Goal: Information Seeking & Learning: Learn about a topic

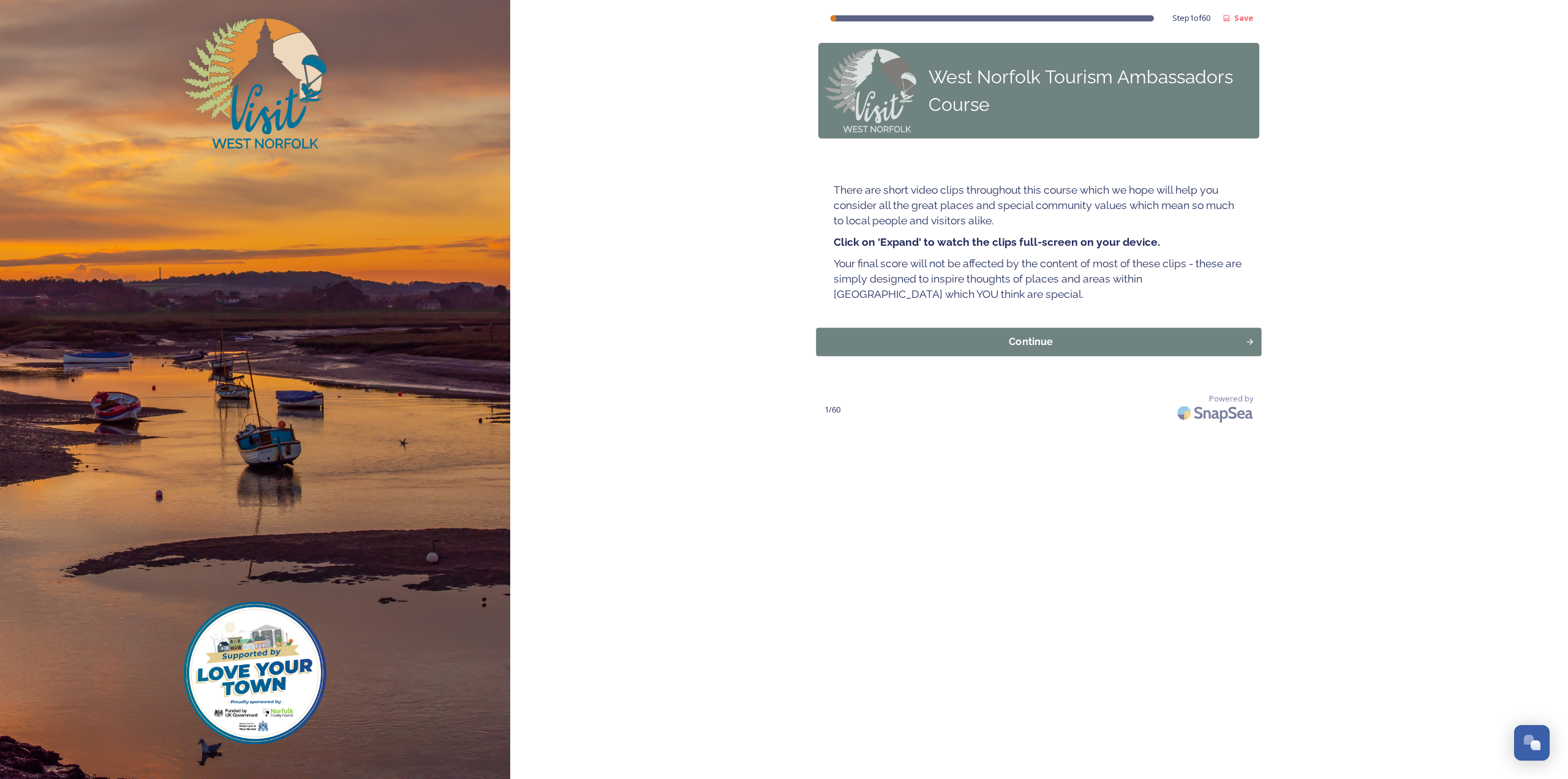
click at [1123, 349] on div "Continue" at bounding box center [1031, 342] width 416 height 15
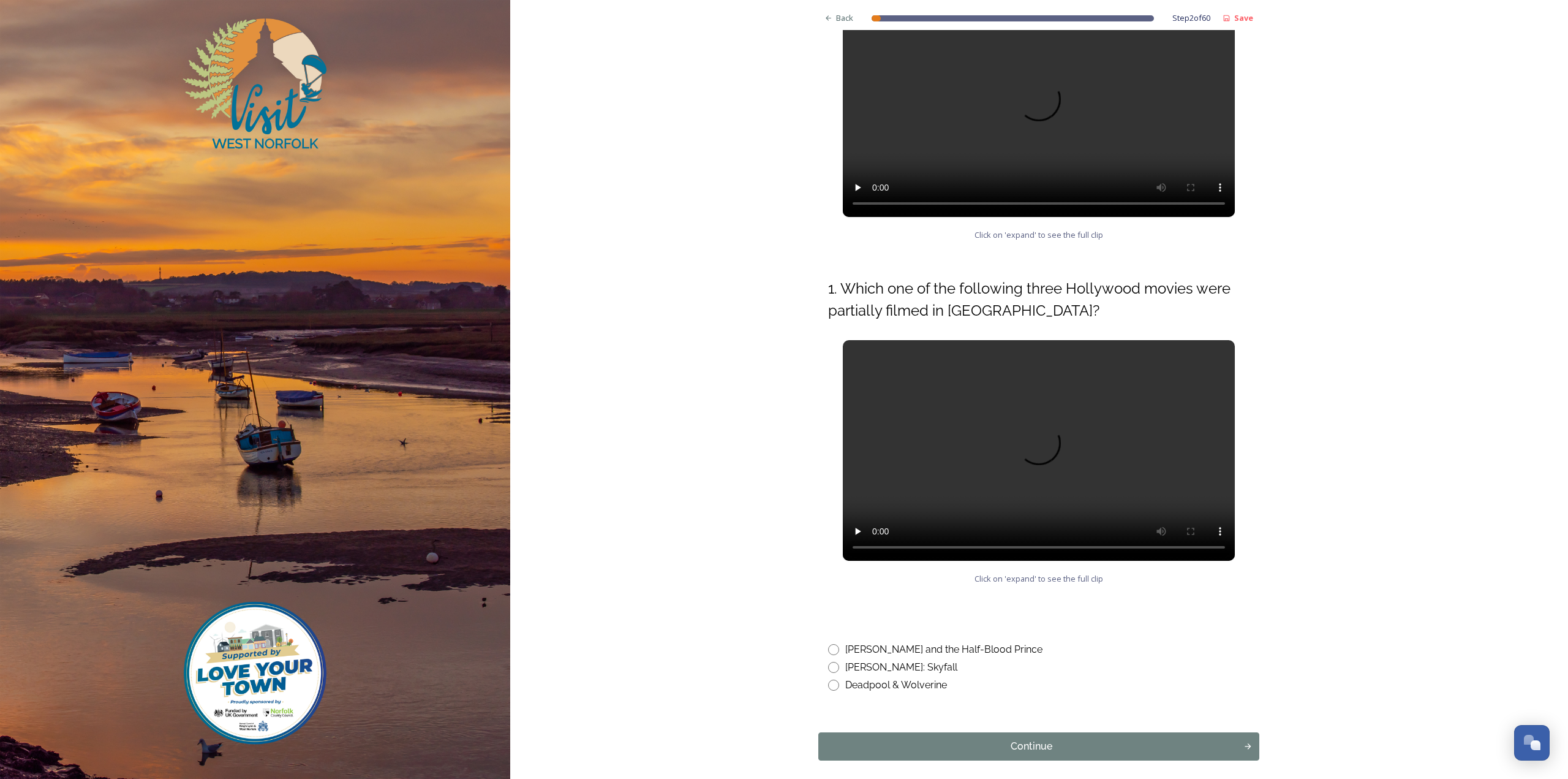
scroll to position [346, 0]
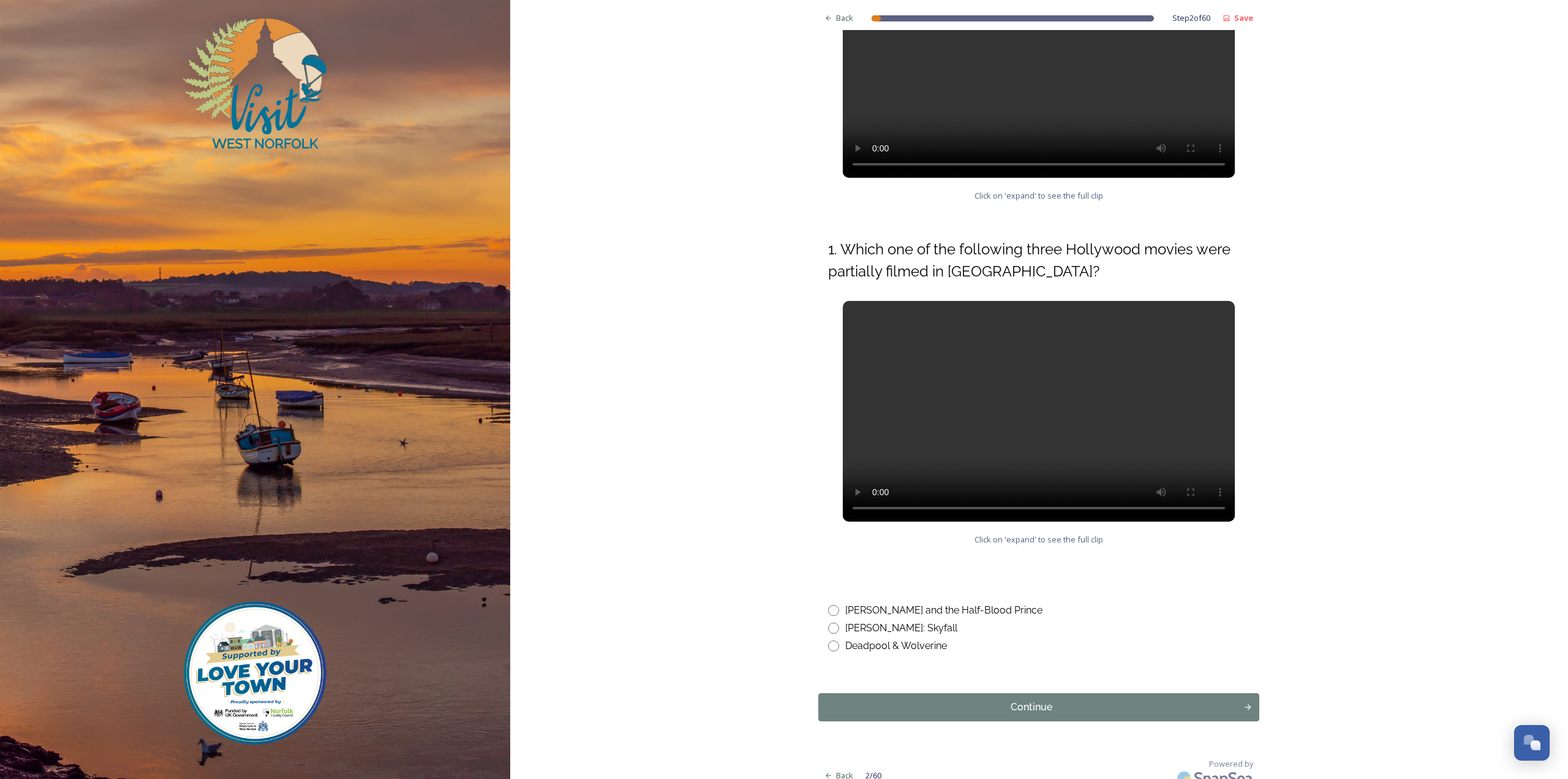
click at [855, 639] on div "Deadpool & Wolverine" at bounding box center [896, 646] width 102 height 15
radio input "true"
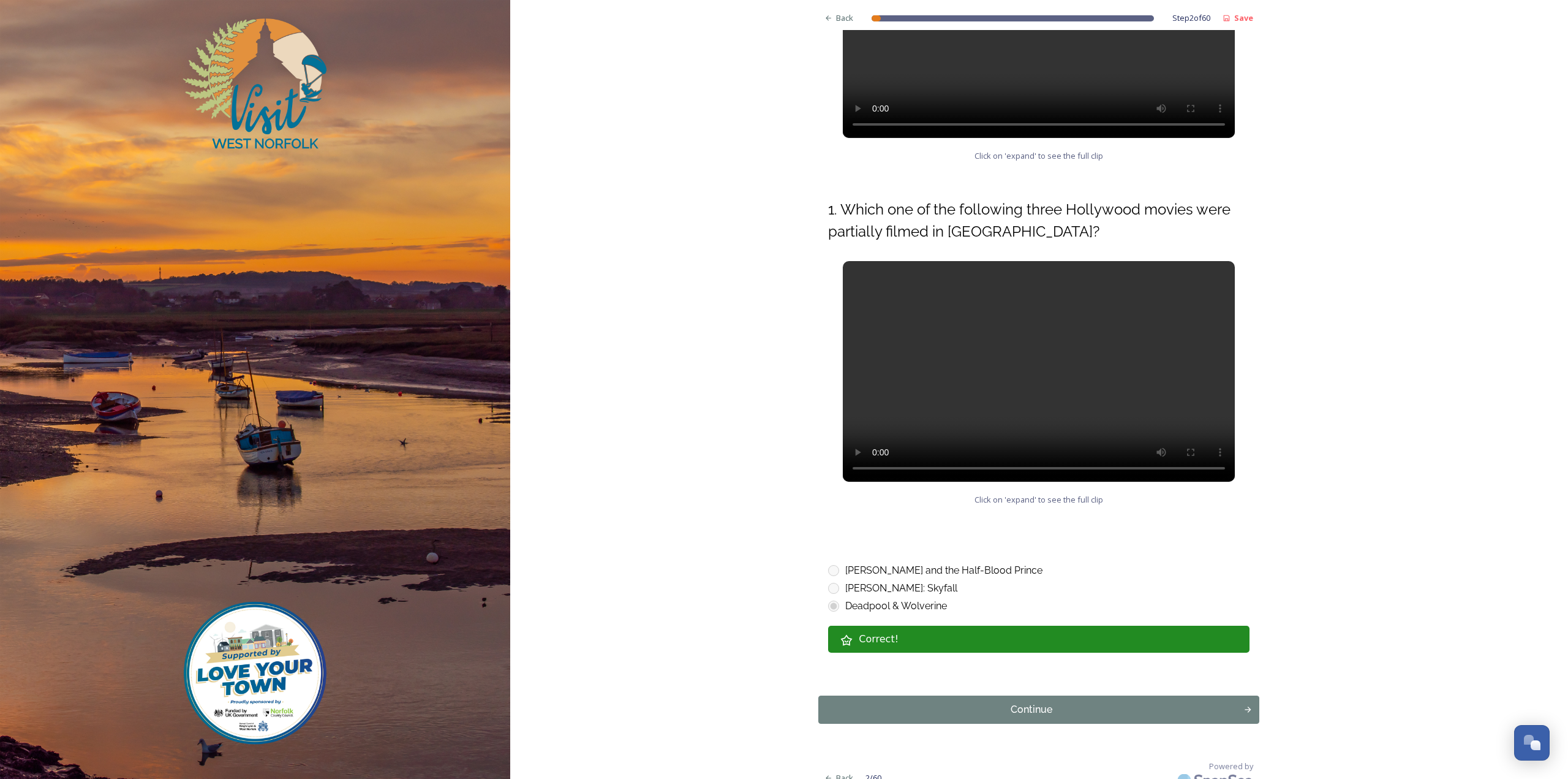
scroll to position [389, 0]
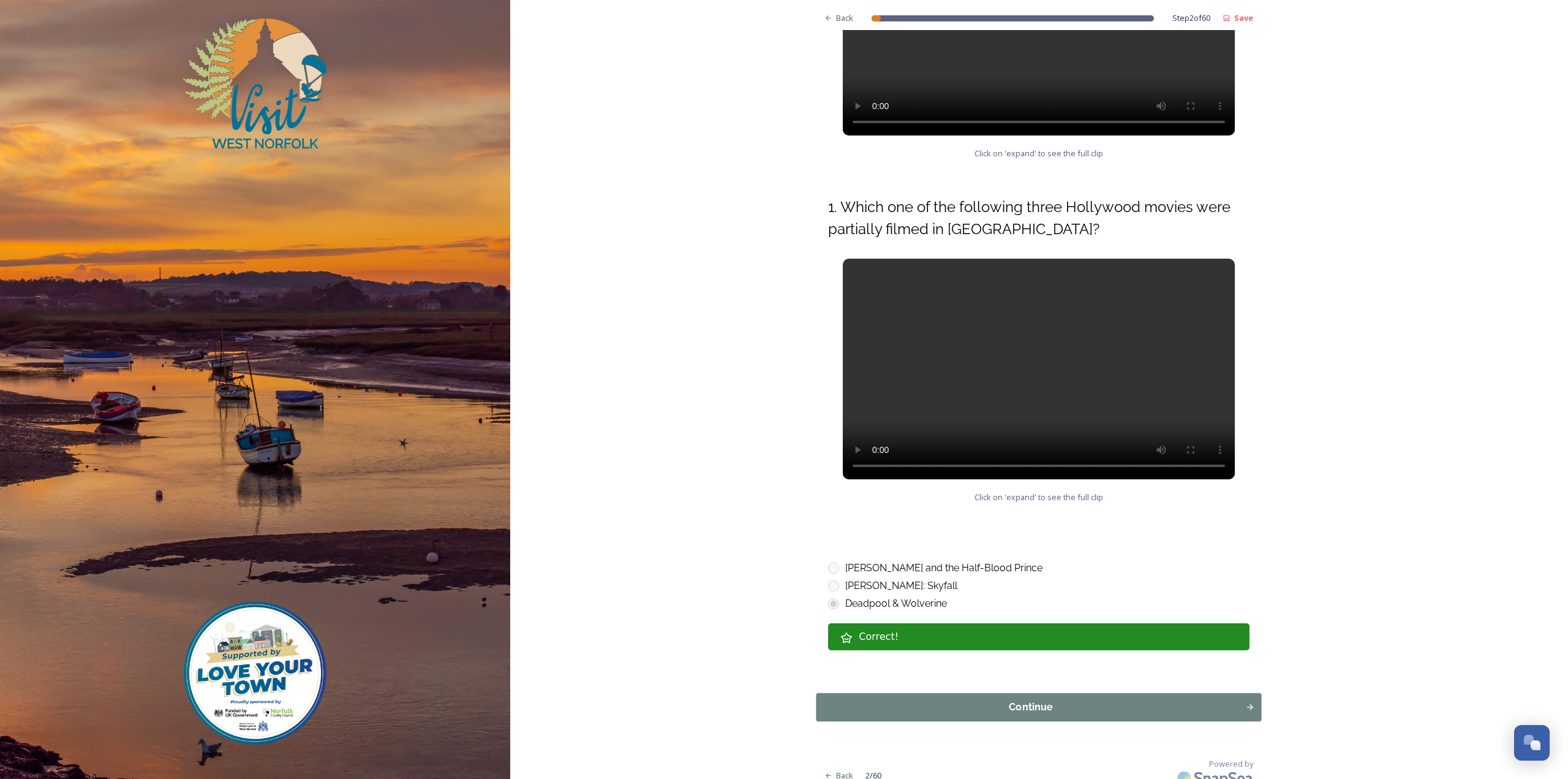
click at [910, 700] on div "Continue" at bounding box center [1031, 707] width 416 height 15
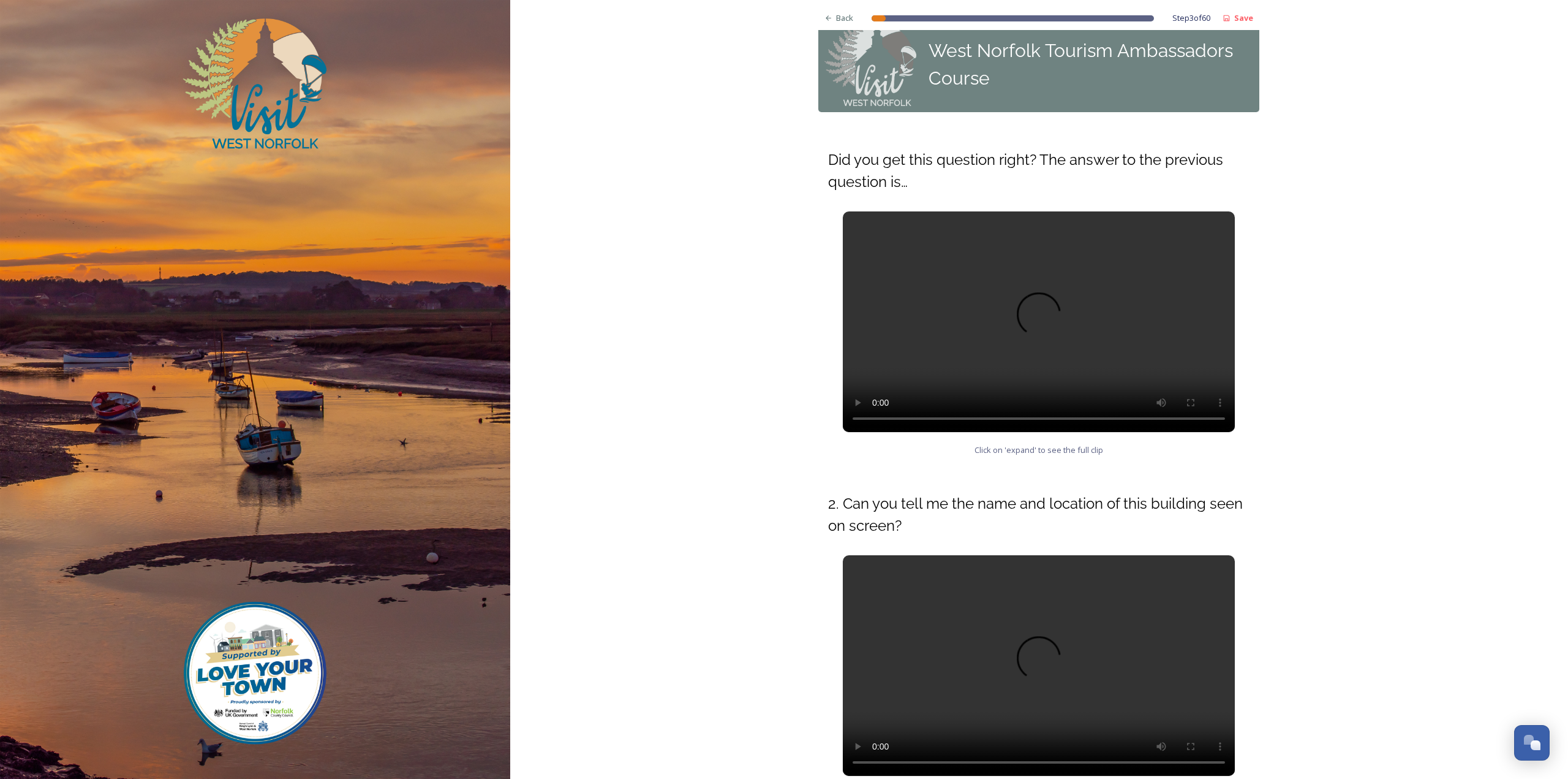
scroll to position [294, 0]
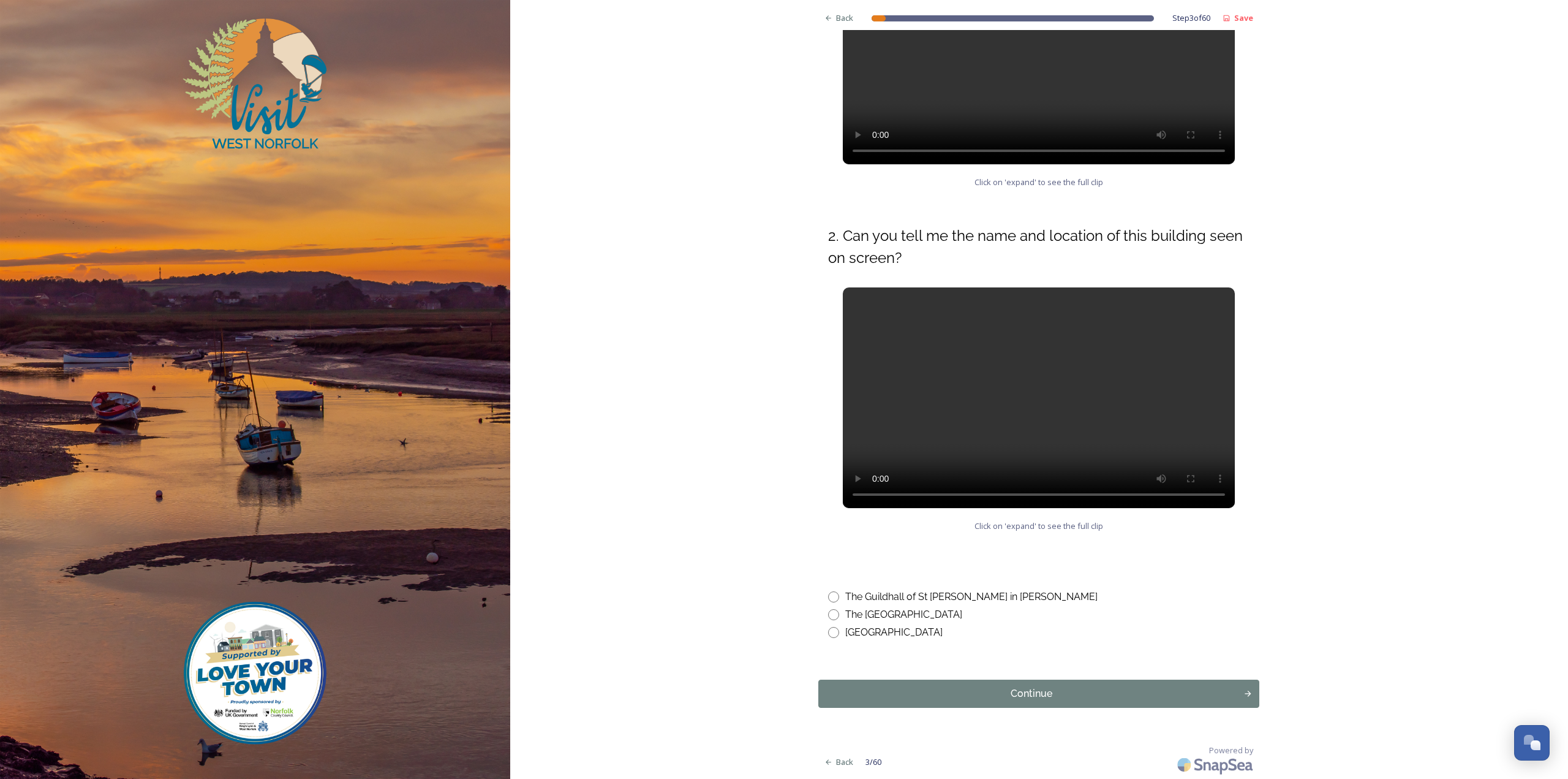
click at [874, 595] on div "The Guildhall of St [PERSON_NAME] in [PERSON_NAME]" at bounding box center [971, 597] width 252 height 15
radio input "true"
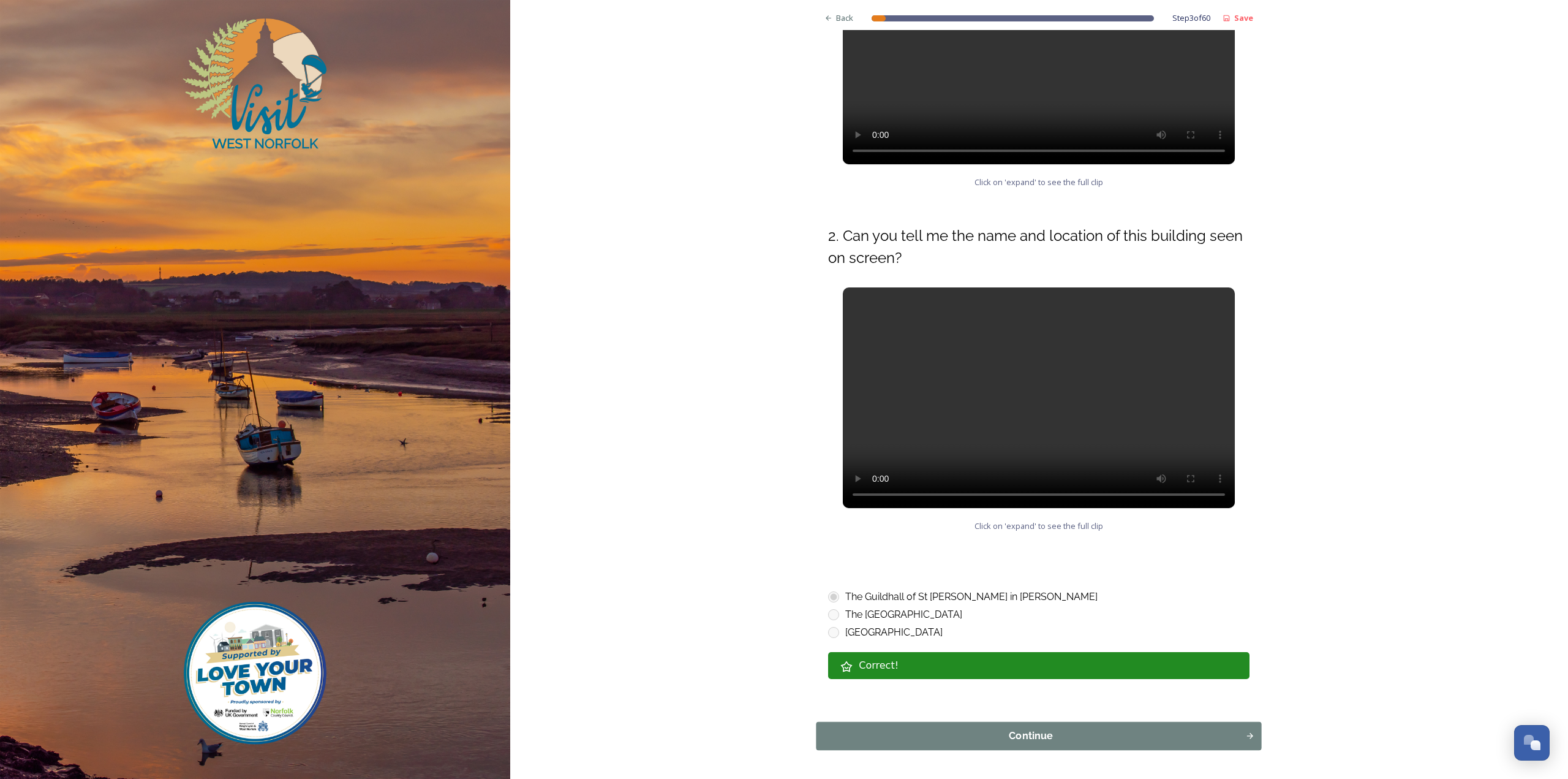
click at [926, 727] on button "Continue" at bounding box center [1039, 736] width 445 height 28
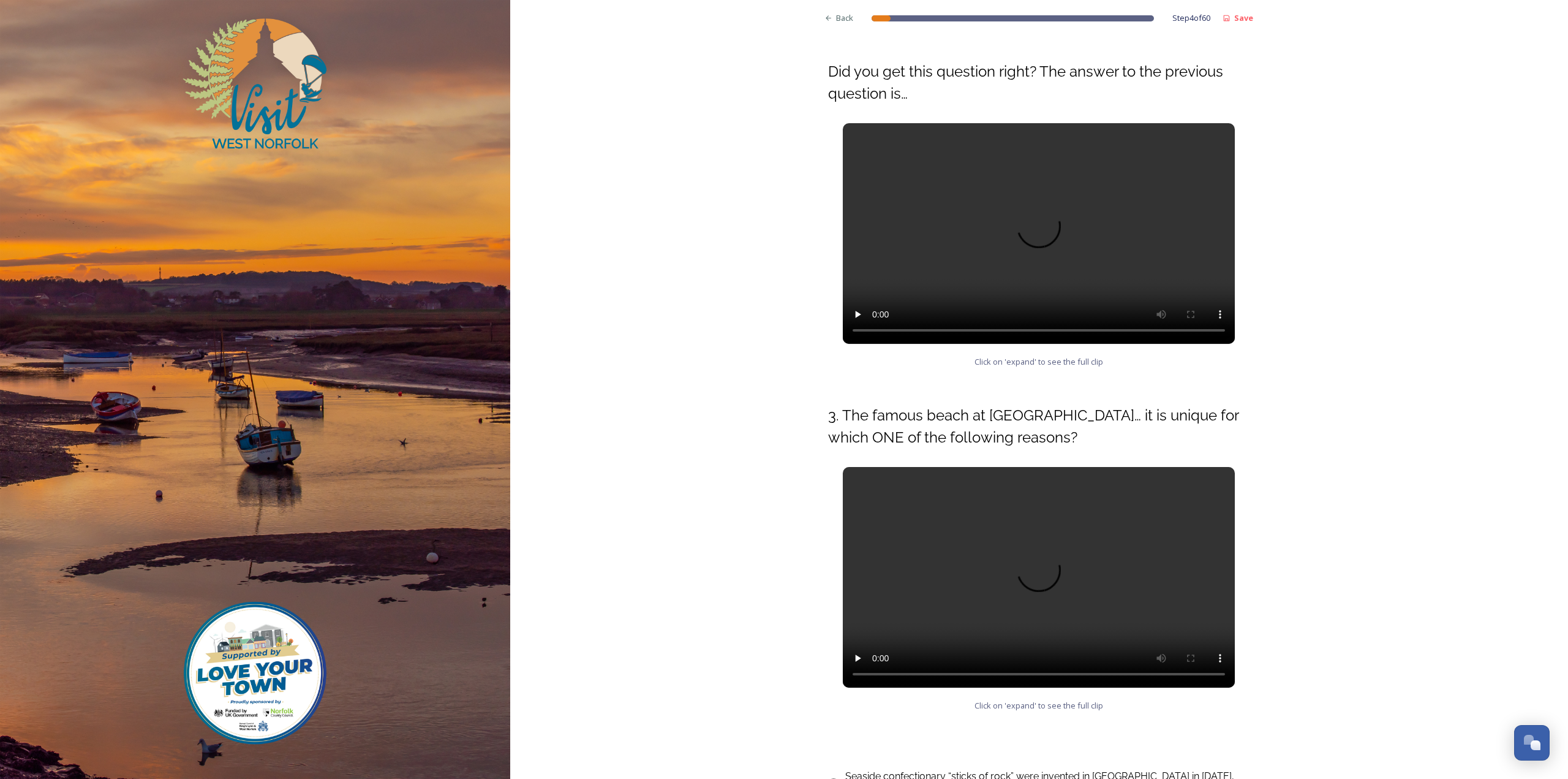
scroll to position [309, 0]
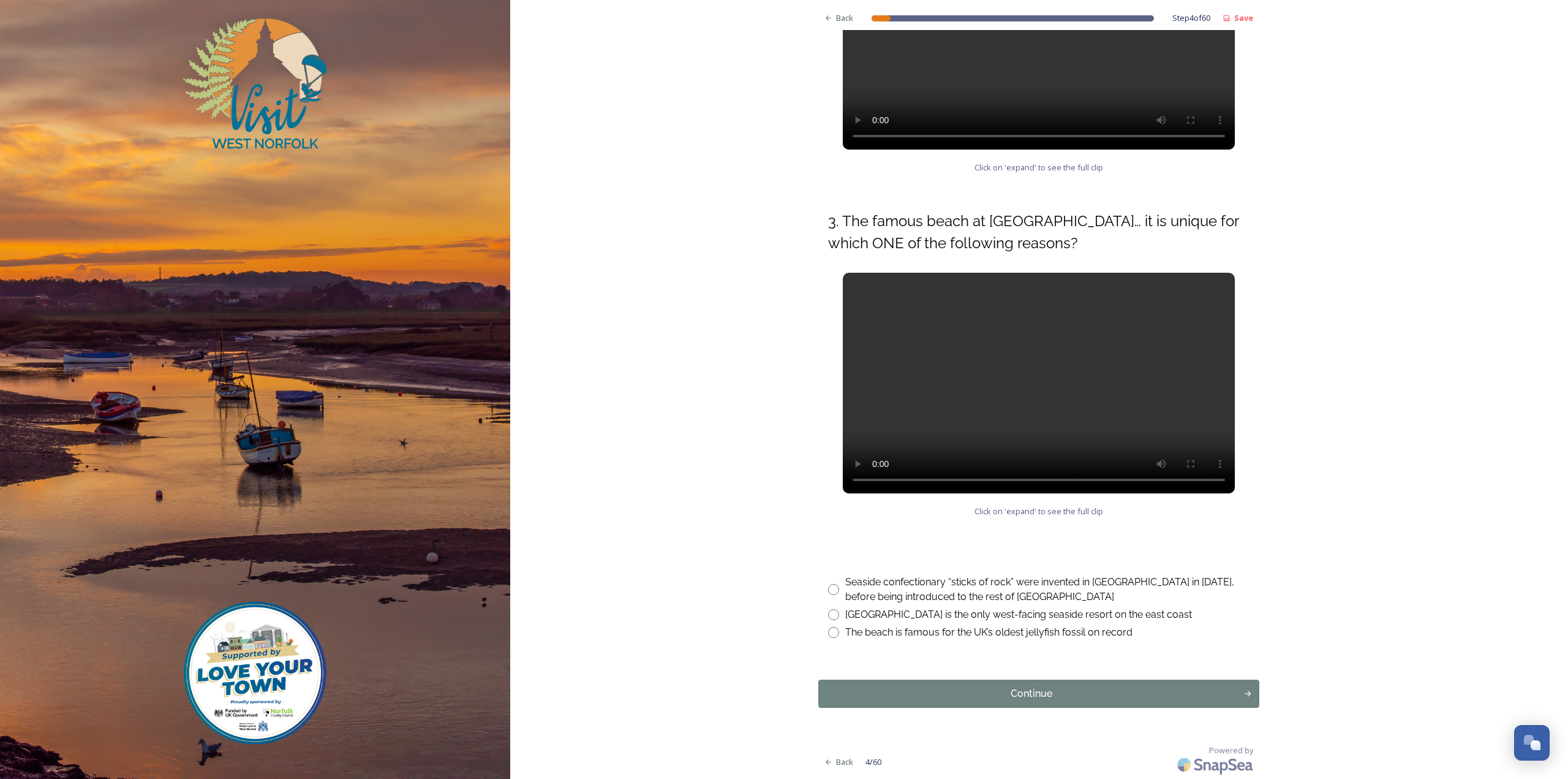
click at [846, 616] on div "[GEOGRAPHIC_DATA] is the only west-facing seaside resort on the east coast" at bounding box center [1019, 614] width 347 height 15
radio input "true"
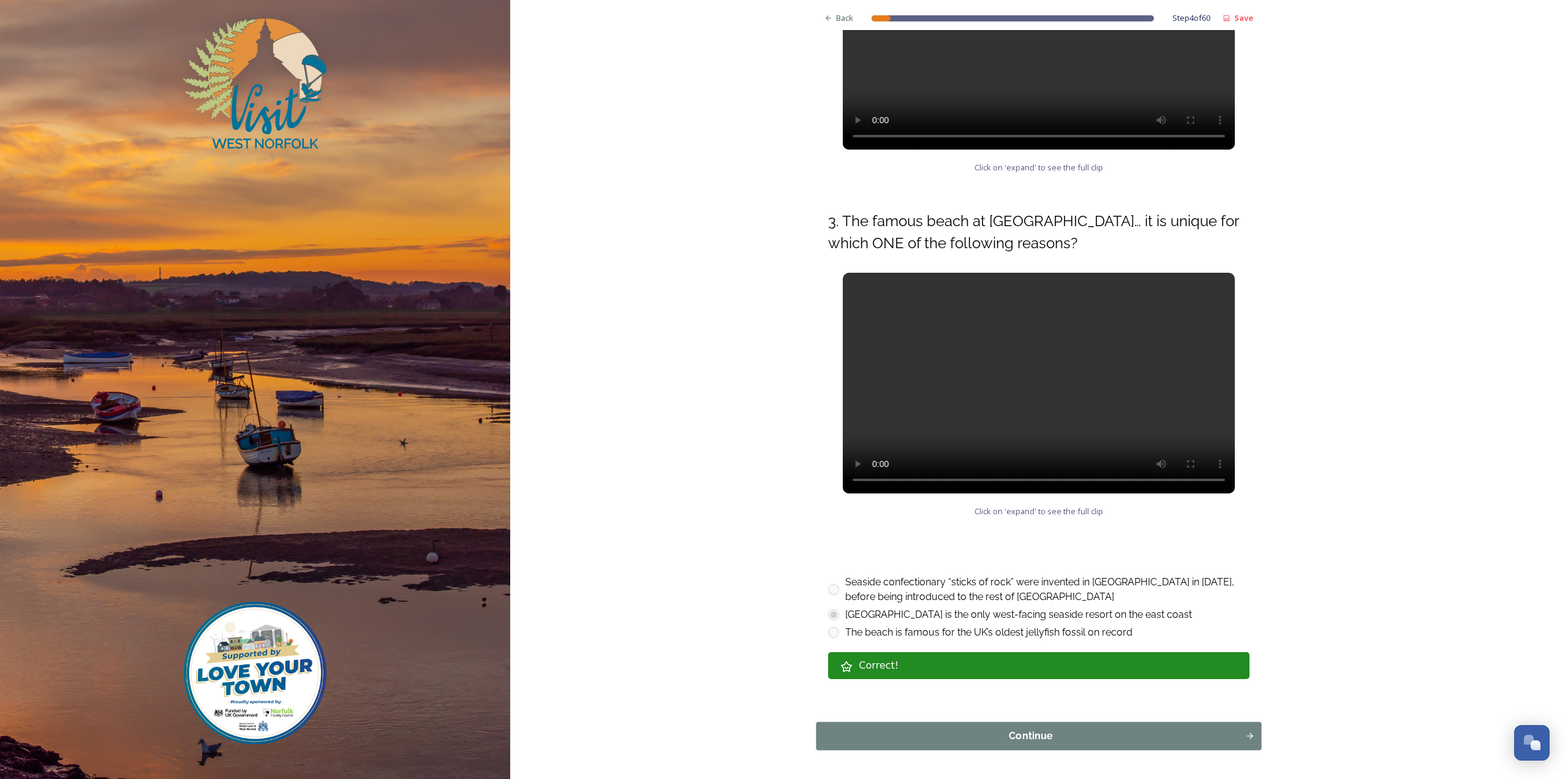
click at [859, 731] on div "Continue" at bounding box center [1031, 736] width 416 height 15
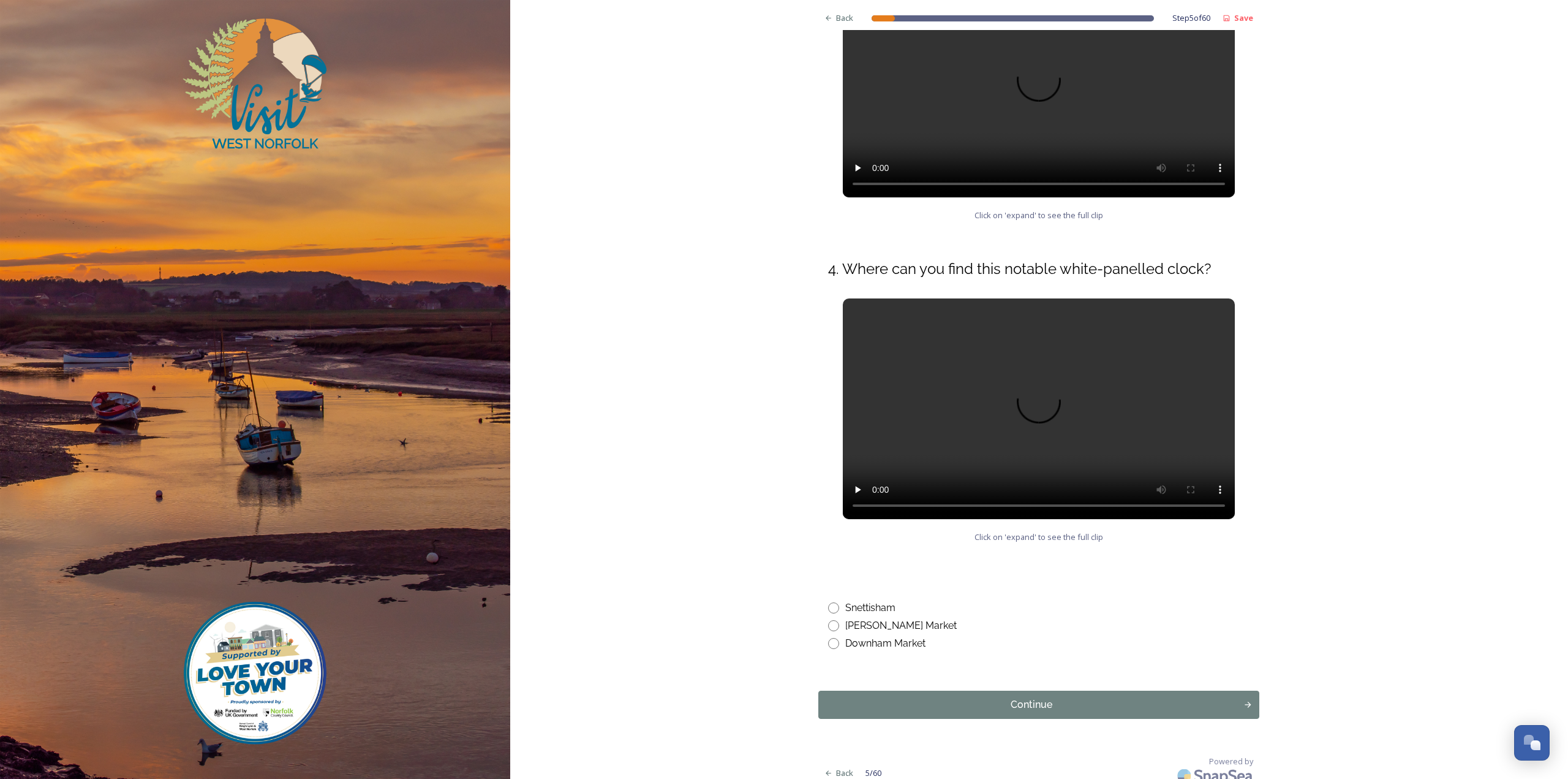
scroll to position [272, 0]
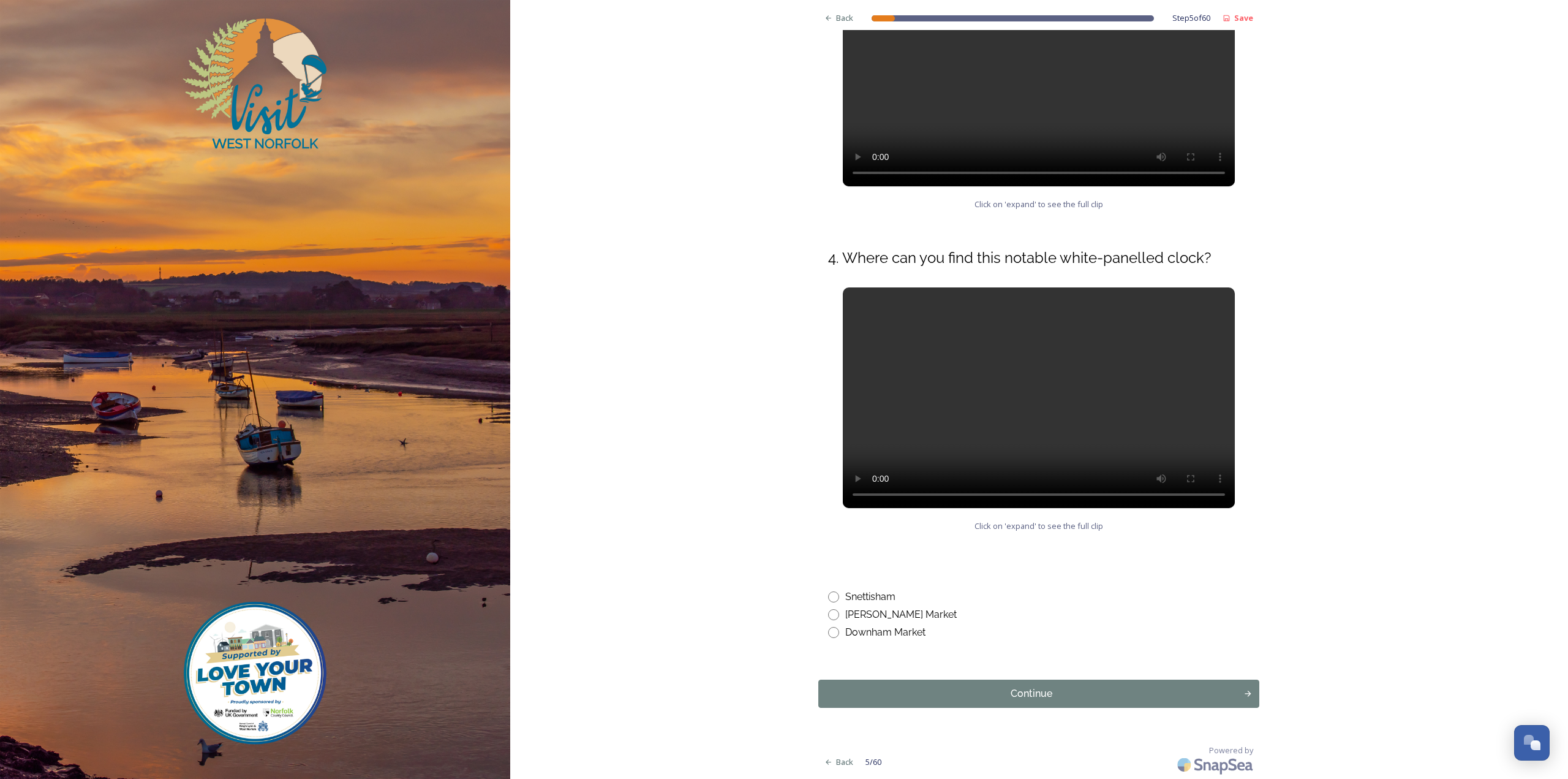
click at [846, 633] on div "Downham Market" at bounding box center [885, 632] width 80 height 15
radio input "true"
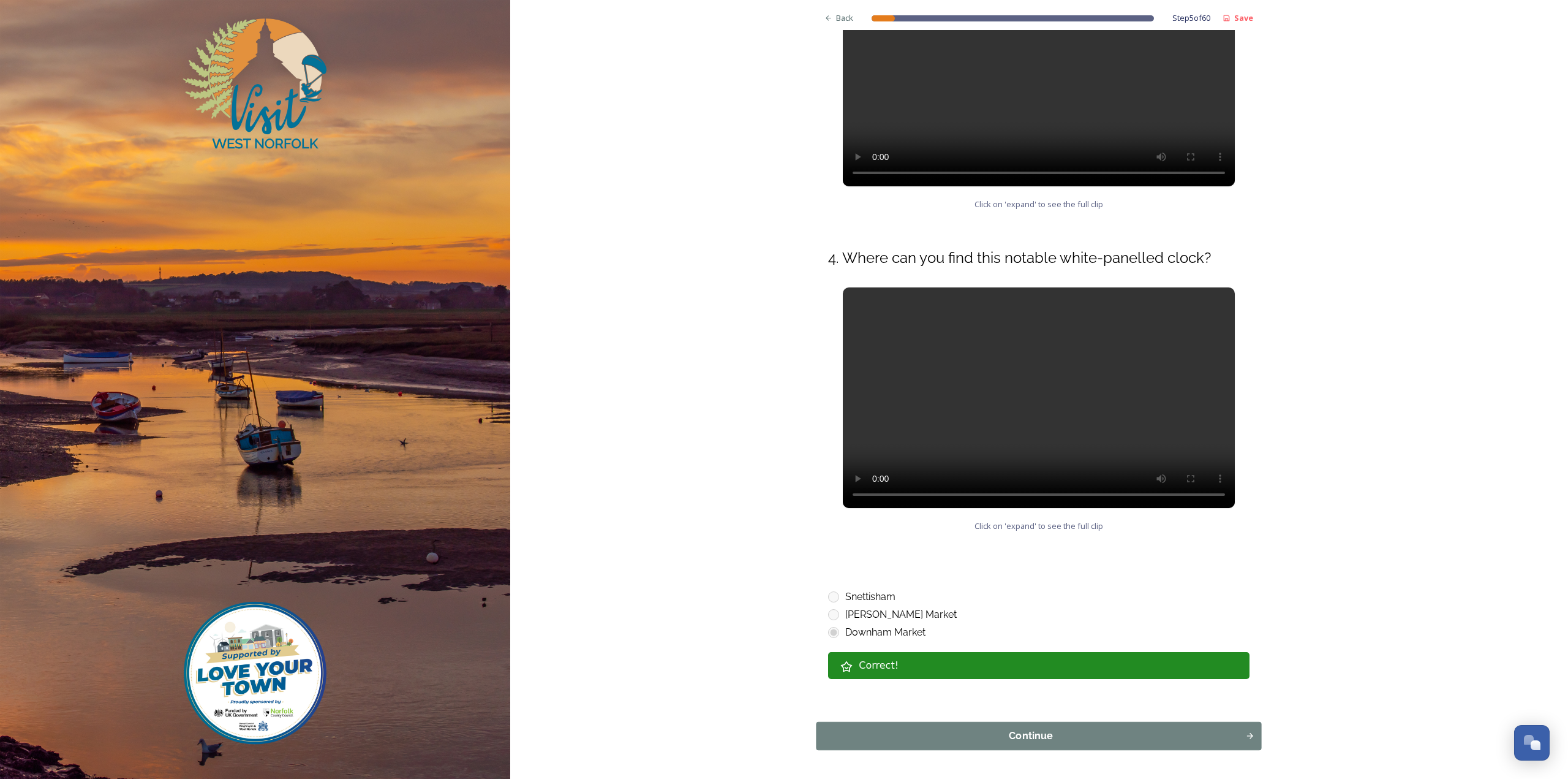
click at [871, 735] on div "Continue" at bounding box center [1031, 736] width 416 height 15
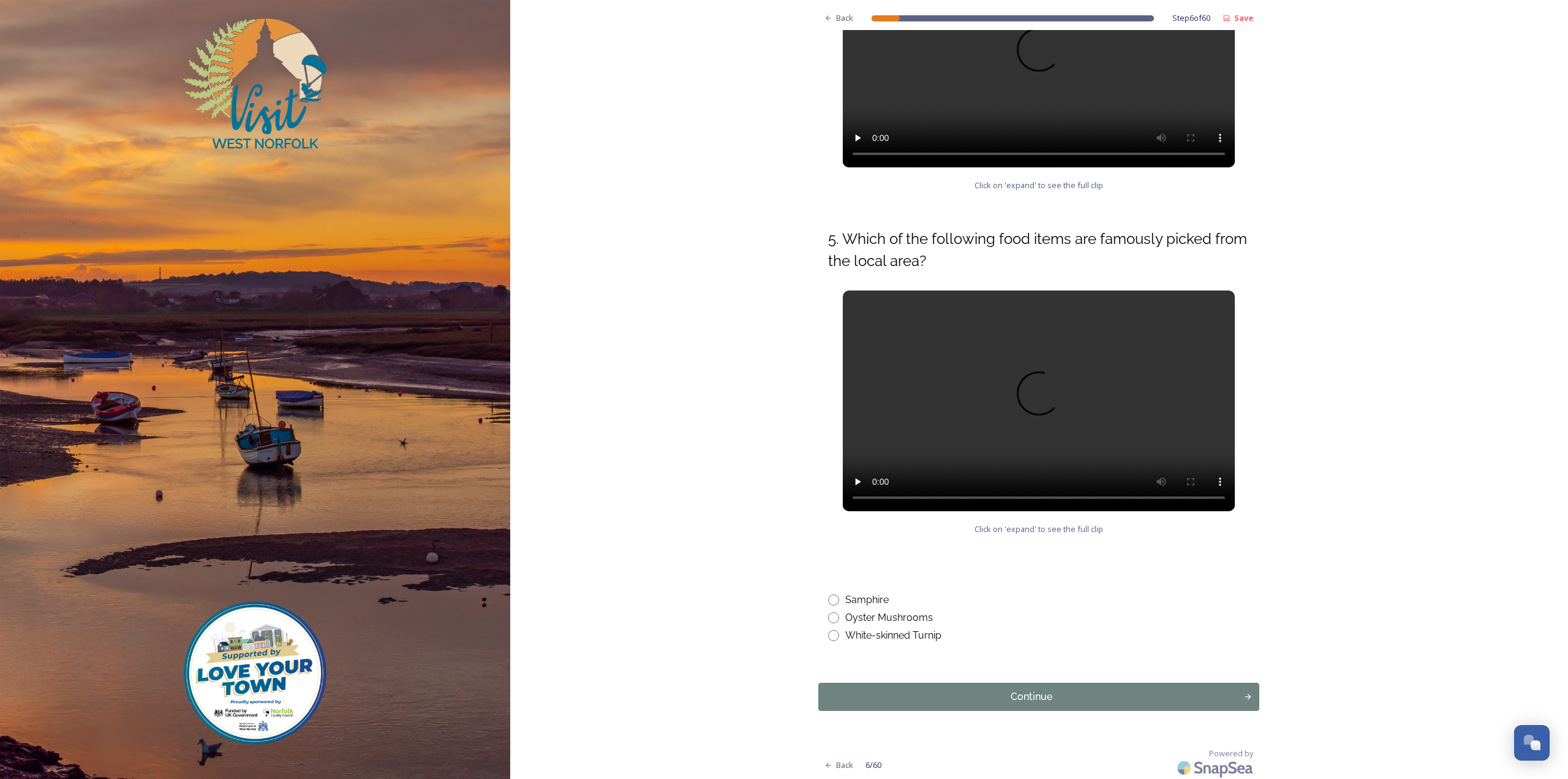
scroll to position [294, 0]
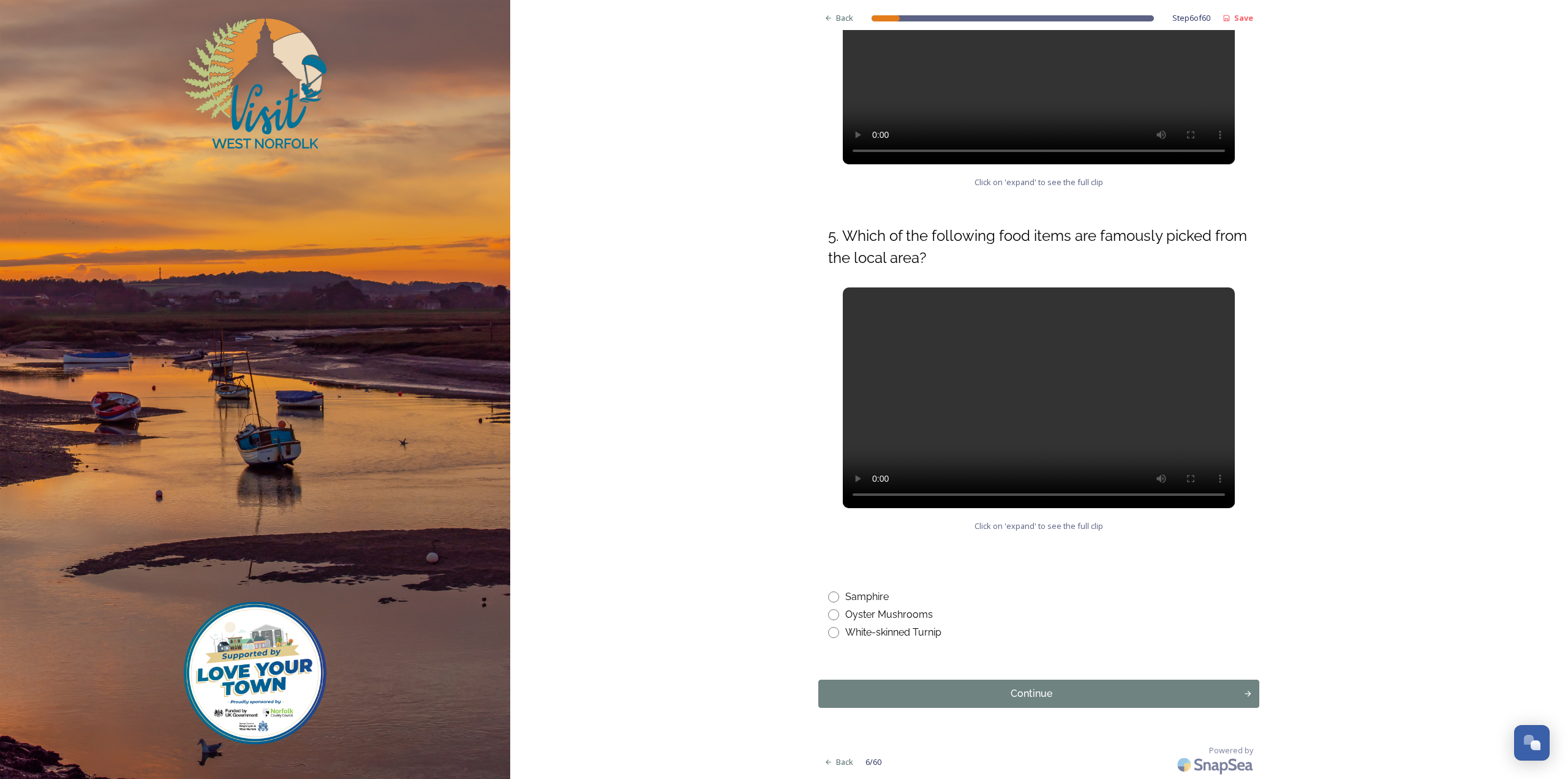
click at [846, 596] on div "Samphire" at bounding box center [867, 597] width 44 height 15
radio input "true"
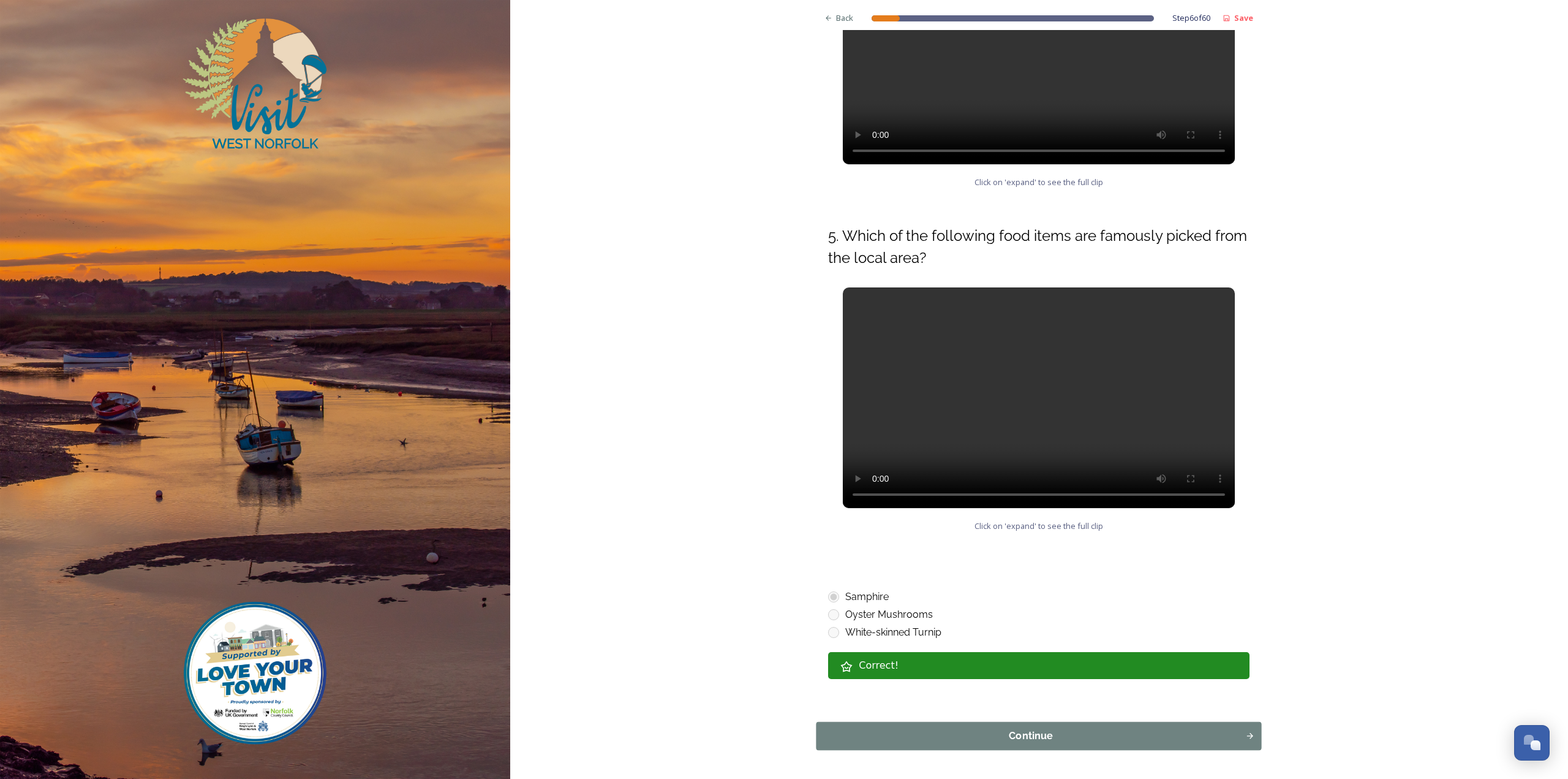
click at [861, 738] on div "Continue" at bounding box center [1031, 736] width 416 height 15
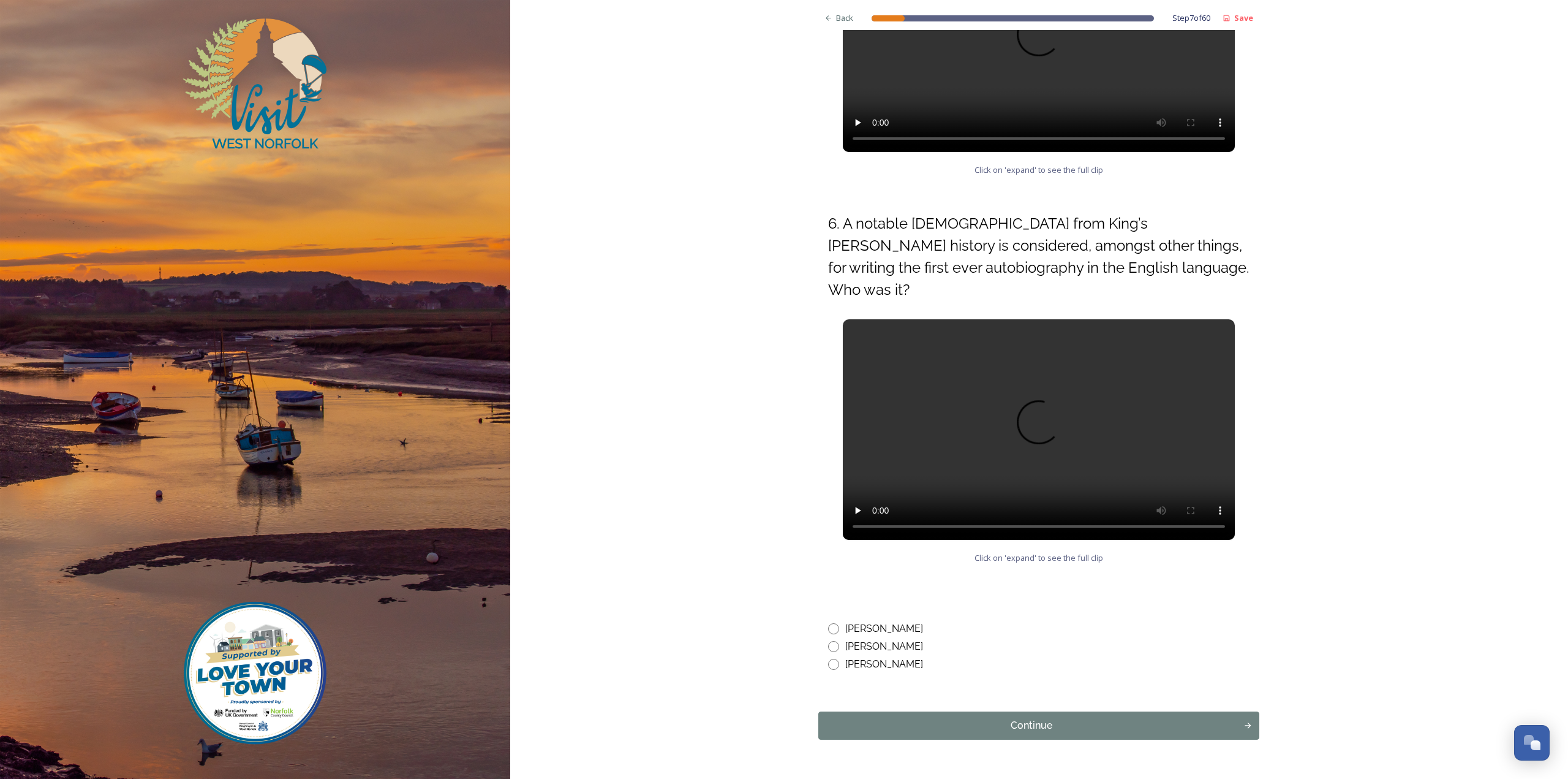
scroll to position [316, 0]
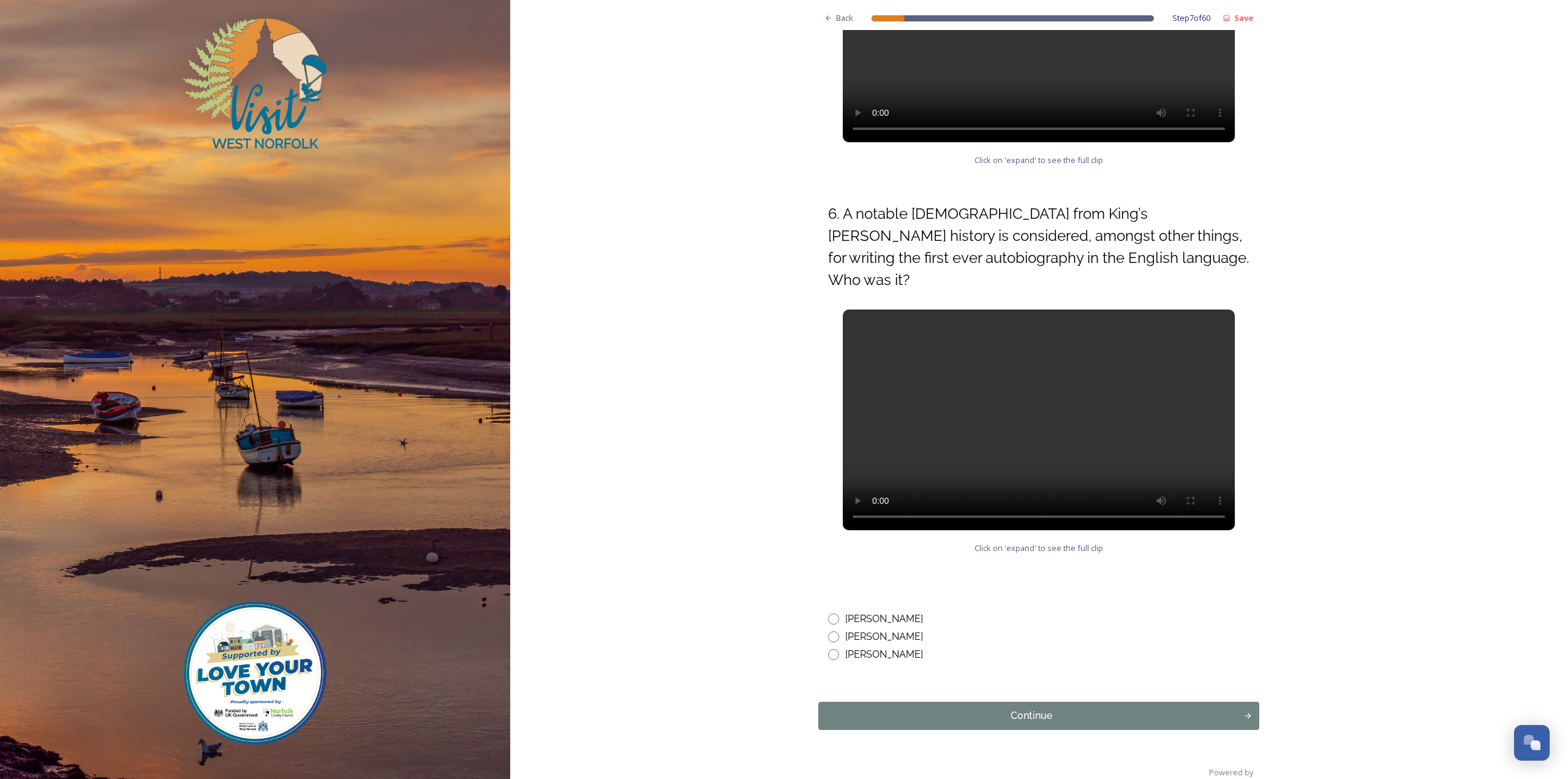
click at [848, 612] on div "[PERSON_NAME]" at bounding box center [885, 619] width 78 height 15
radio input "true"
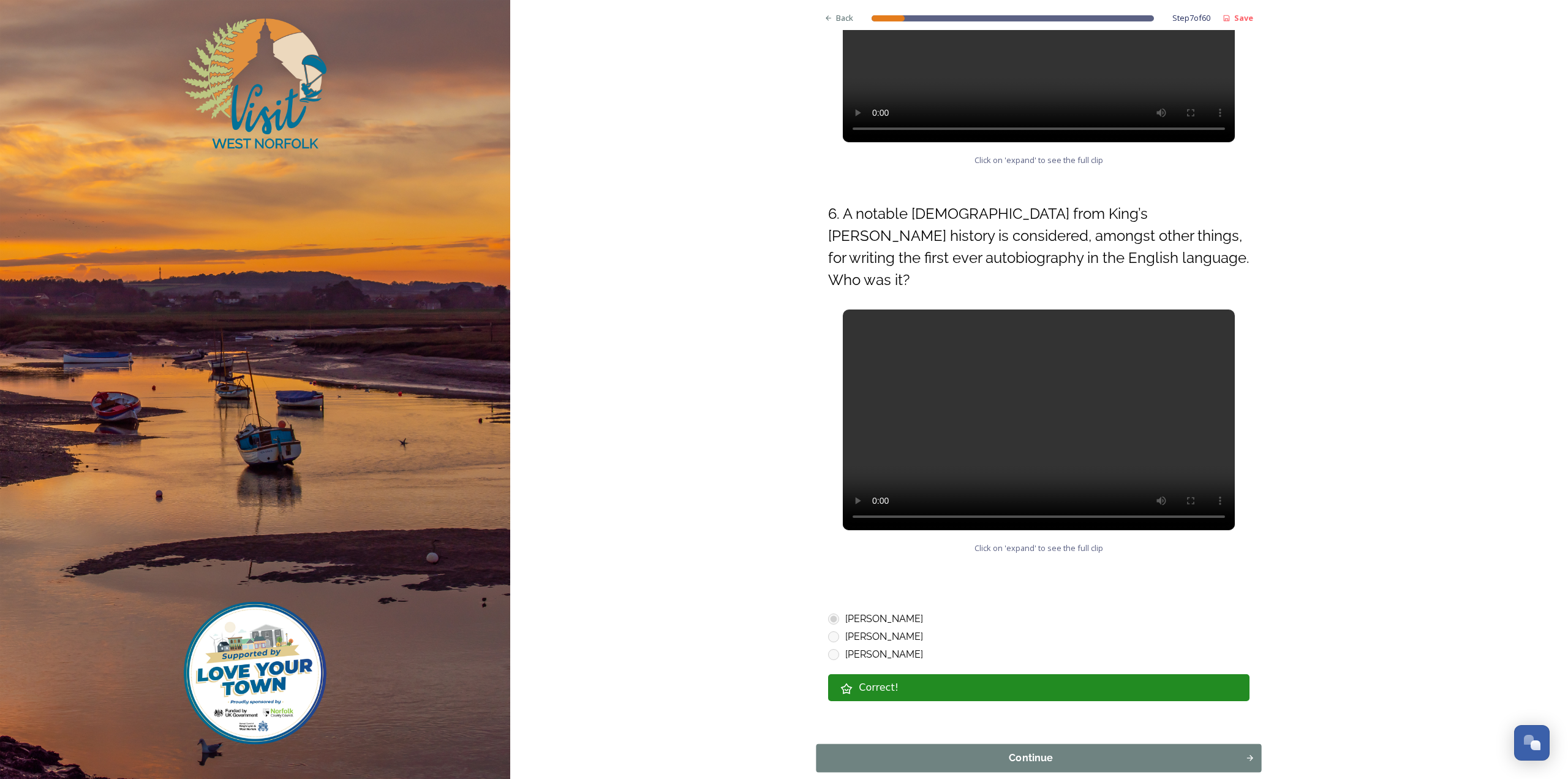
click at [859, 751] on div "Continue" at bounding box center [1031, 758] width 416 height 15
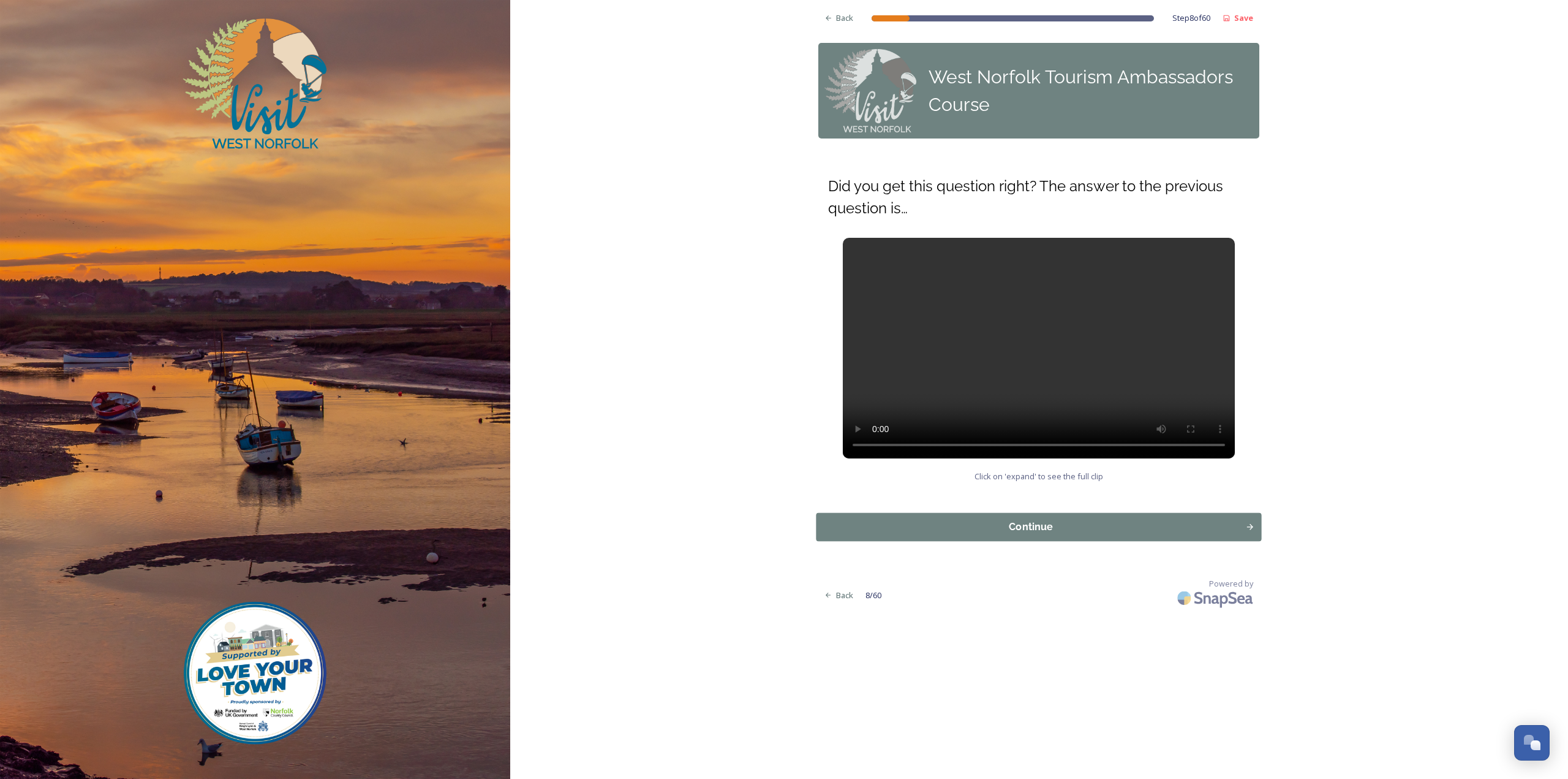
click at [885, 533] on div "Continue" at bounding box center [1031, 527] width 416 height 15
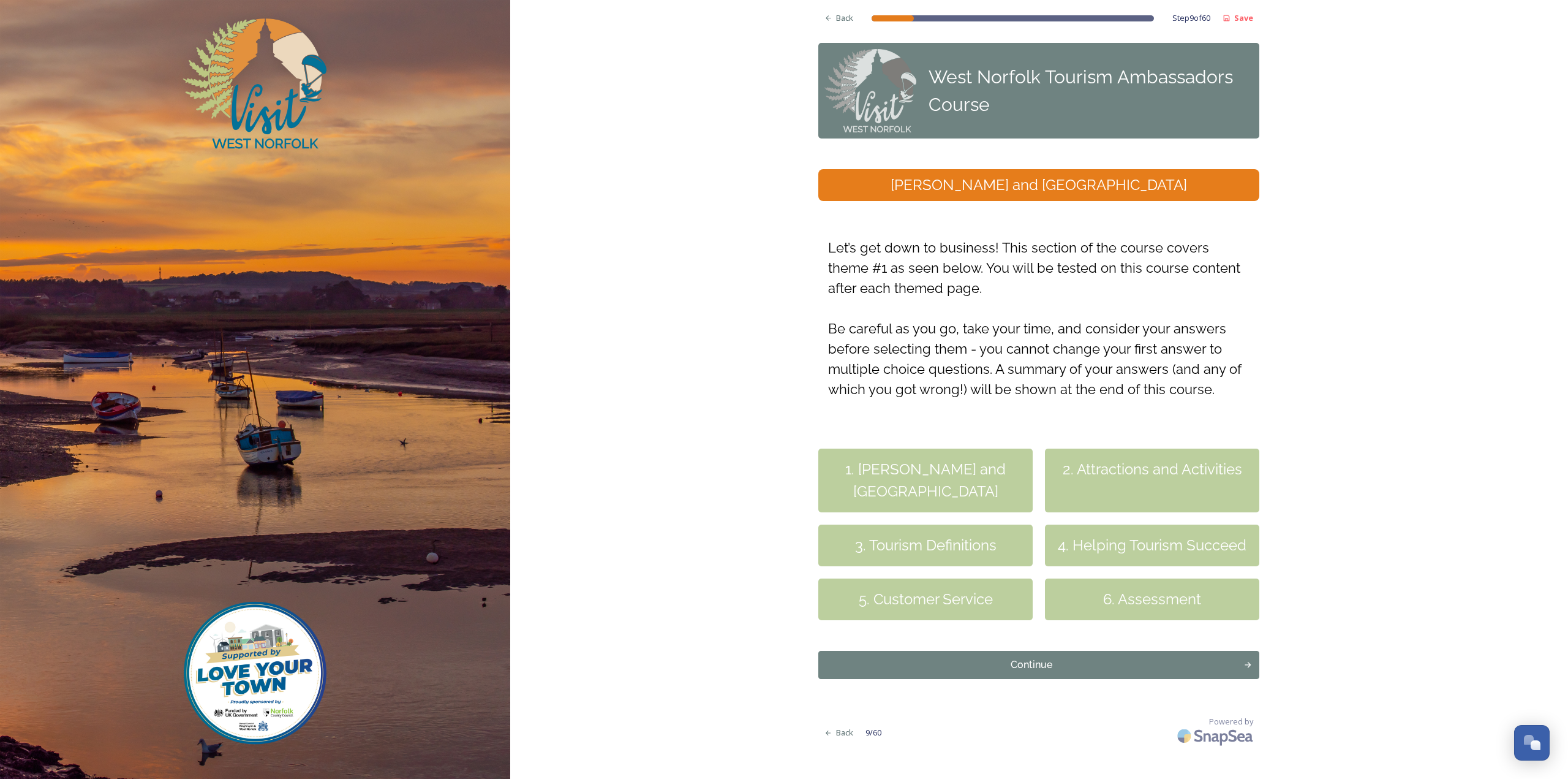
click at [912, 486] on div "1. [PERSON_NAME] and [GEOGRAPHIC_DATA]" at bounding box center [926, 481] width 214 height 64
click at [936, 667] on div "Continue" at bounding box center [1031, 664] width 416 height 15
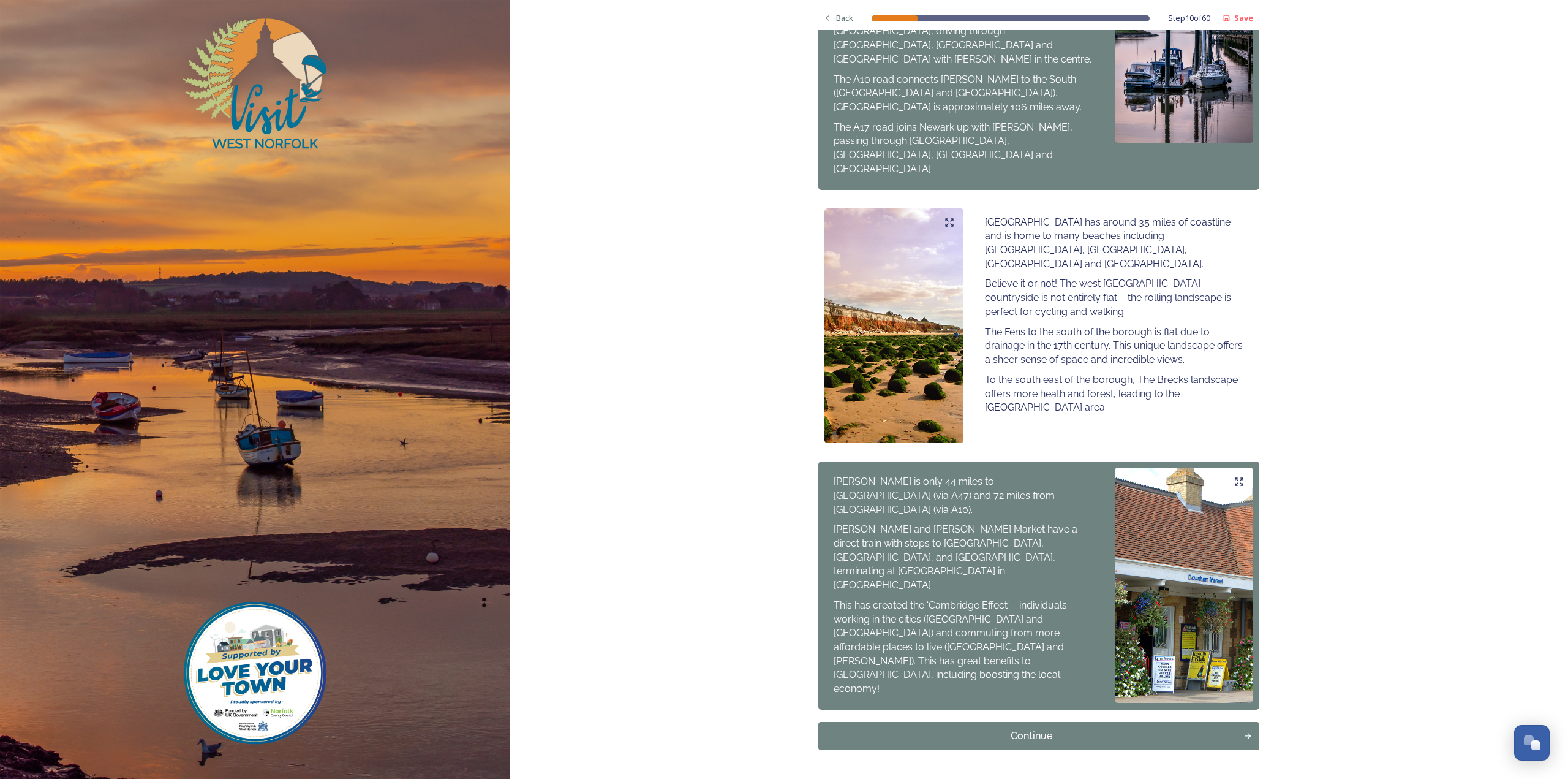
scroll to position [563, 0]
click at [837, 728] on div "Continue" at bounding box center [1031, 735] width 416 height 15
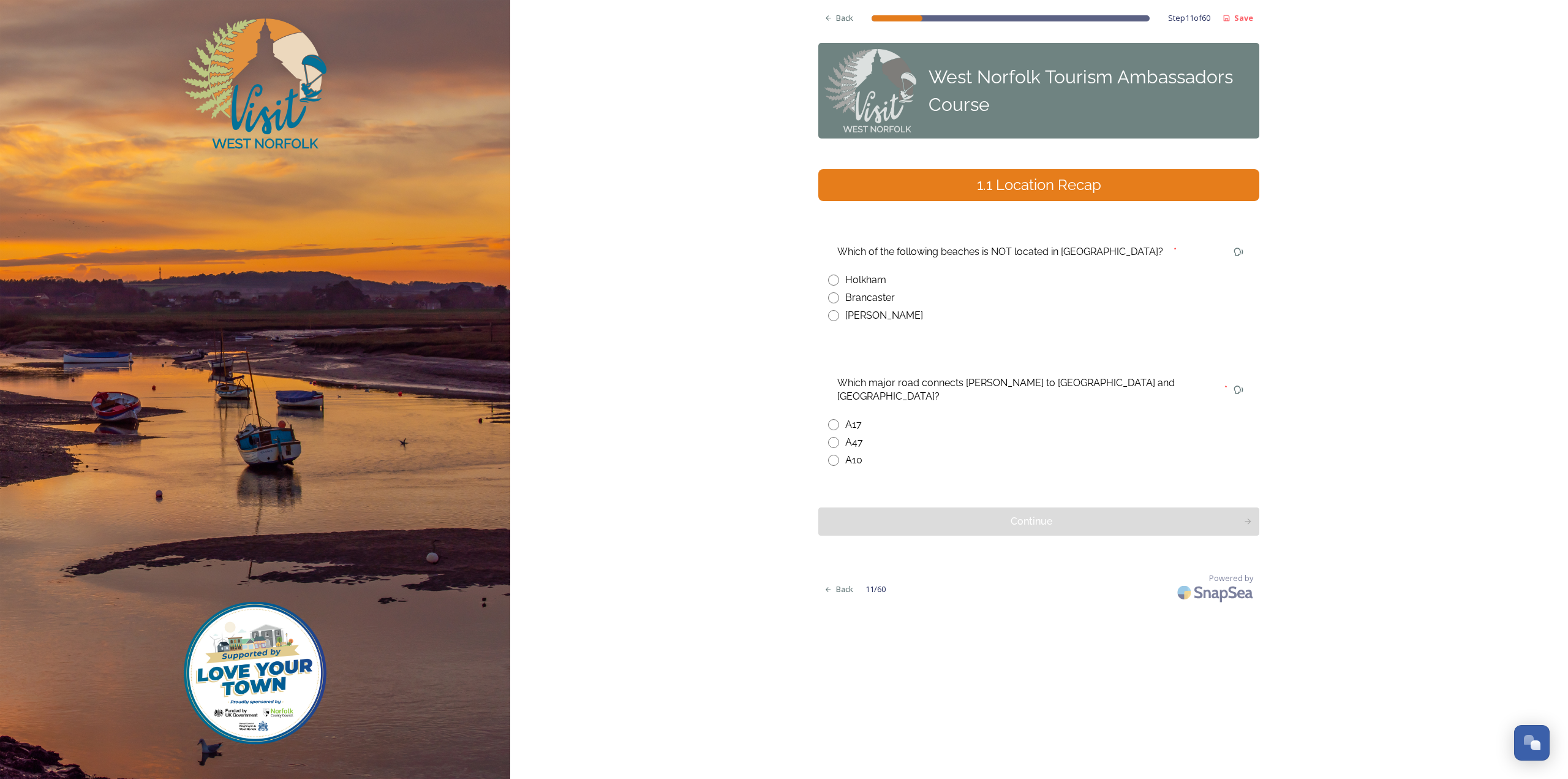
click at [835, 317] on input "radio" at bounding box center [834, 315] width 11 height 11
radio input "true"
click at [837, 455] on input "radio" at bounding box center [834, 460] width 11 height 11
radio input "true"
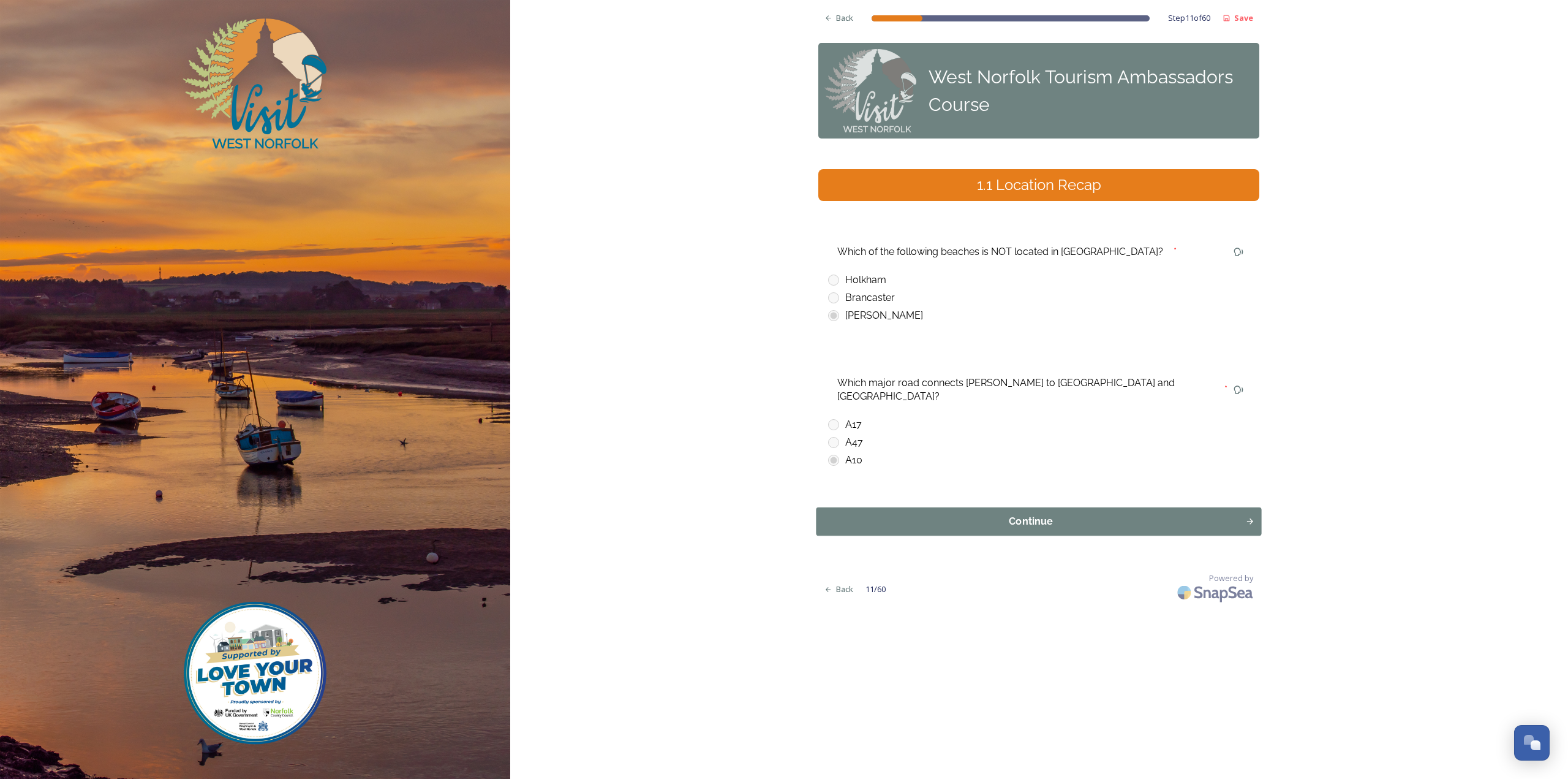
click at [869, 514] on div "Continue" at bounding box center [1031, 522] width 416 height 15
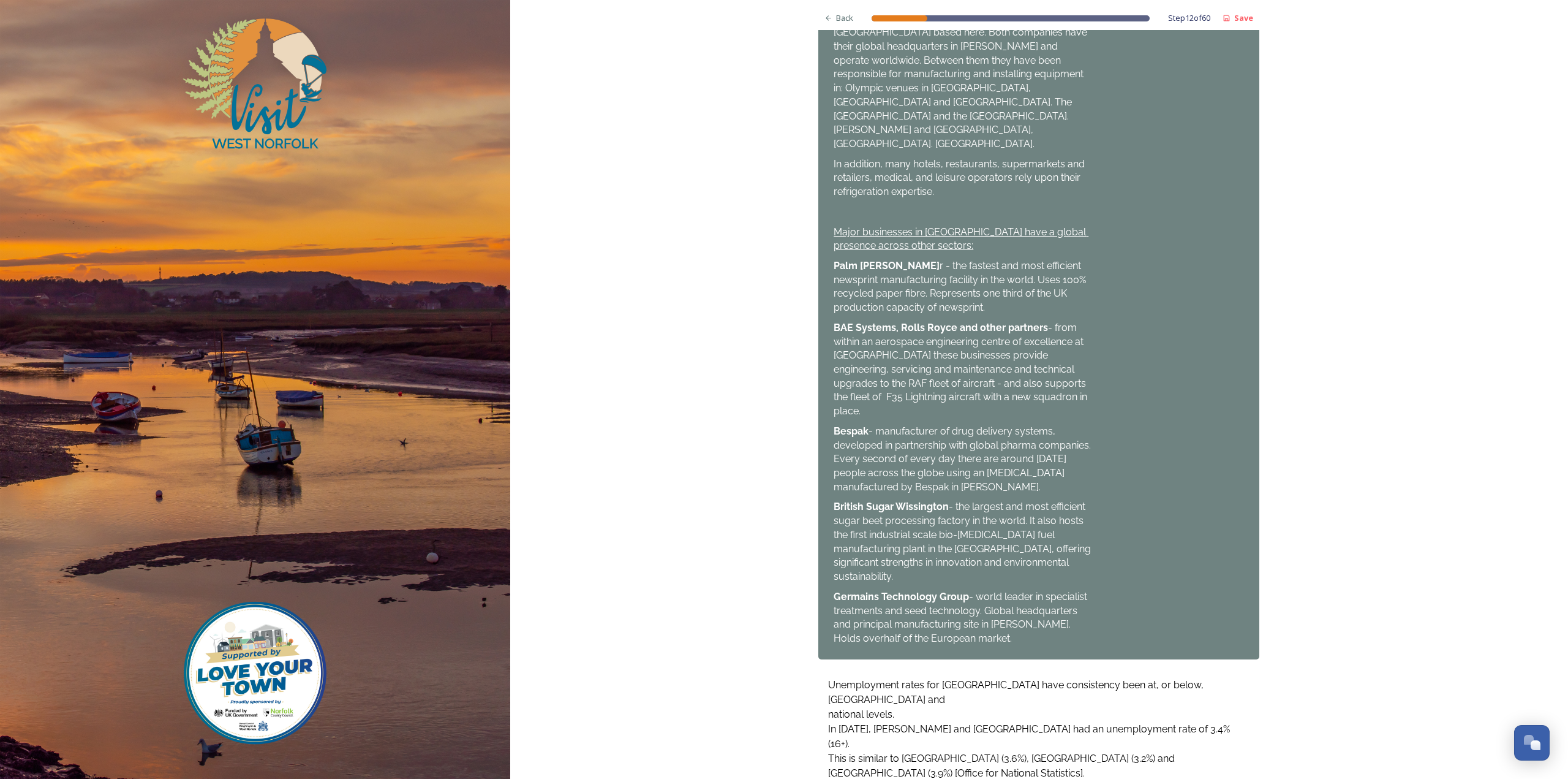
scroll to position [727, 0]
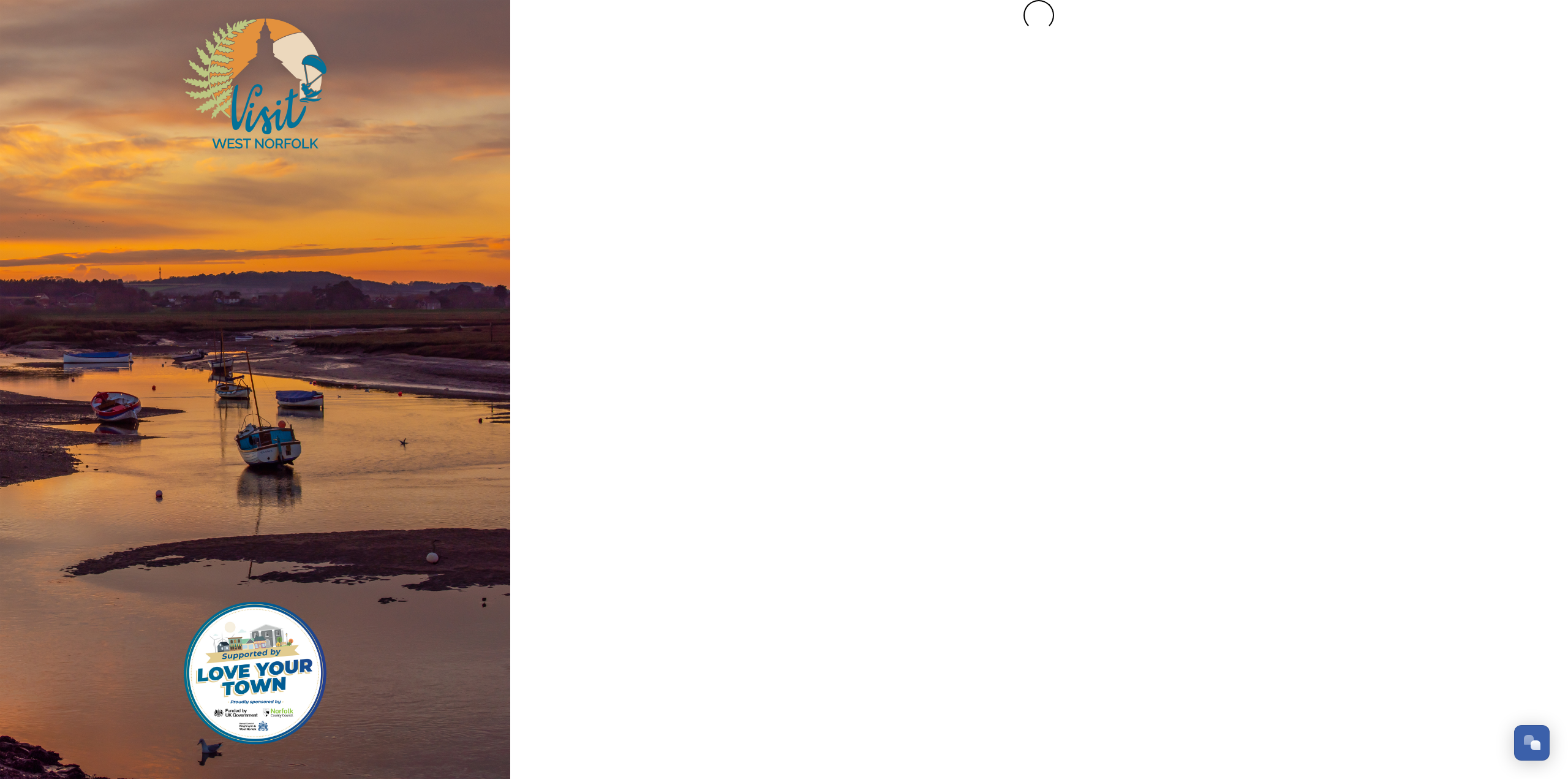
scroll to position [0, 0]
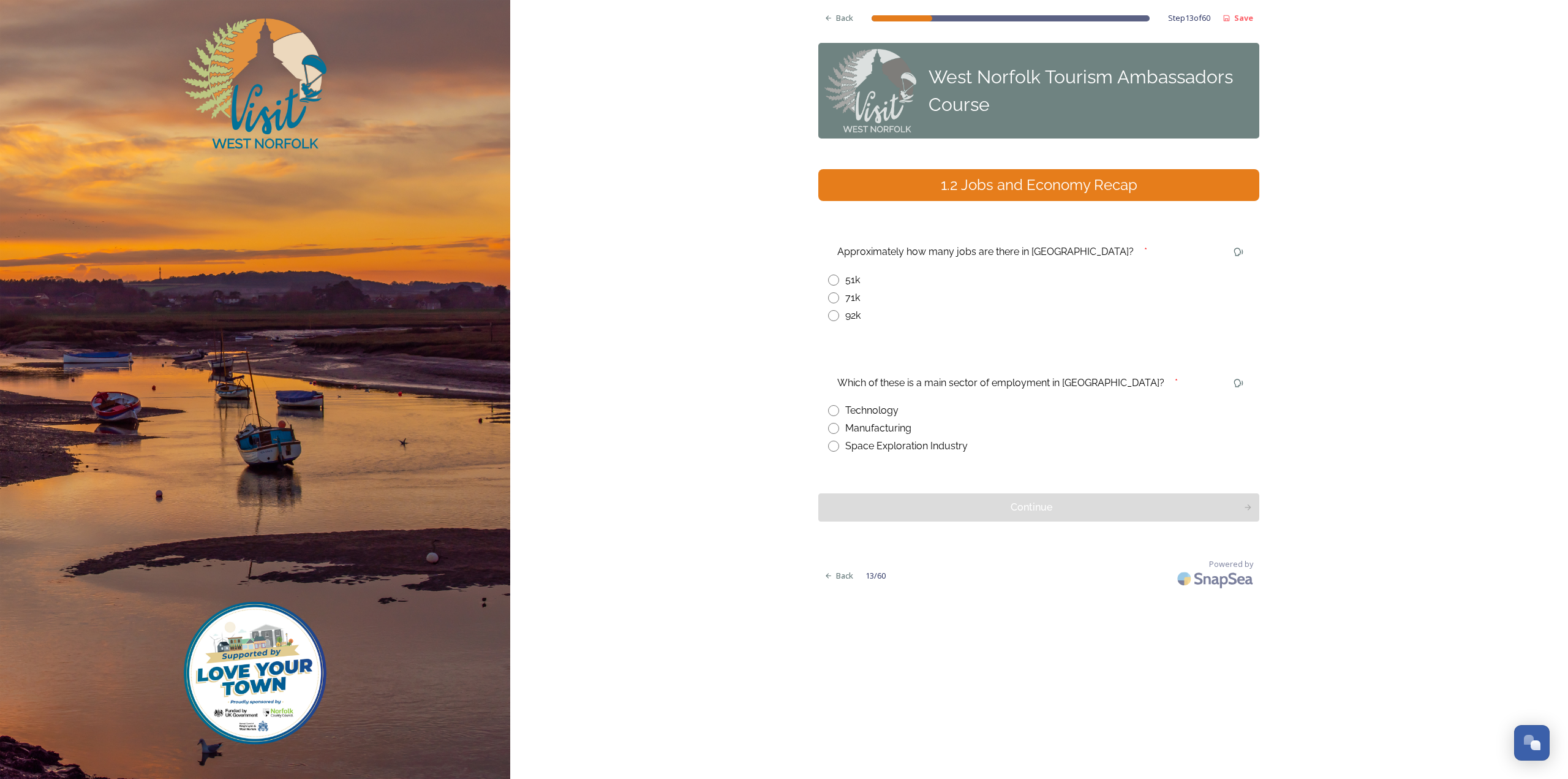
click at [842, 276] on div "51k" at bounding box center [1039, 280] width 421 height 15
radio input "true"
click at [851, 427] on div "Manufacturing" at bounding box center [879, 428] width 66 height 15
radio input "true"
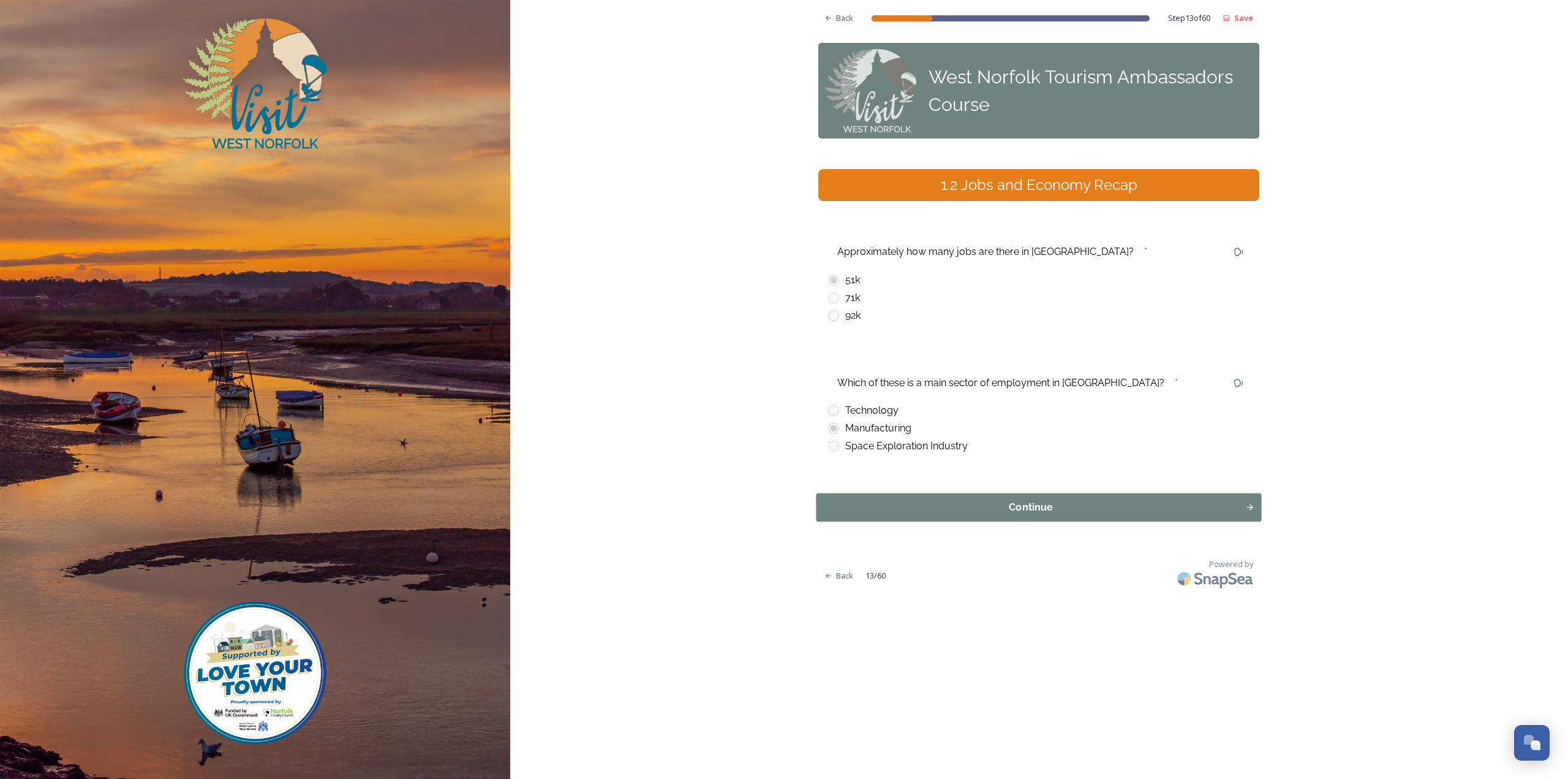
click at [863, 509] on div "Continue" at bounding box center [1031, 507] width 416 height 15
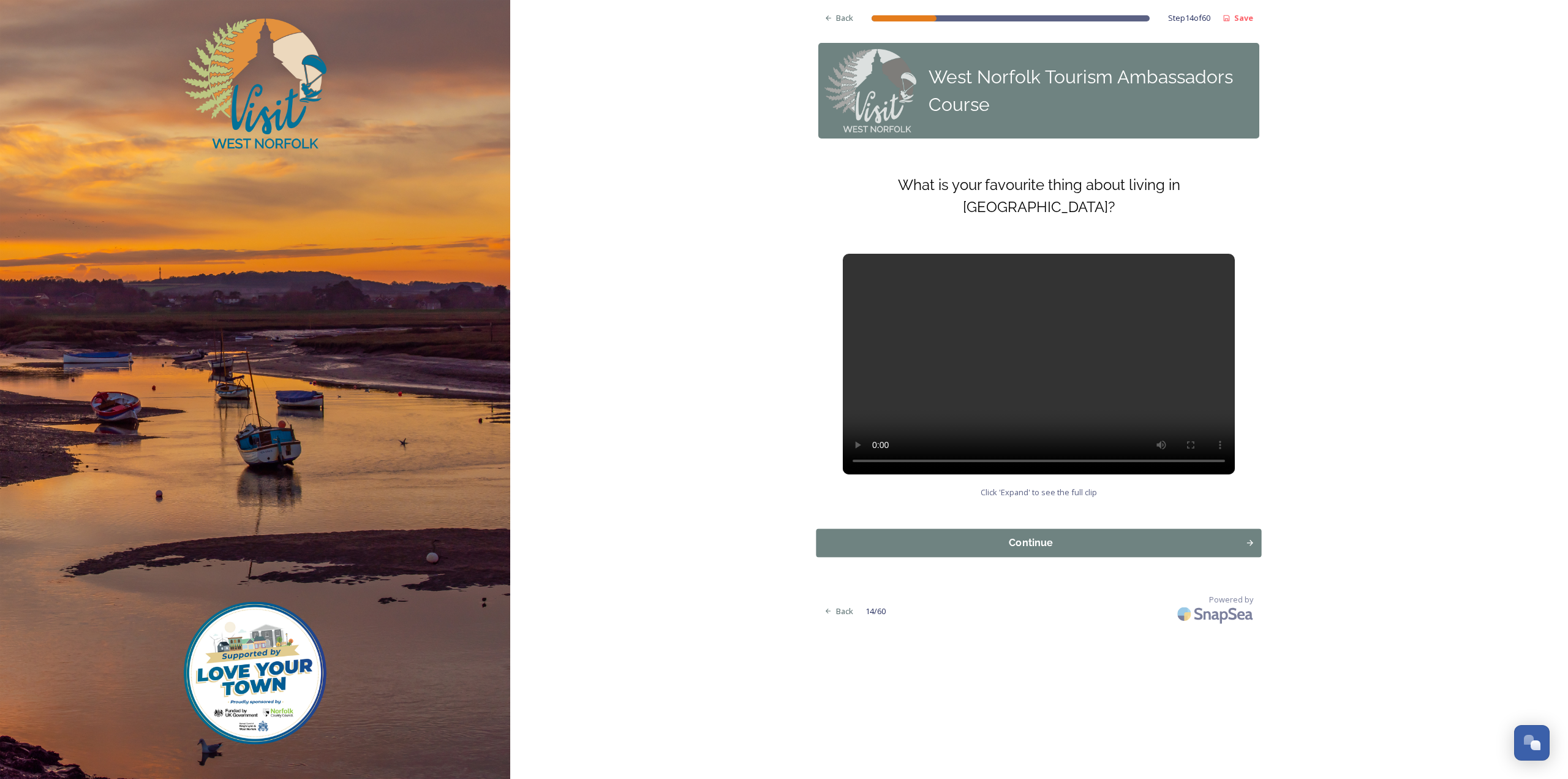
click at [875, 529] on button "Continue" at bounding box center [1039, 543] width 445 height 28
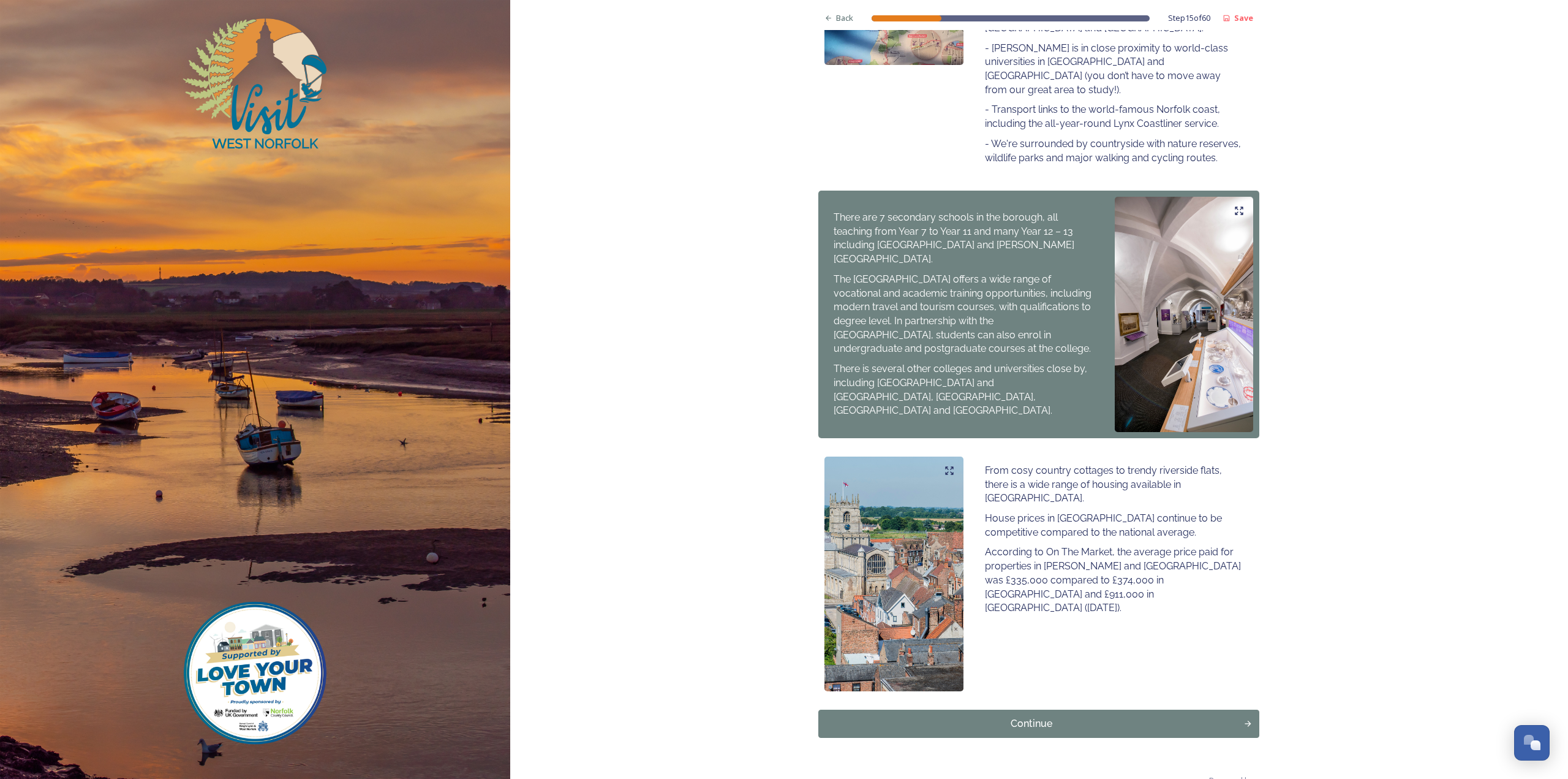
scroll to position [410, 0]
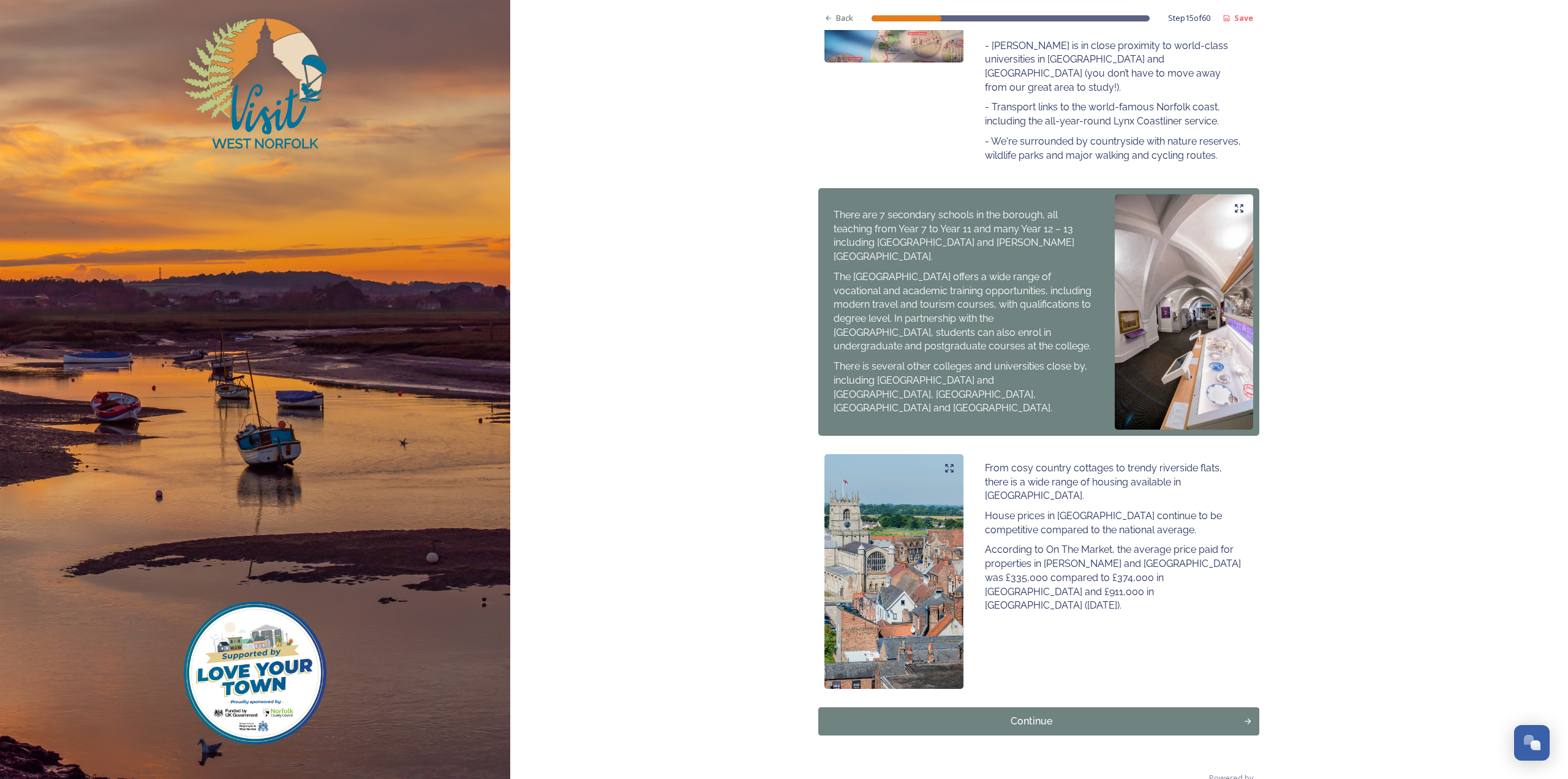
click at [1016, 714] on div "Continue" at bounding box center [1031, 721] width 412 height 15
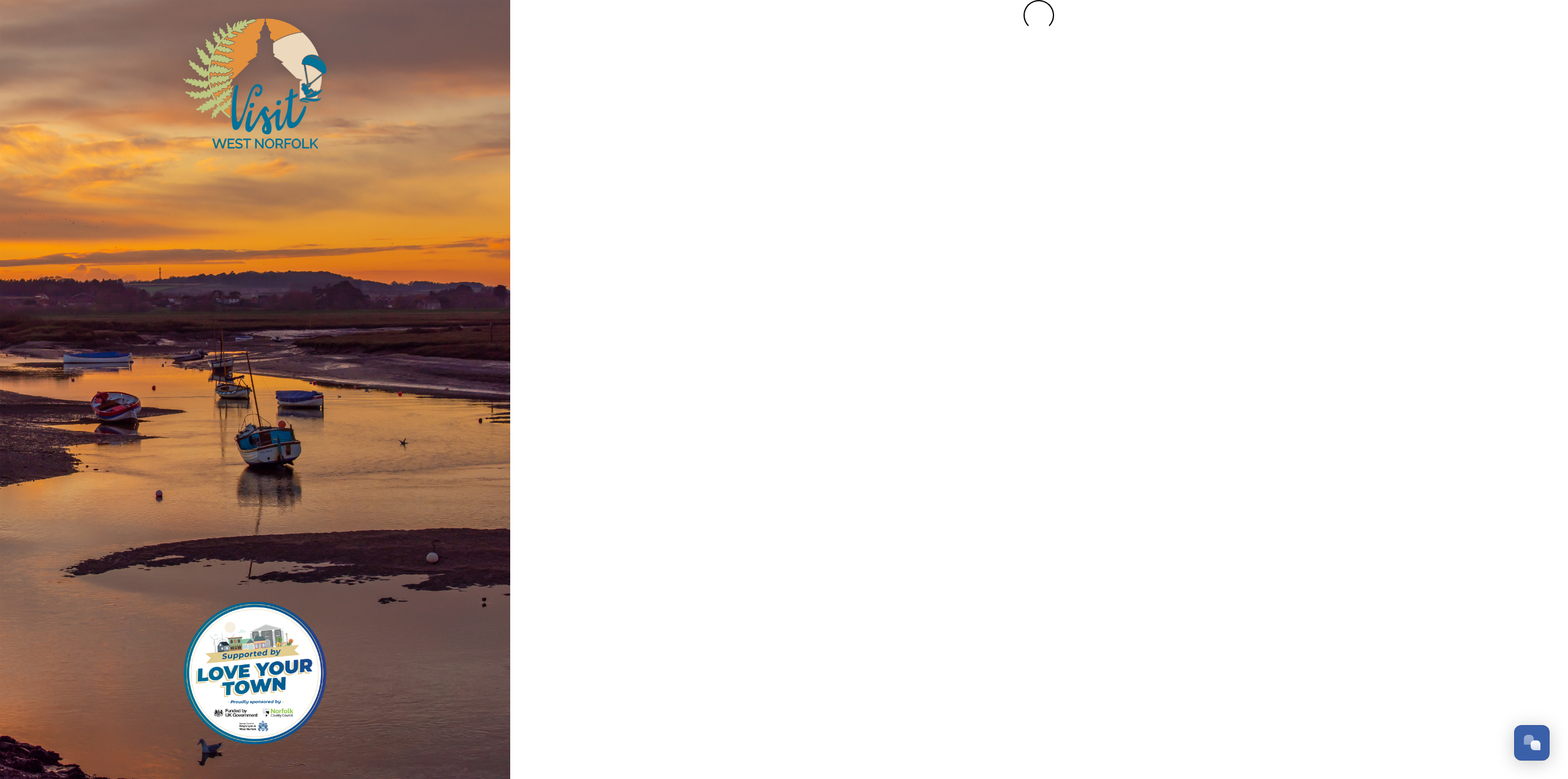
scroll to position [0, 0]
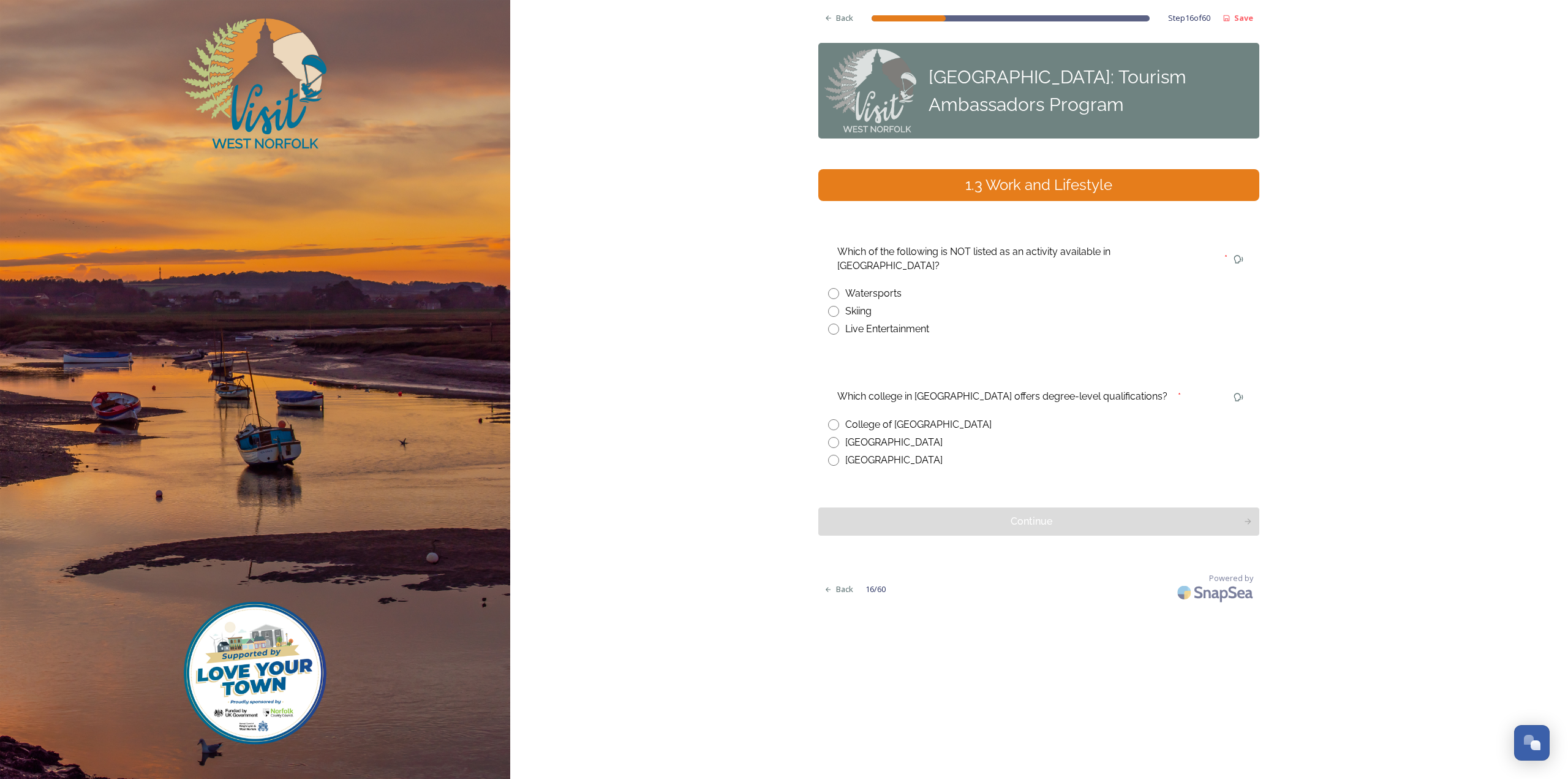
click at [860, 304] on div "Skiing" at bounding box center [859, 311] width 26 height 15
radio input "true"
click at [936, 417] on div "College of [GEOGRAPHIC_DATA]" at bounding box center [918, 424] width 146 height 15
radio input "true"
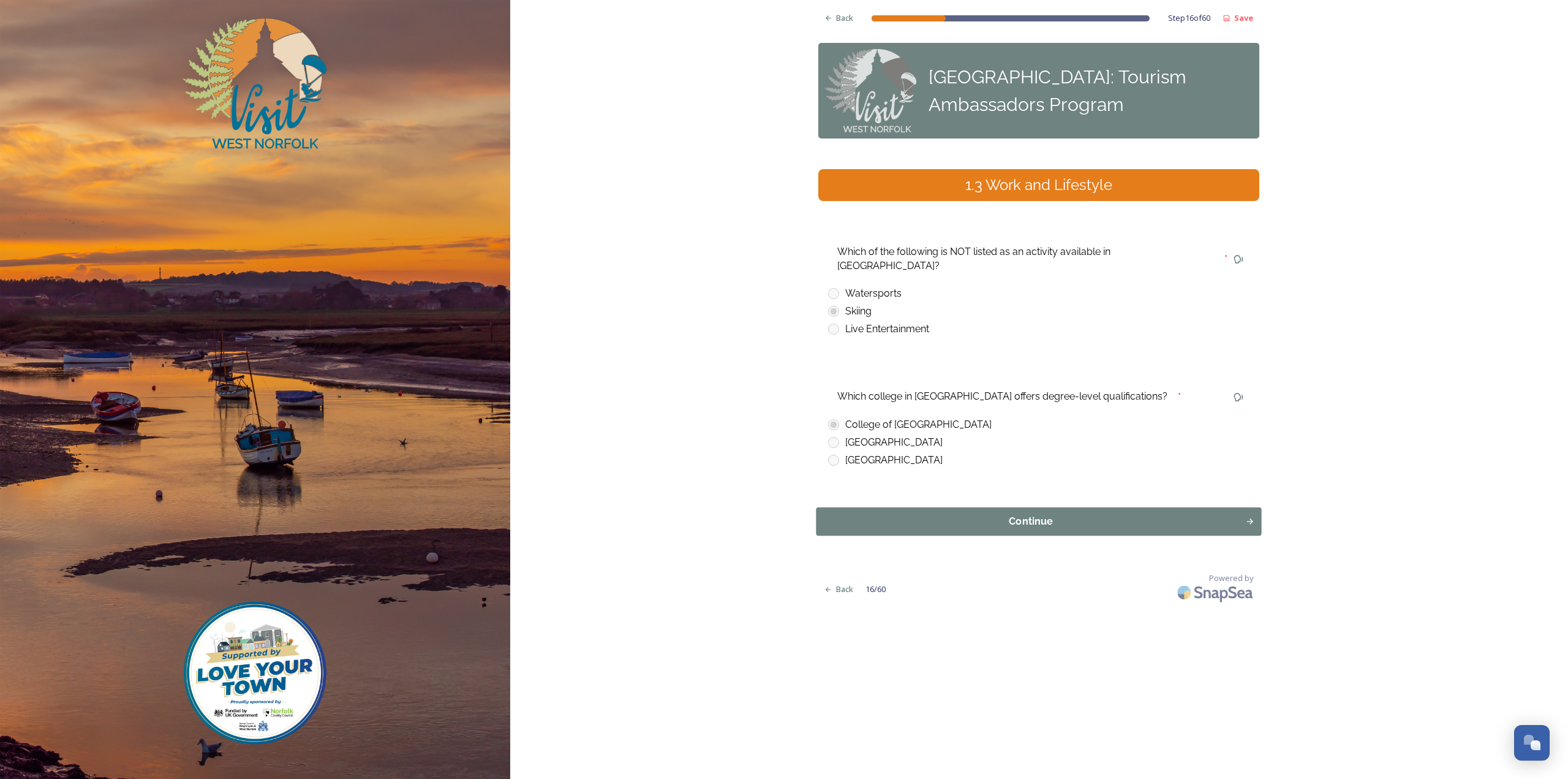
click at [963, 514] on div "Continue" at bounding box center [1031, 522] width 416 height 15
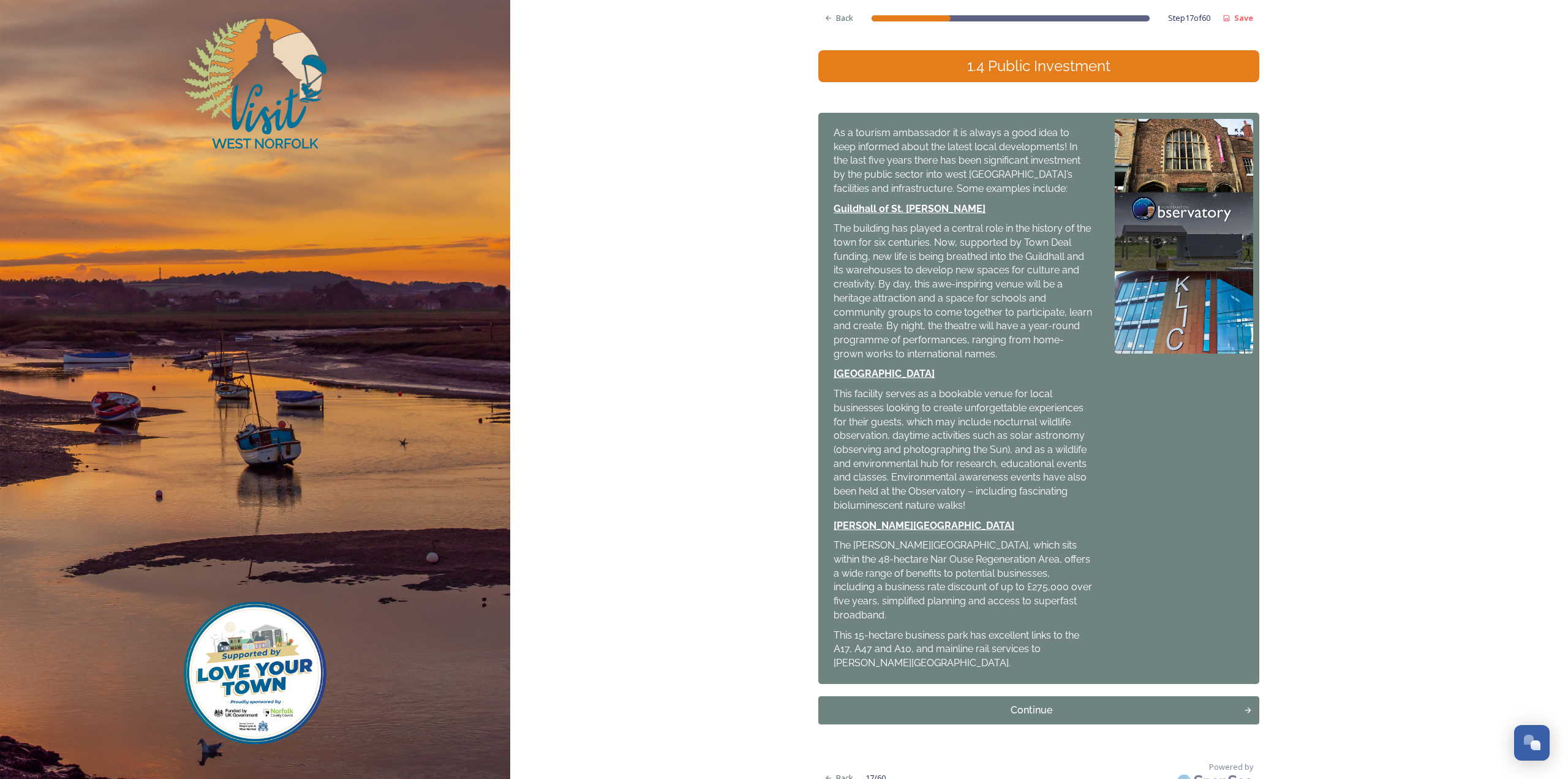
scroll to position [121, 0]
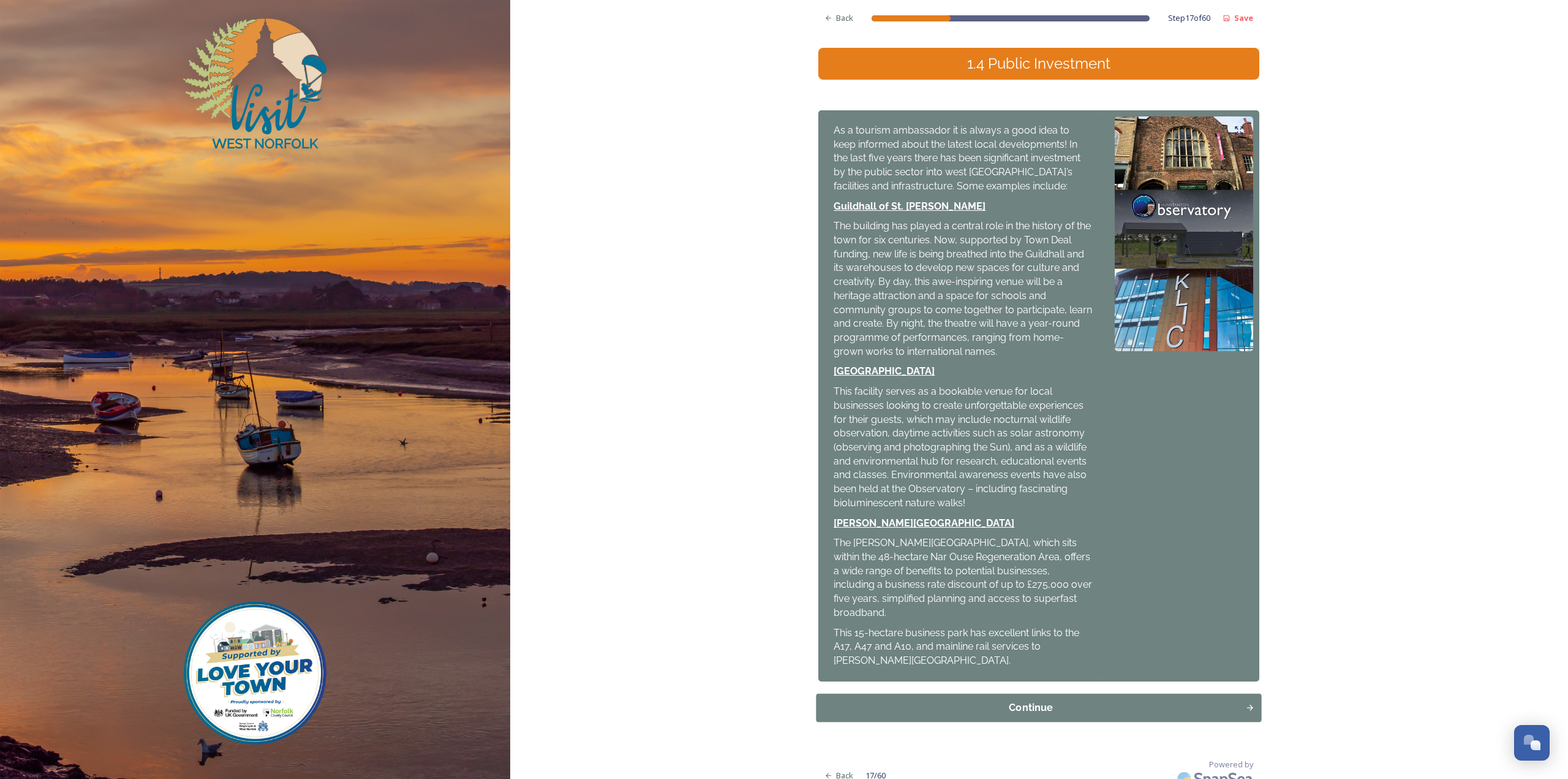
click at [881, 700] on div "Continue" at bounding box center [1031, 708] width 416 height 15
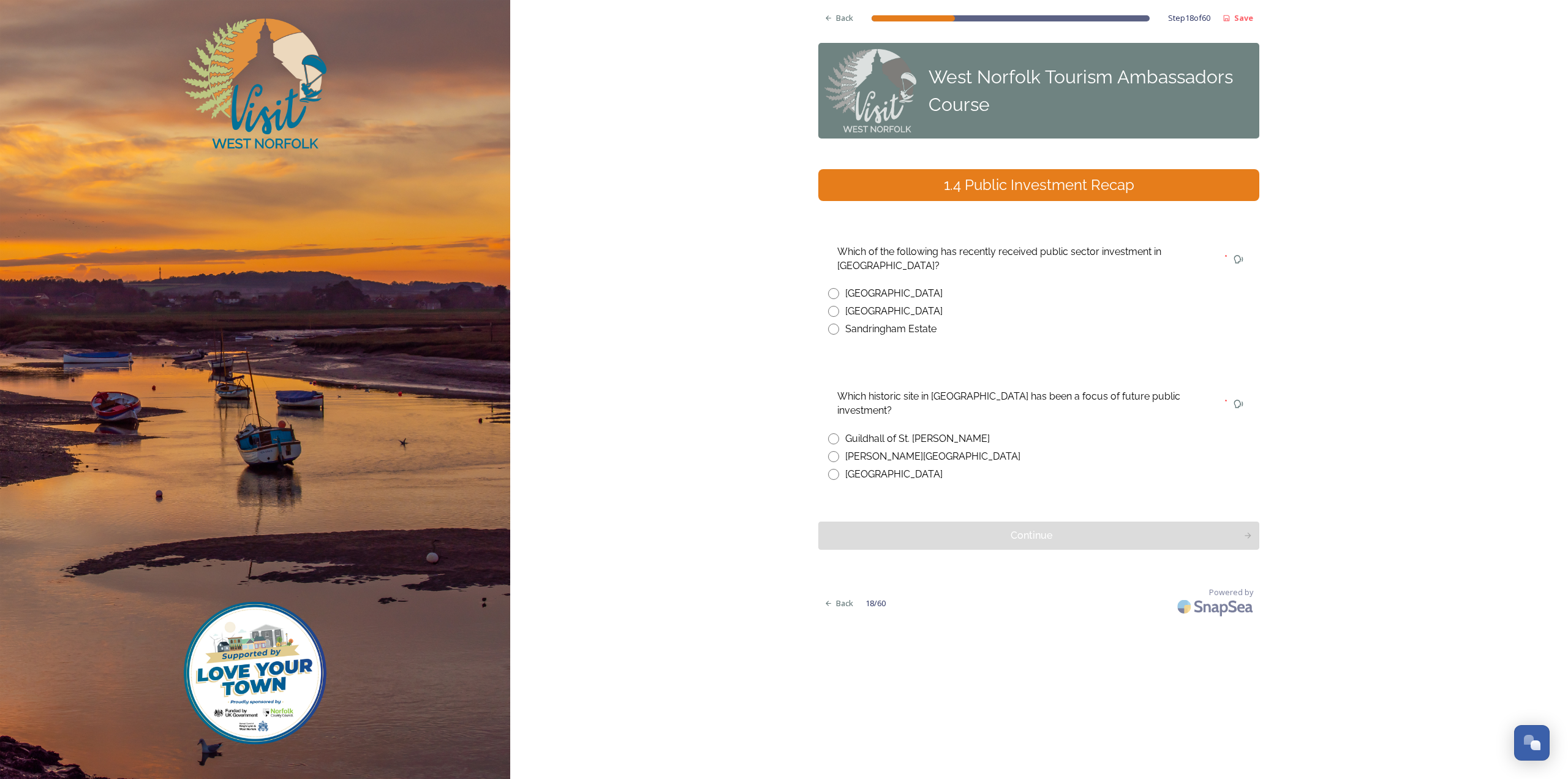
click at [879, 432] on div "Guildhall of St. [PERSON_NAME]" at bounding box center [918, 439] width 144 height 15
radio input "true"
click at [887, 314] on div "[GEOGRAPHIC_DATA]" at bounding box center [894, 311] width 97 height 15
radio input "true"
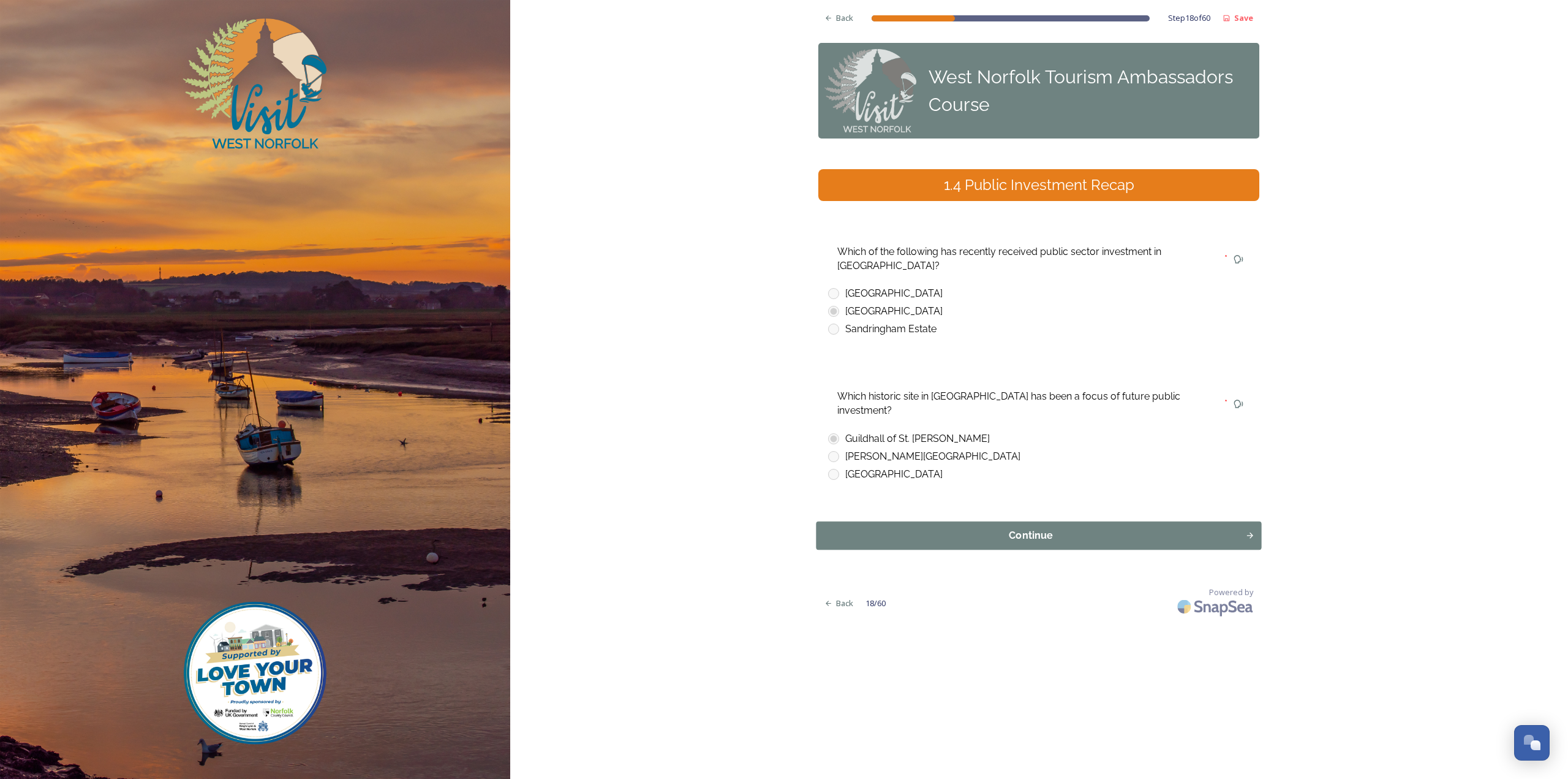
click at [942, 528] on div "Continue" at bounding box center [1031, 535] width 416 height 15
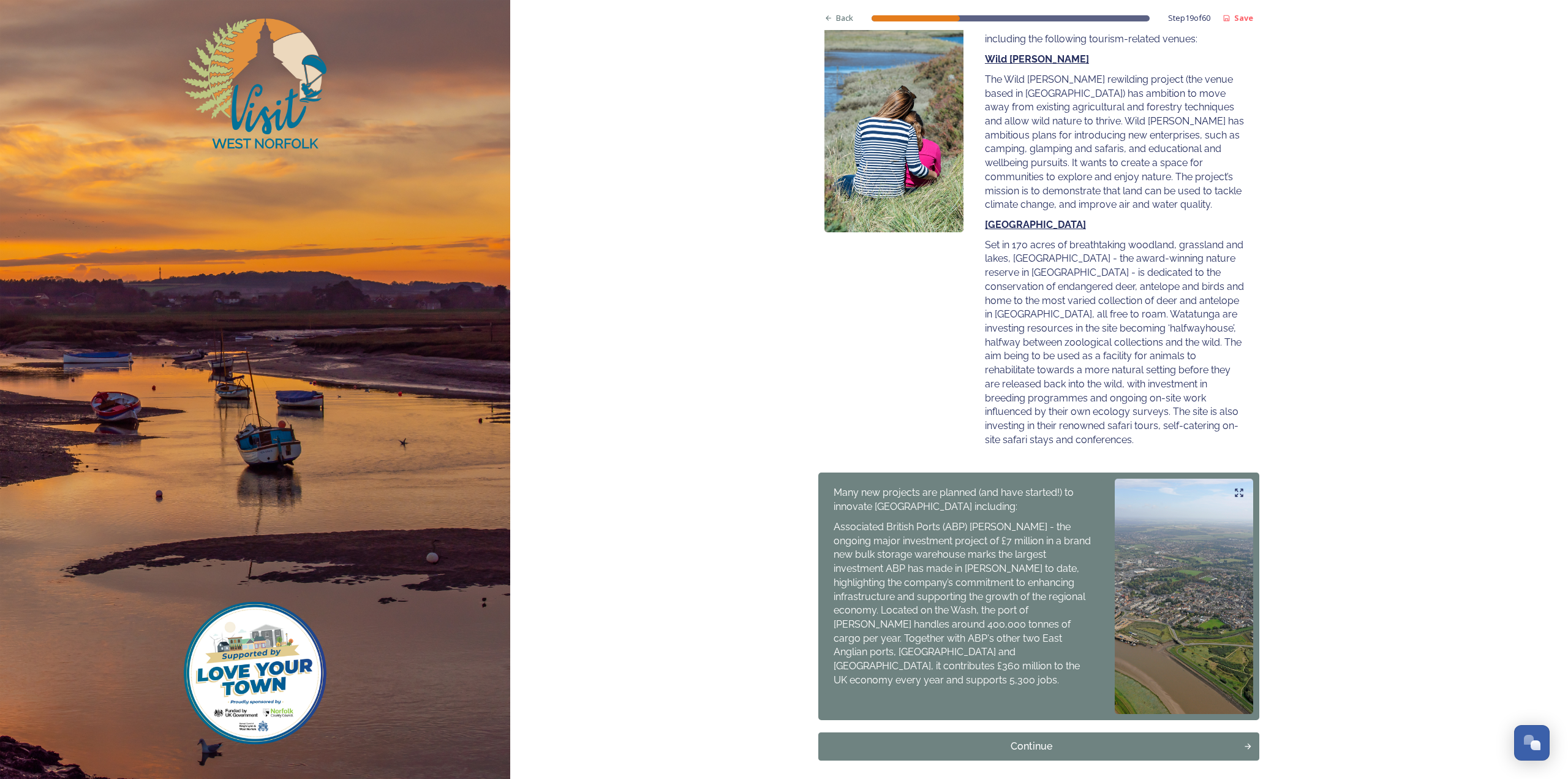
scroll to position [245, 0]
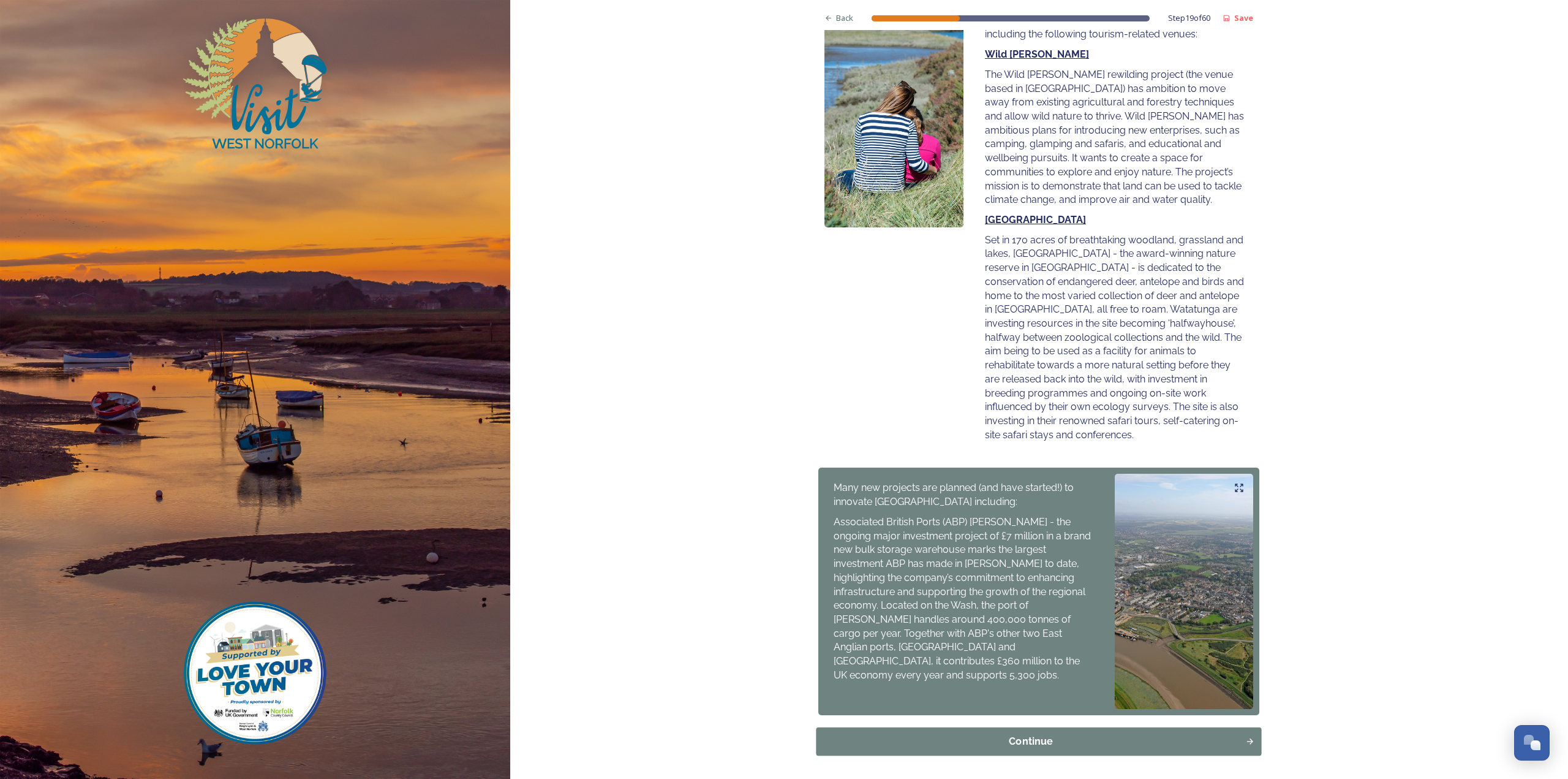
click at [1032, 734] on div "Continue" at bounding box center [1031, 741] width 416 height 15
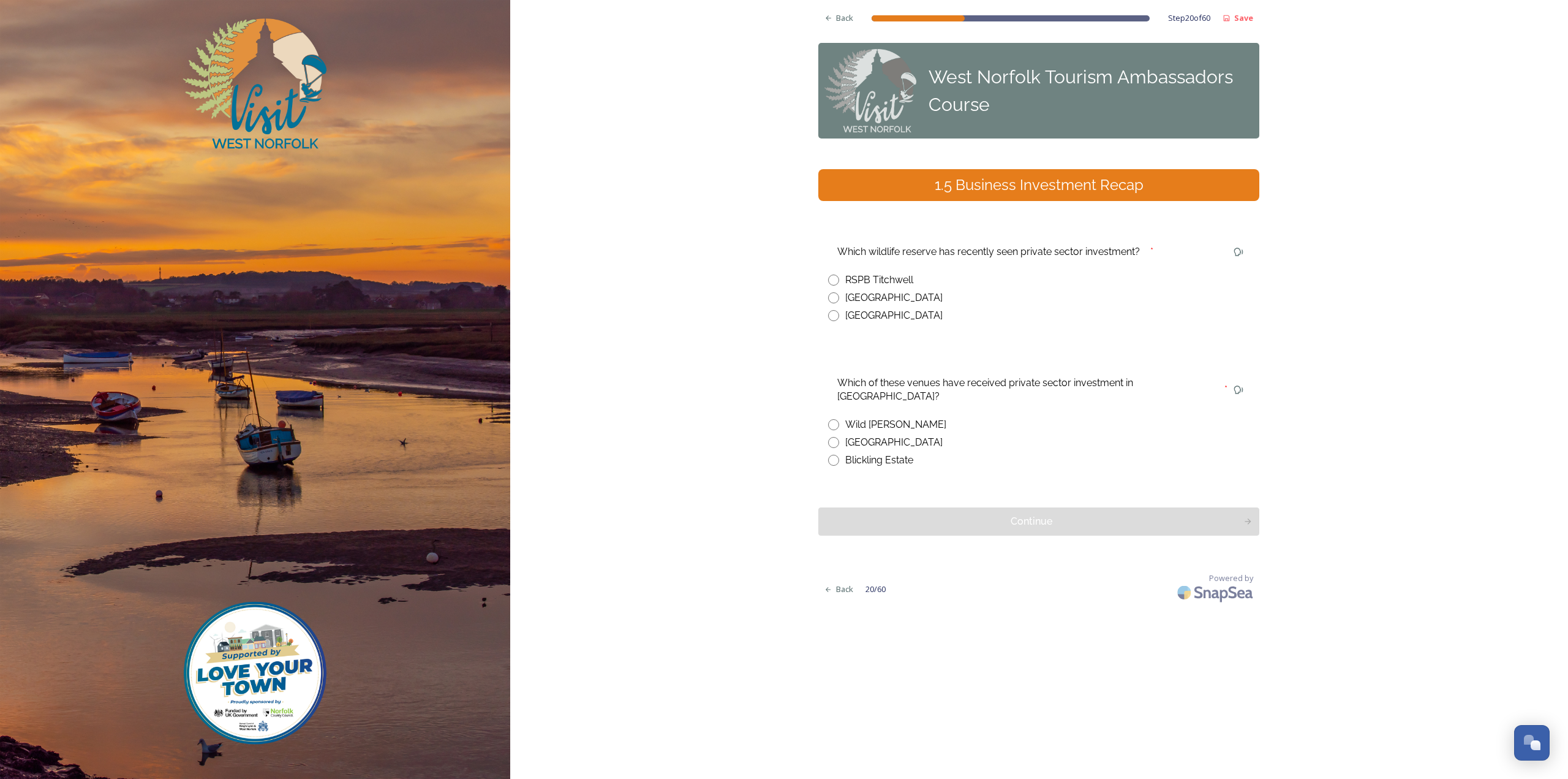
click at [878, 417] on div "Wild [PERSON_NAME]" at bounding box center [896, 424] width 101 height 15
radio input "true"
click at [870, 298] on div "[GEOGRAPHIC_DATA]" at bounding box center [894, 298] width 97 height 15
radio input "true"
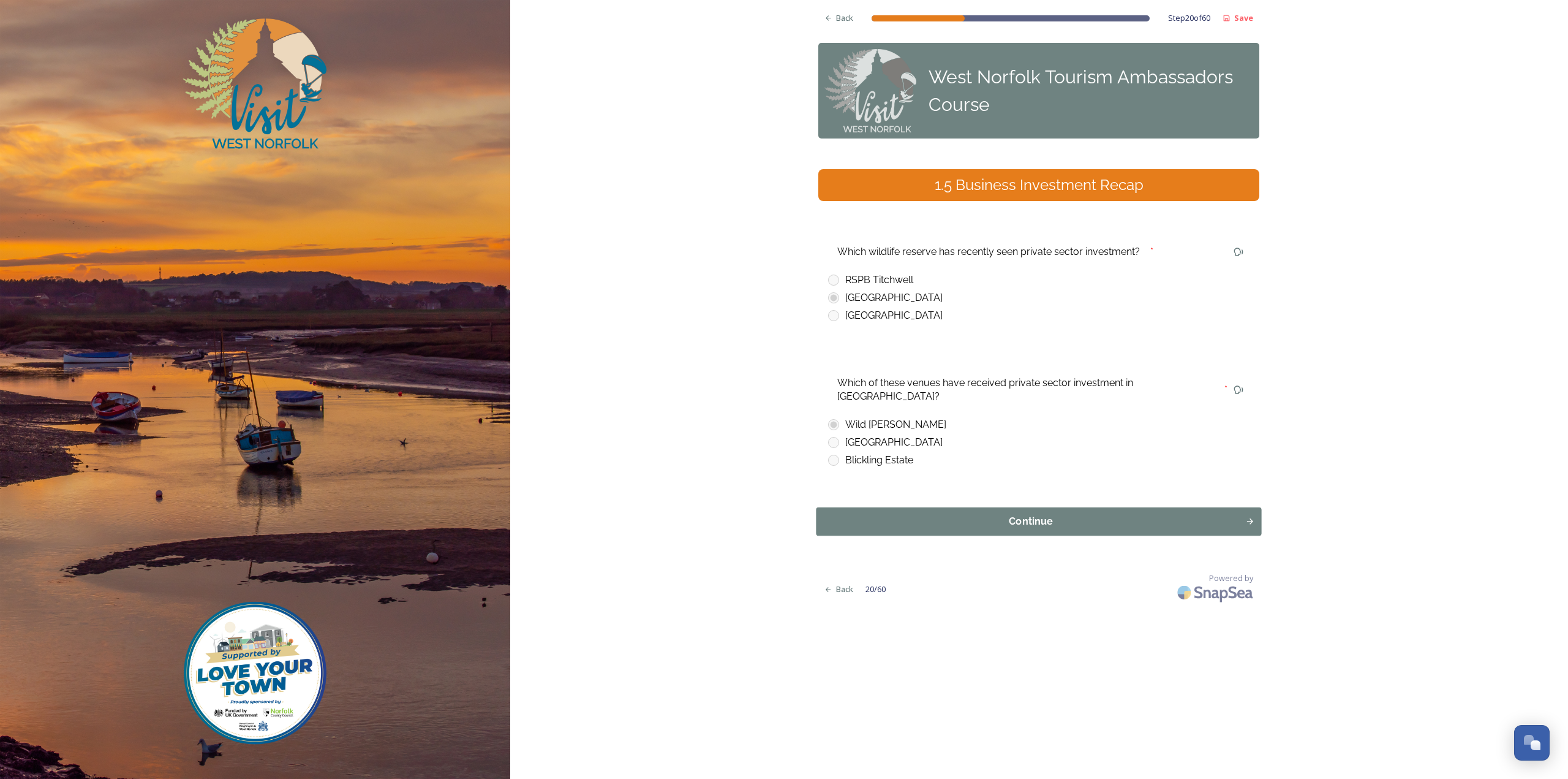
click at [906, 514] on div "Continue" at bounding box center [1031, 522] width 416 height 15
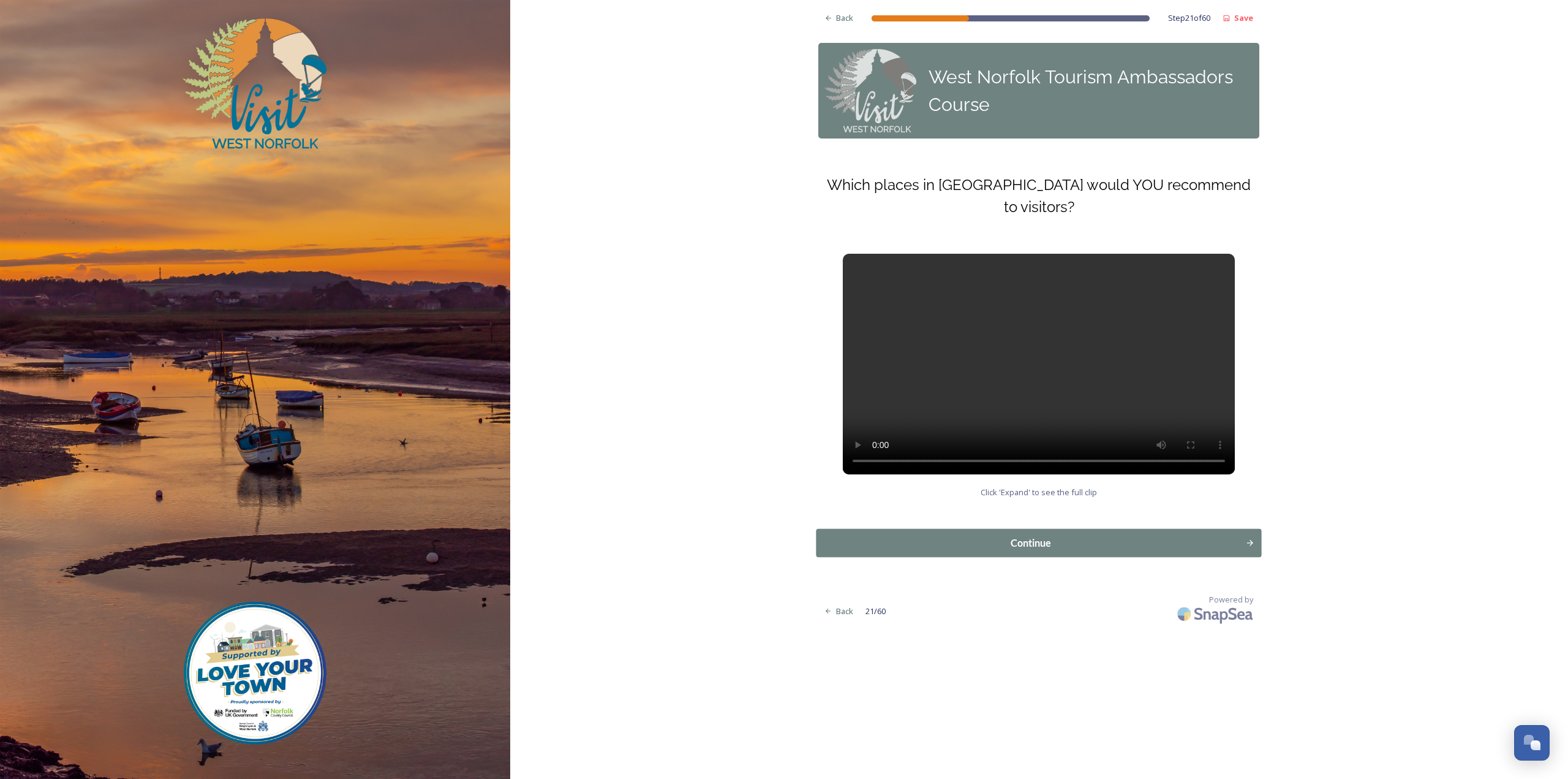
click at [945, 549] on div "Continue" at bounding box center [1031, 543] width 416 height 15
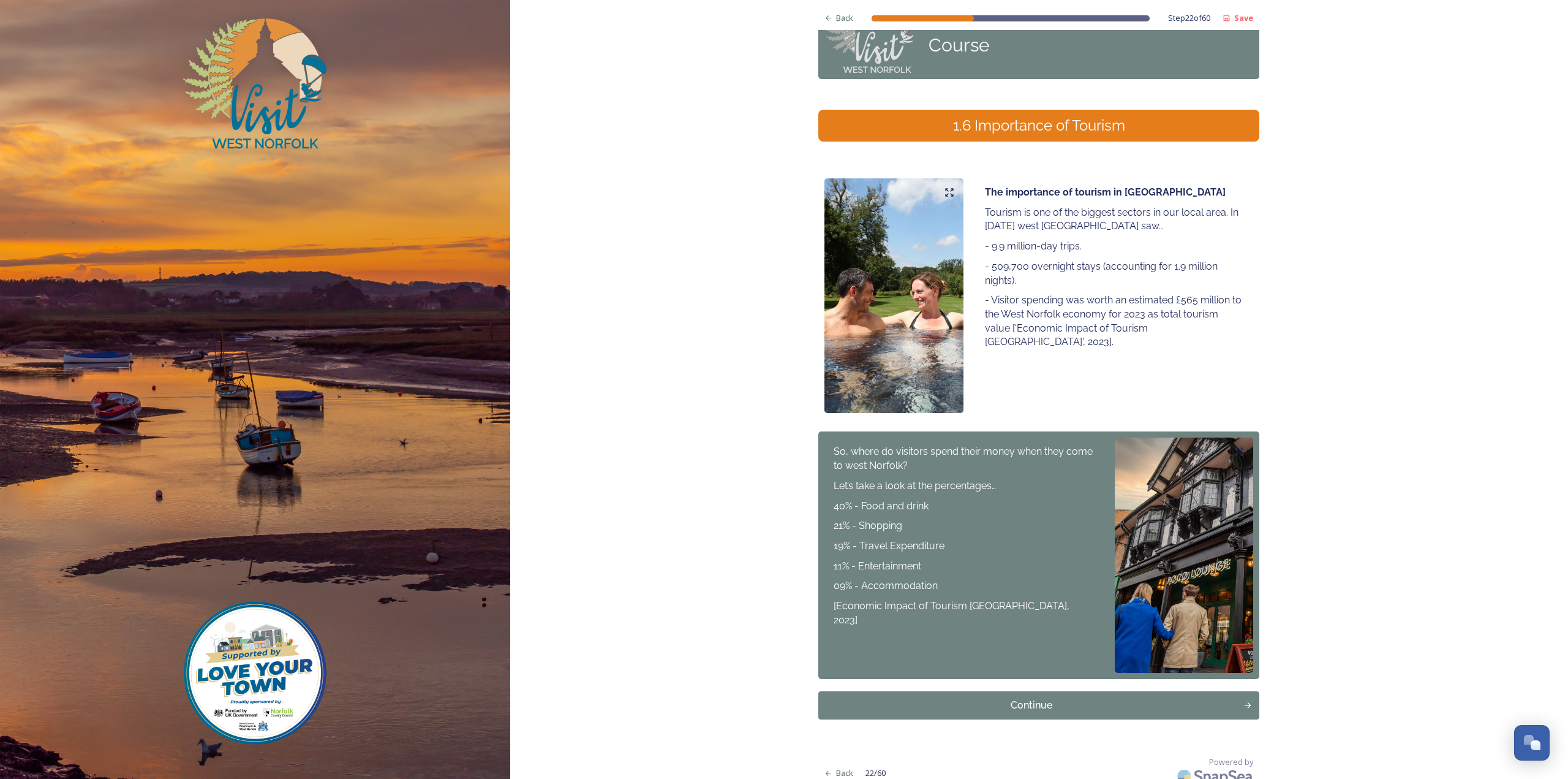
scroll to position [71, 0]
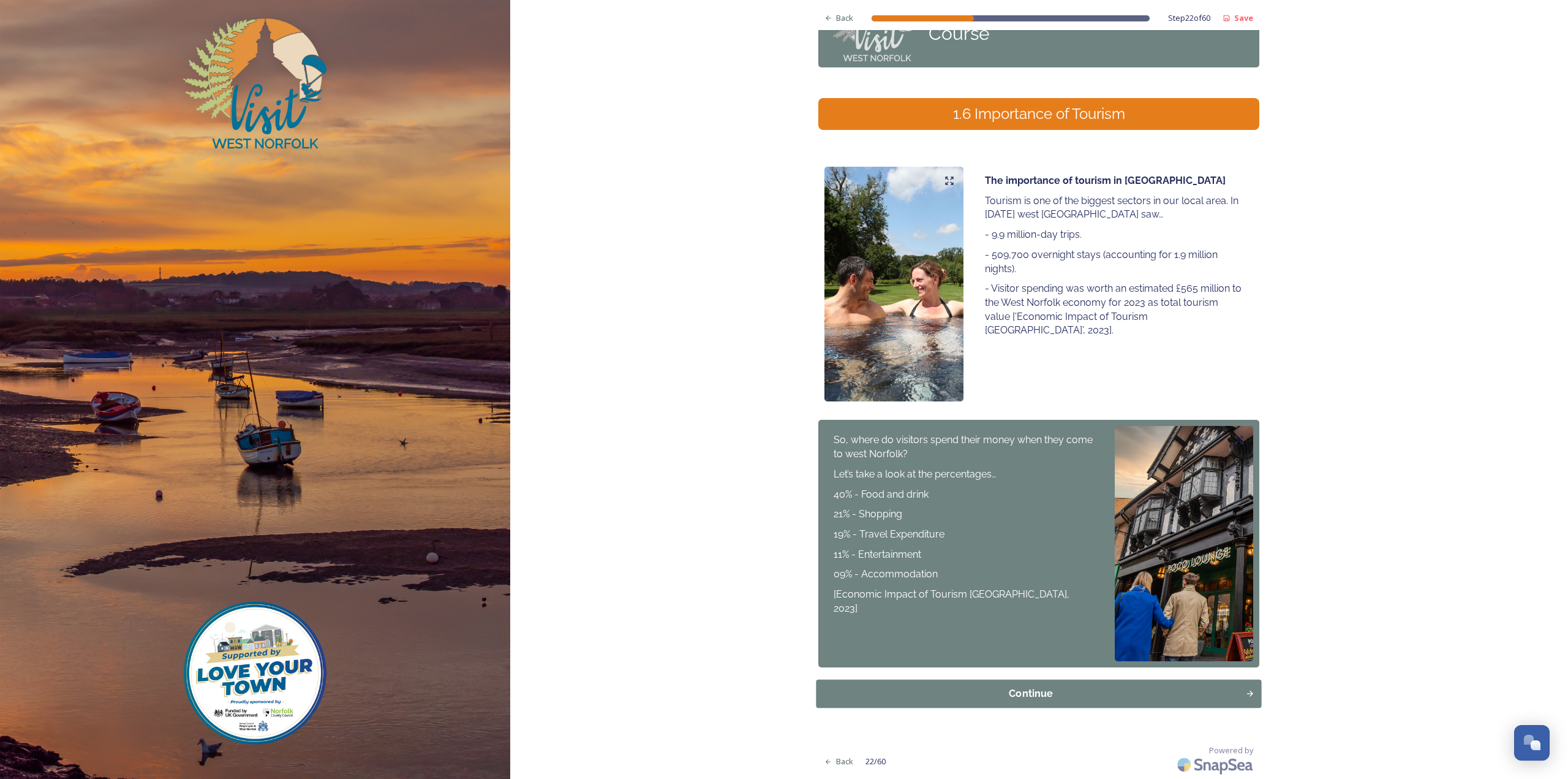
click at [1016, 702] on button "Continue" at bounding box center [1039, 694] width 445 height 28
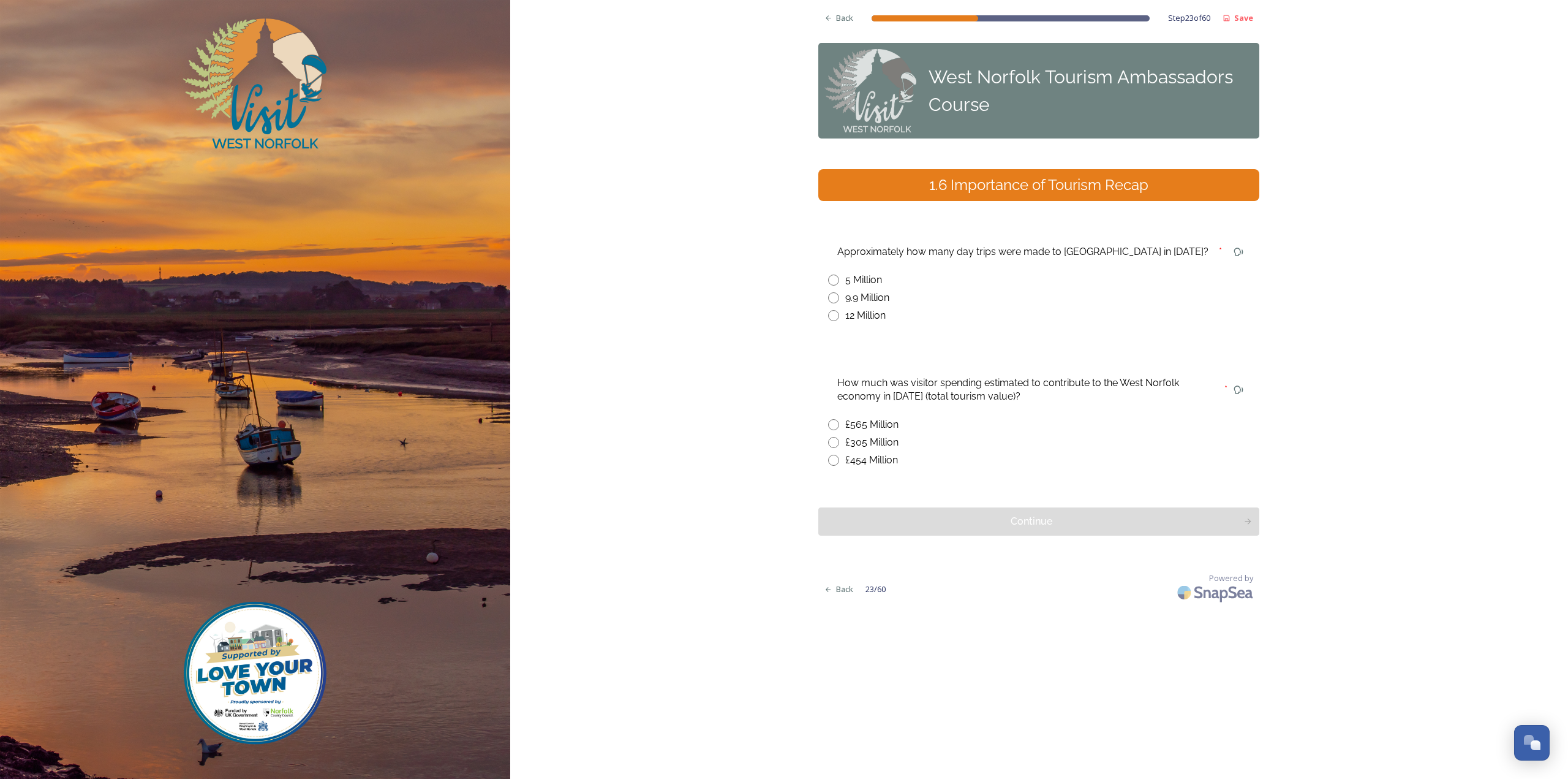
click at [886, 296] on div "9.9 Million" at bounding box center [867, 298] width 44 height 15
radio input "true"
click at [886, 420] on div "£565 Million" at bounding box center [872, 424] width 54 height 15
radio input "true"
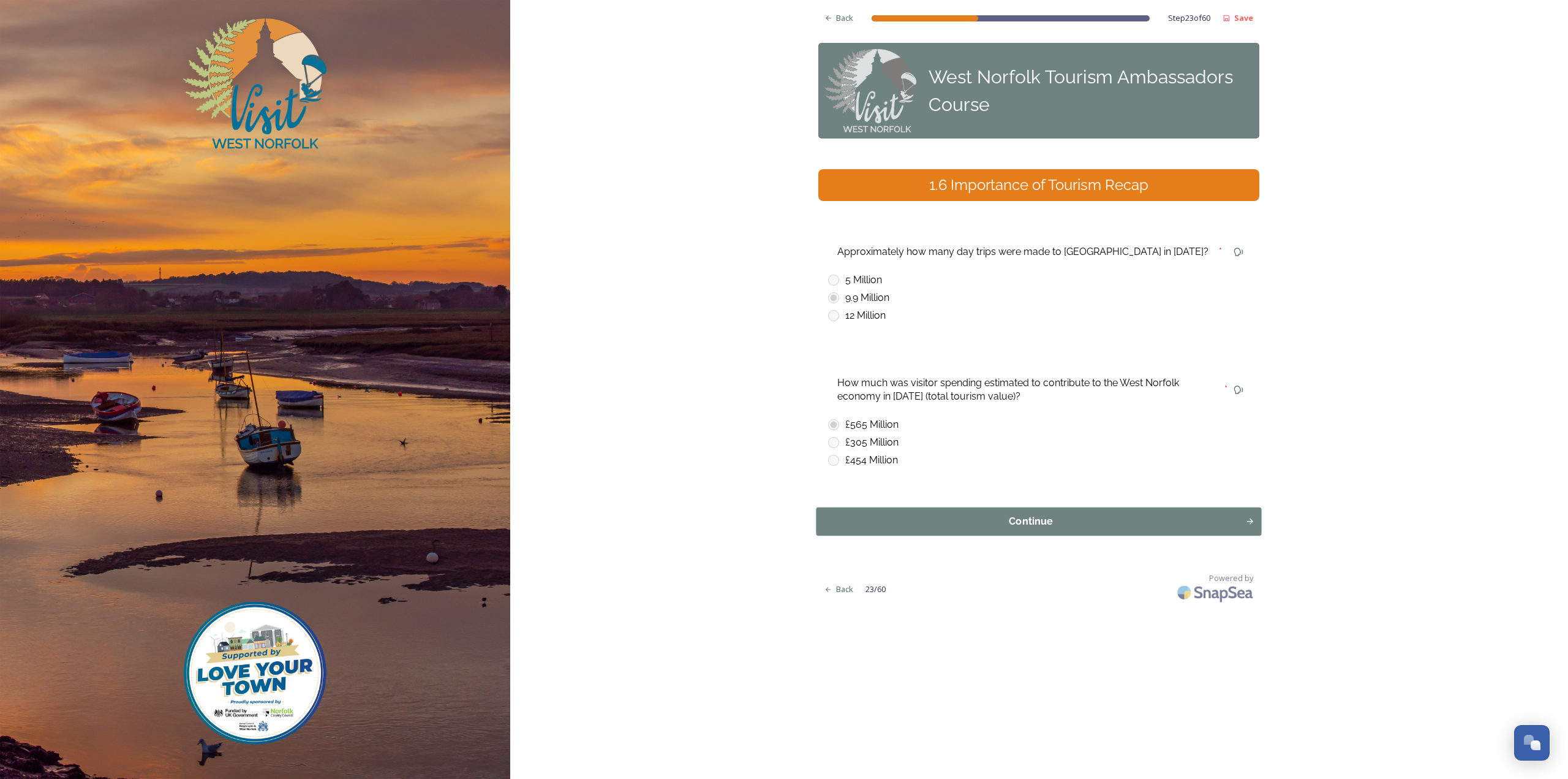
click at [896, 523] on div "Continue" at bounding box center [1031, 522] width 416 height 15
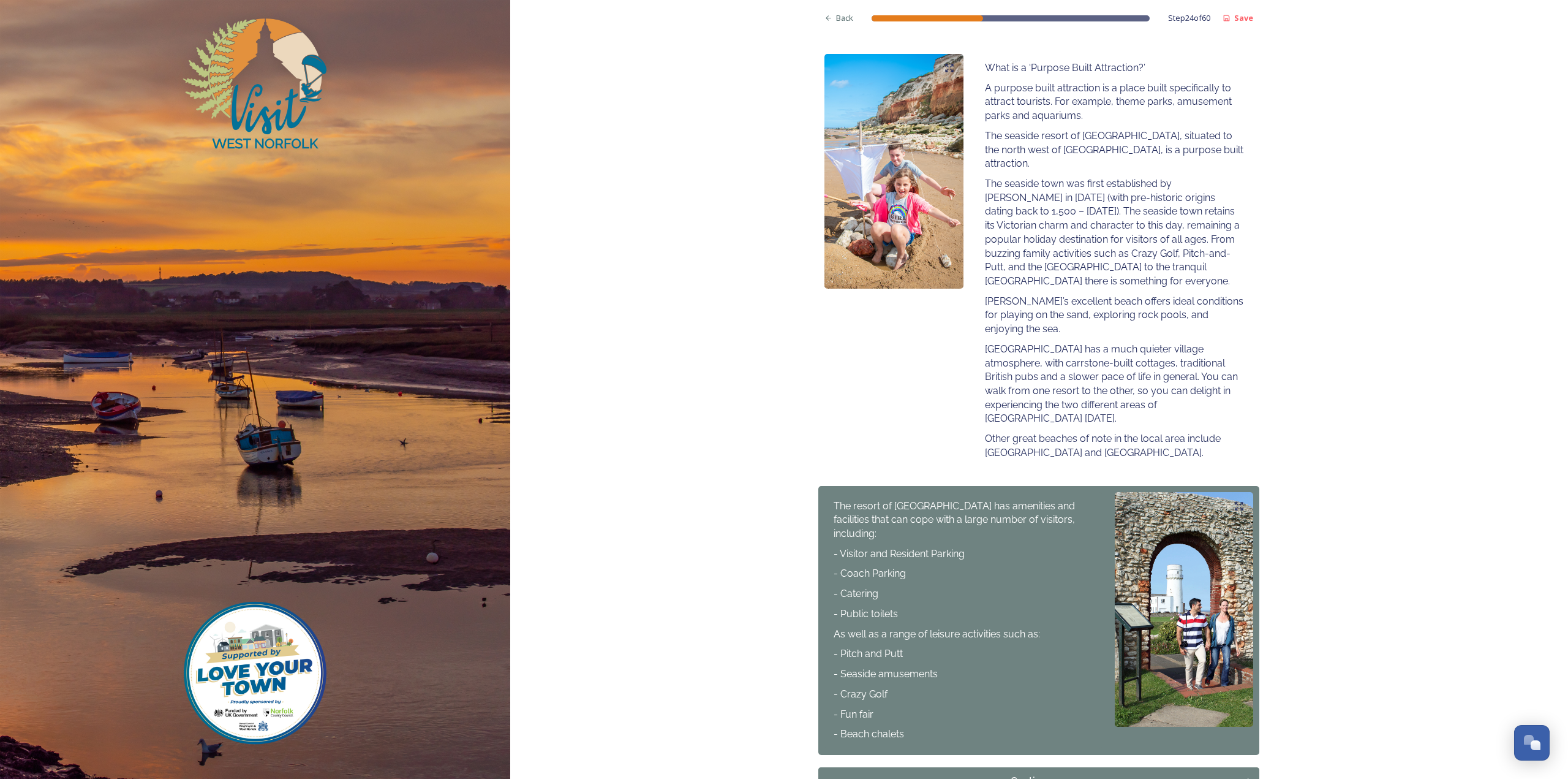
scroll to position [244, 0]
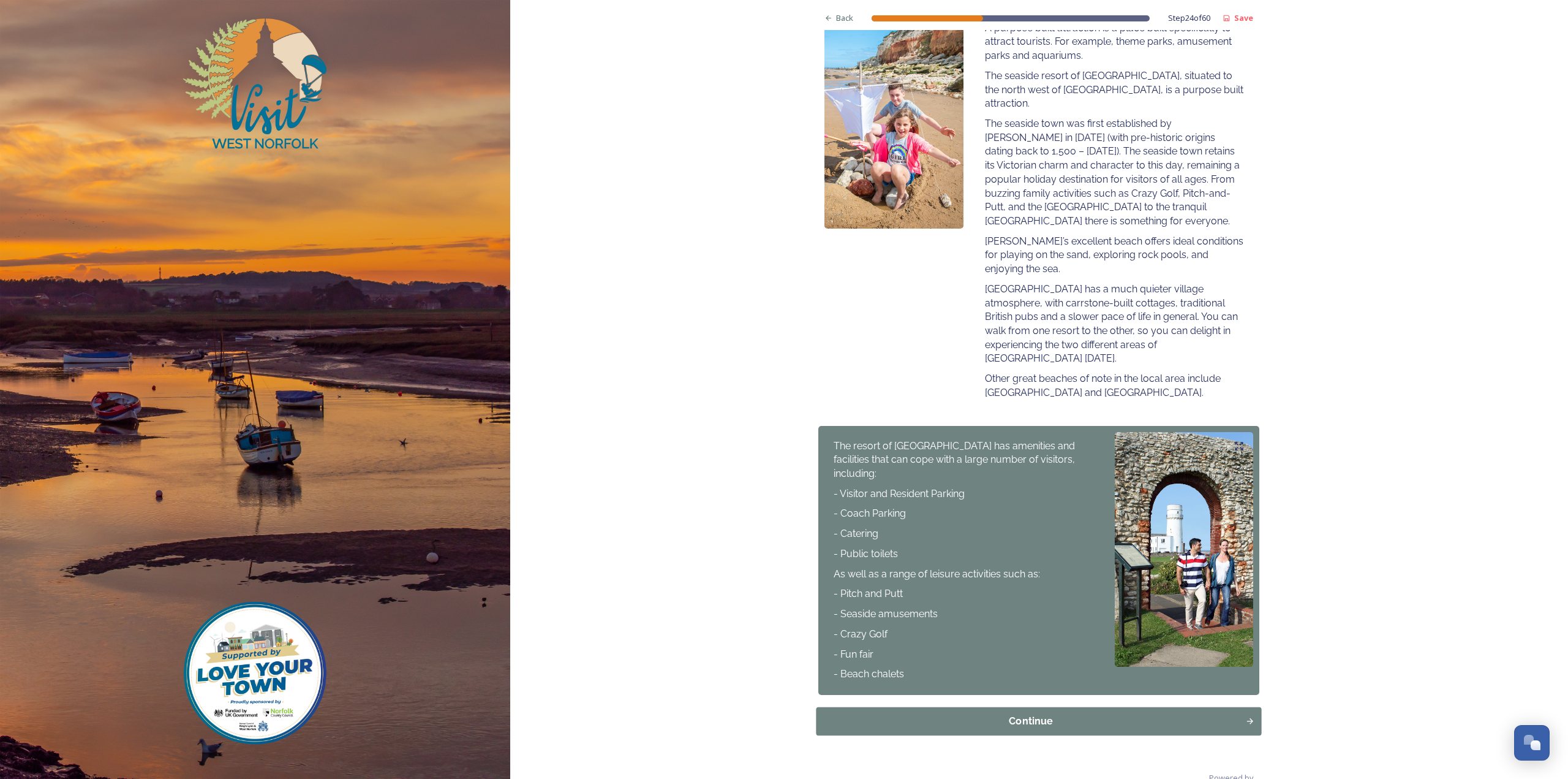
click at [984, 714] on div "Continue" at bounding box center [1031, 721] width 416 height 15
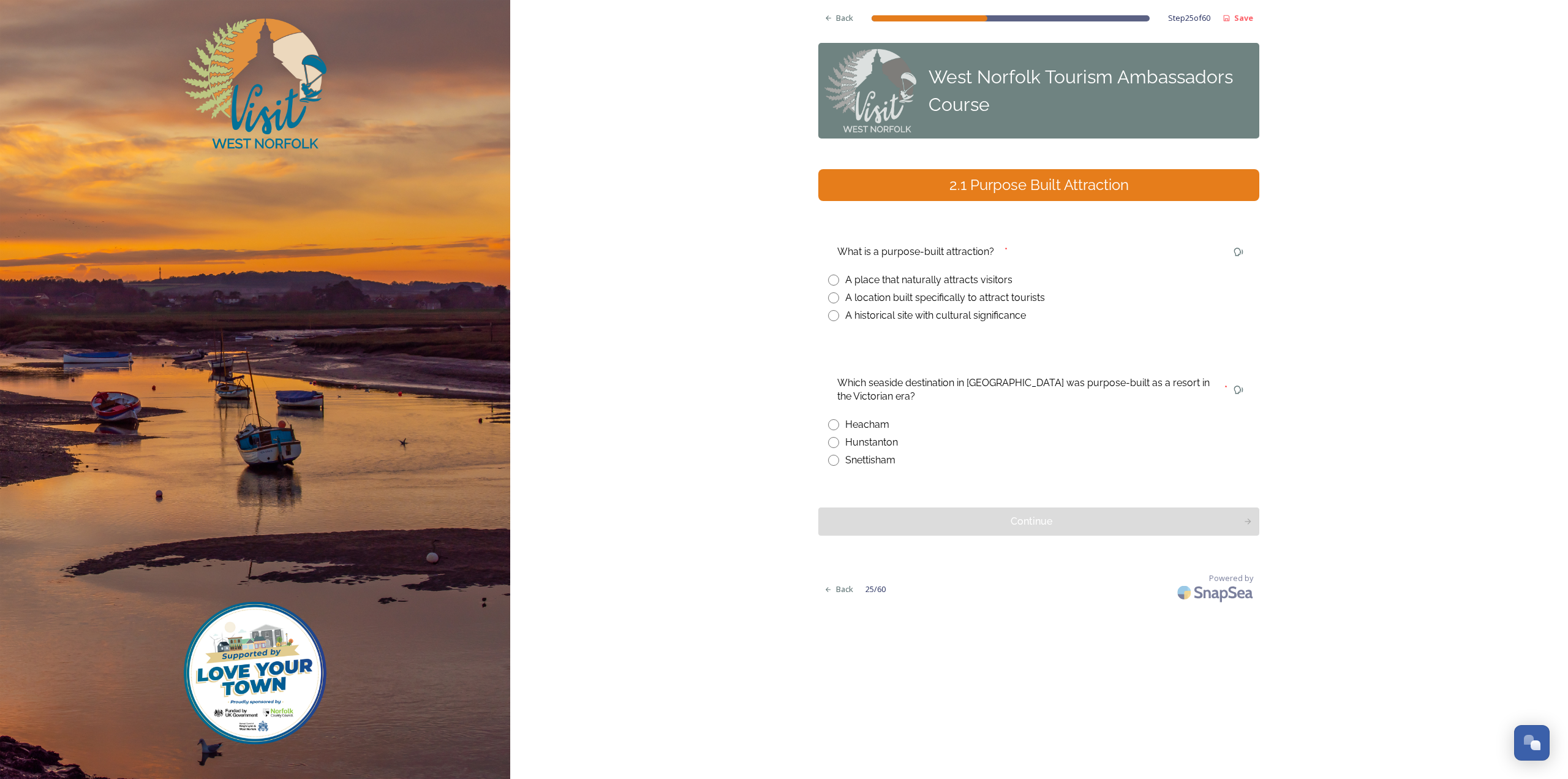
click at [928, 296] on div "A location built specifically to attract tourists" at bounding box center [945, 298] width 200 height 15
radio input "true"
click at [889, 442] on div "Hunstanton" at bounding box center [872, 442] width 53 height 15
radio input "true"
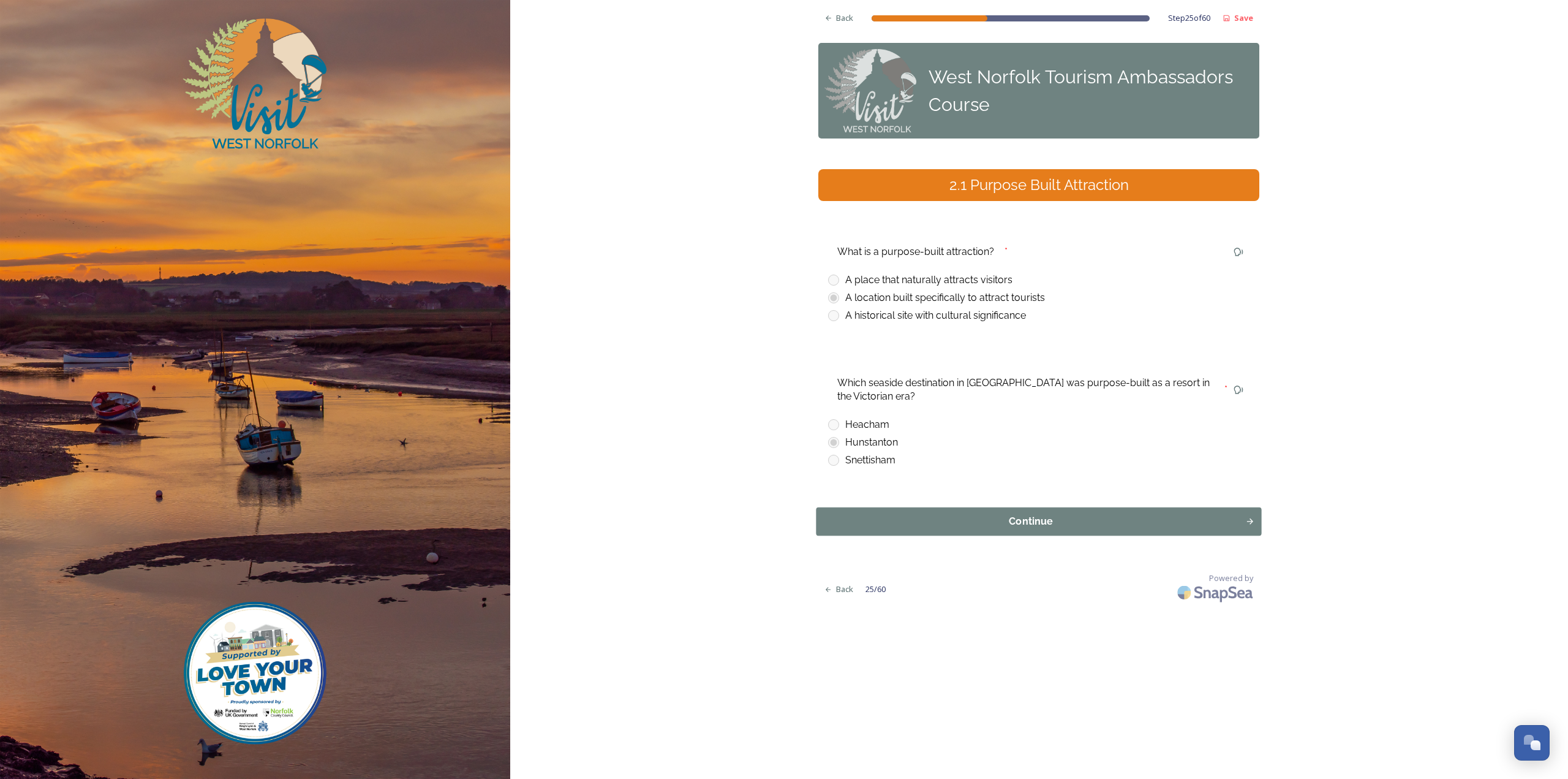
click at [904, 508] on button "Continue" at bounding box center [1039, 522] width 445 height 28
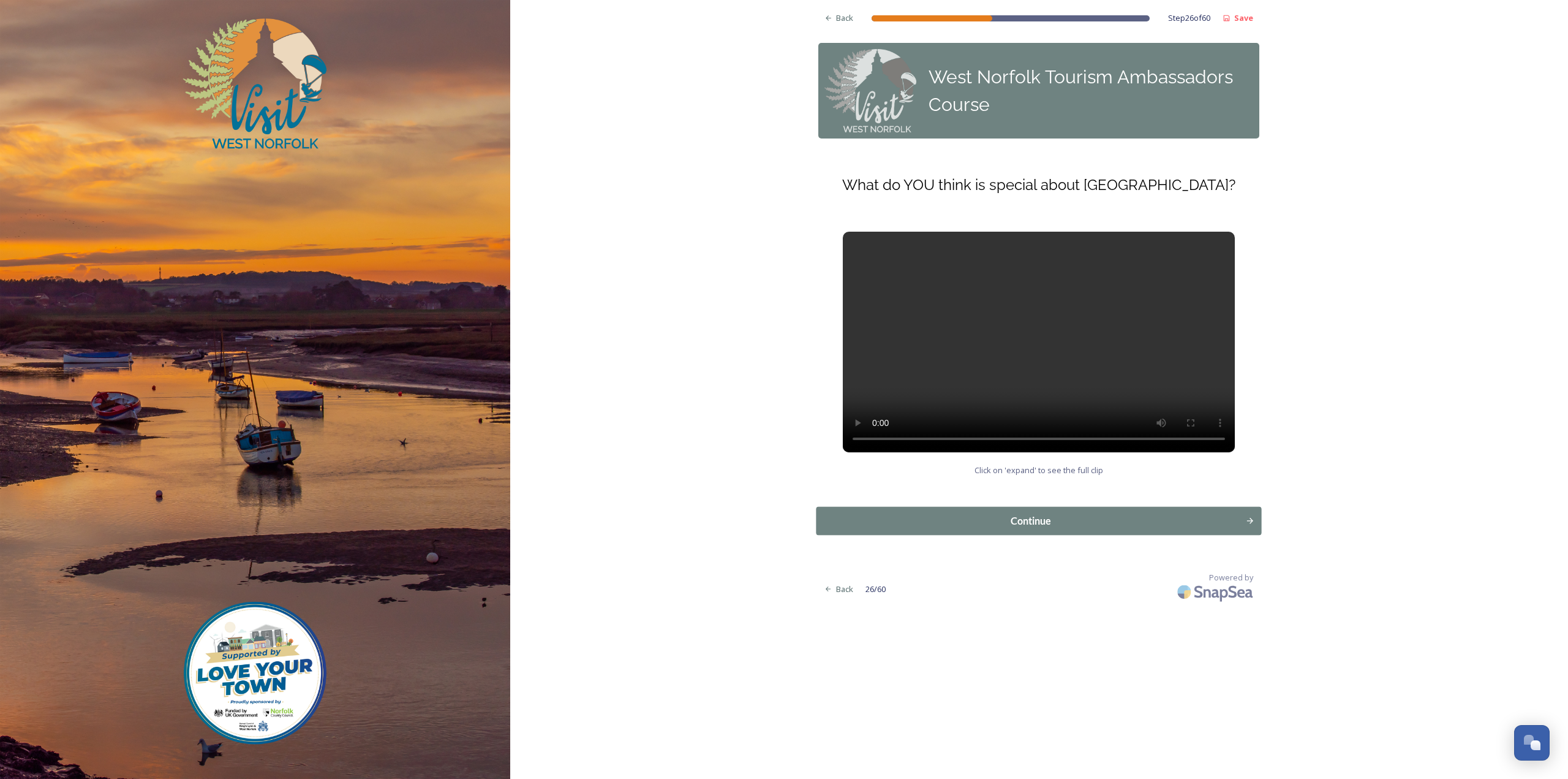
click at [932, 516] on div "Continue" at bounding box center [1031, 521] width 416 height 15
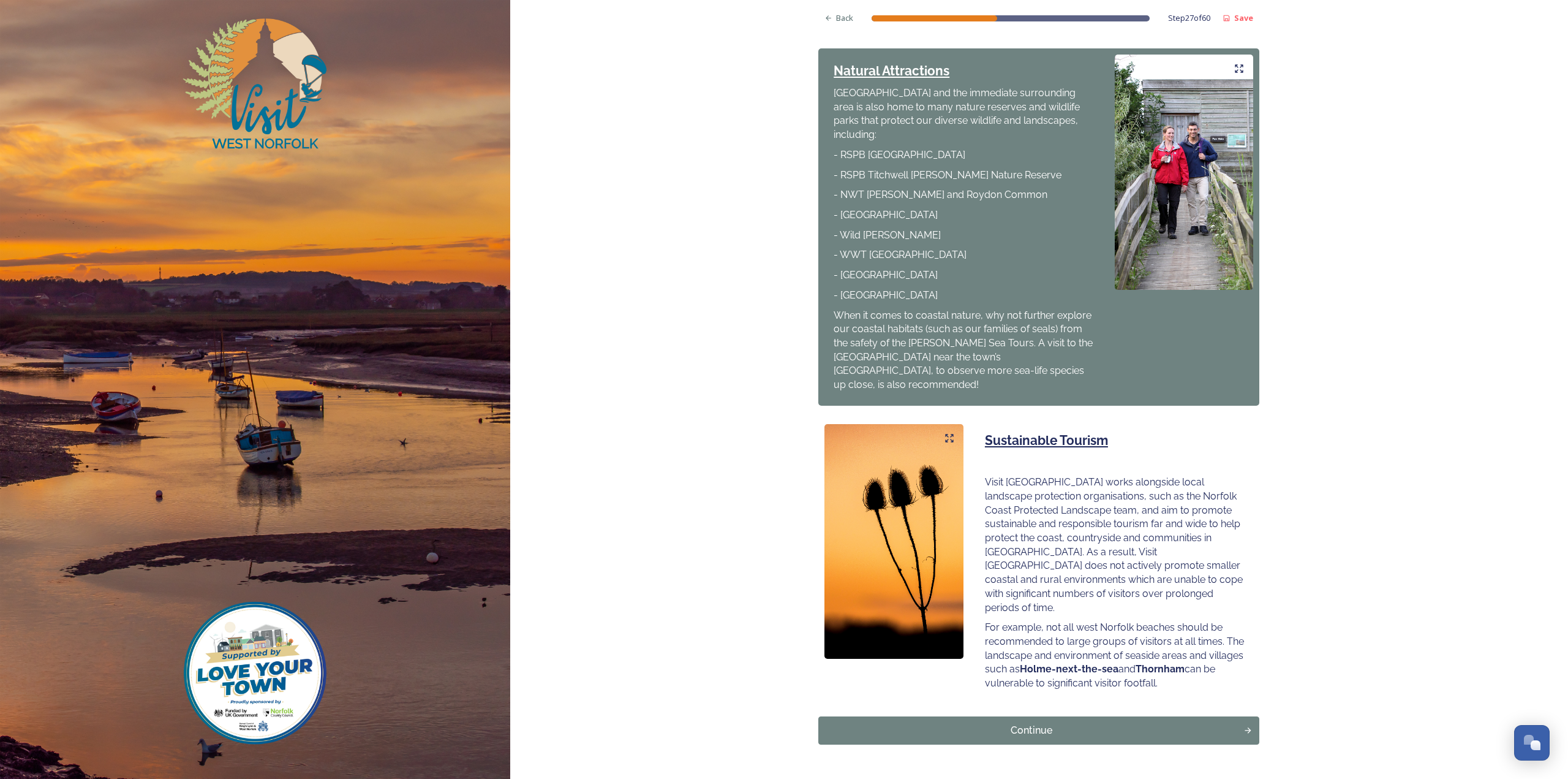
scroll to position [451, 0]
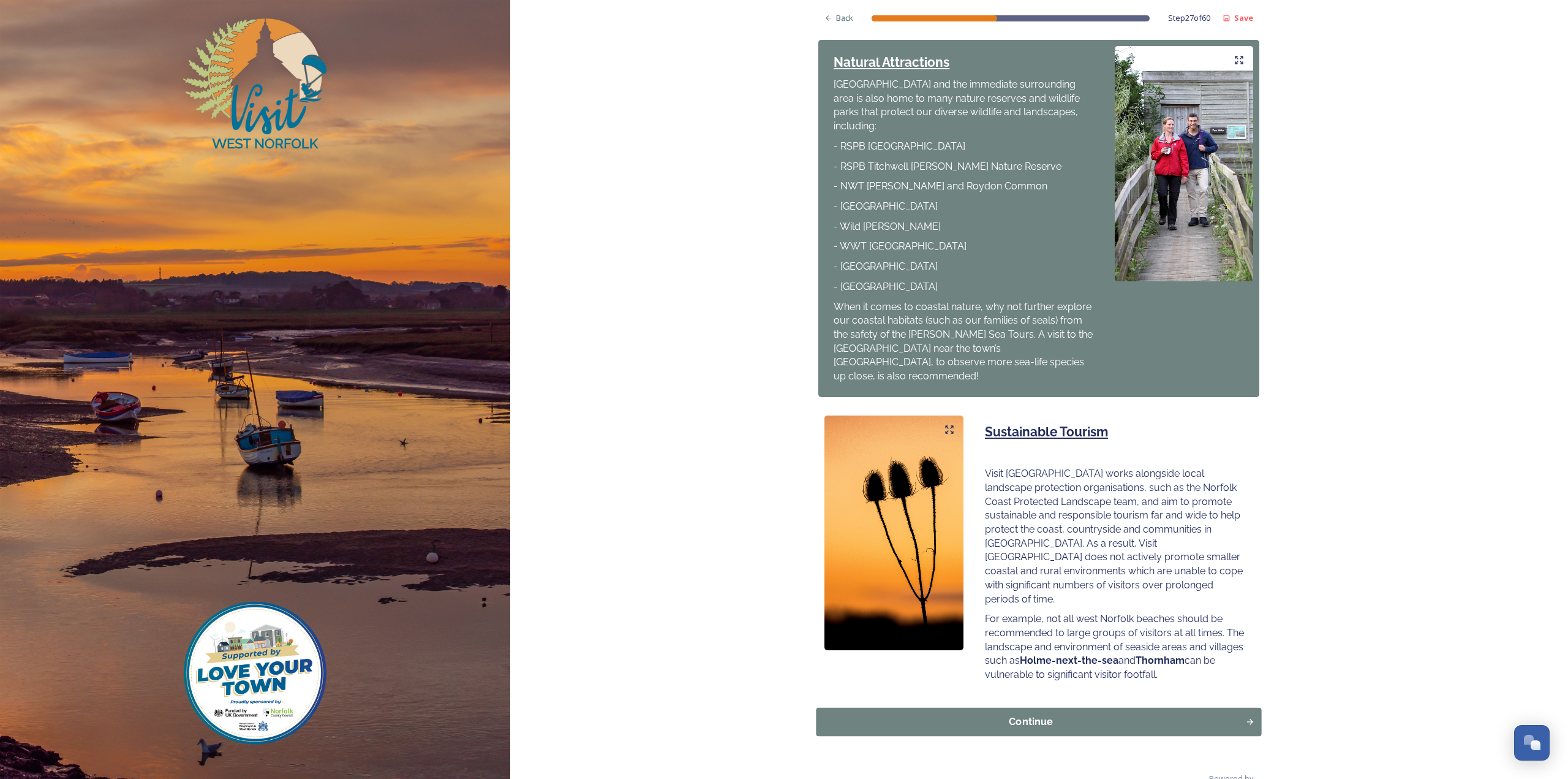
click at [1053, 714] on div "Continue" at bounding box center [1031, 721] width 416 height 15
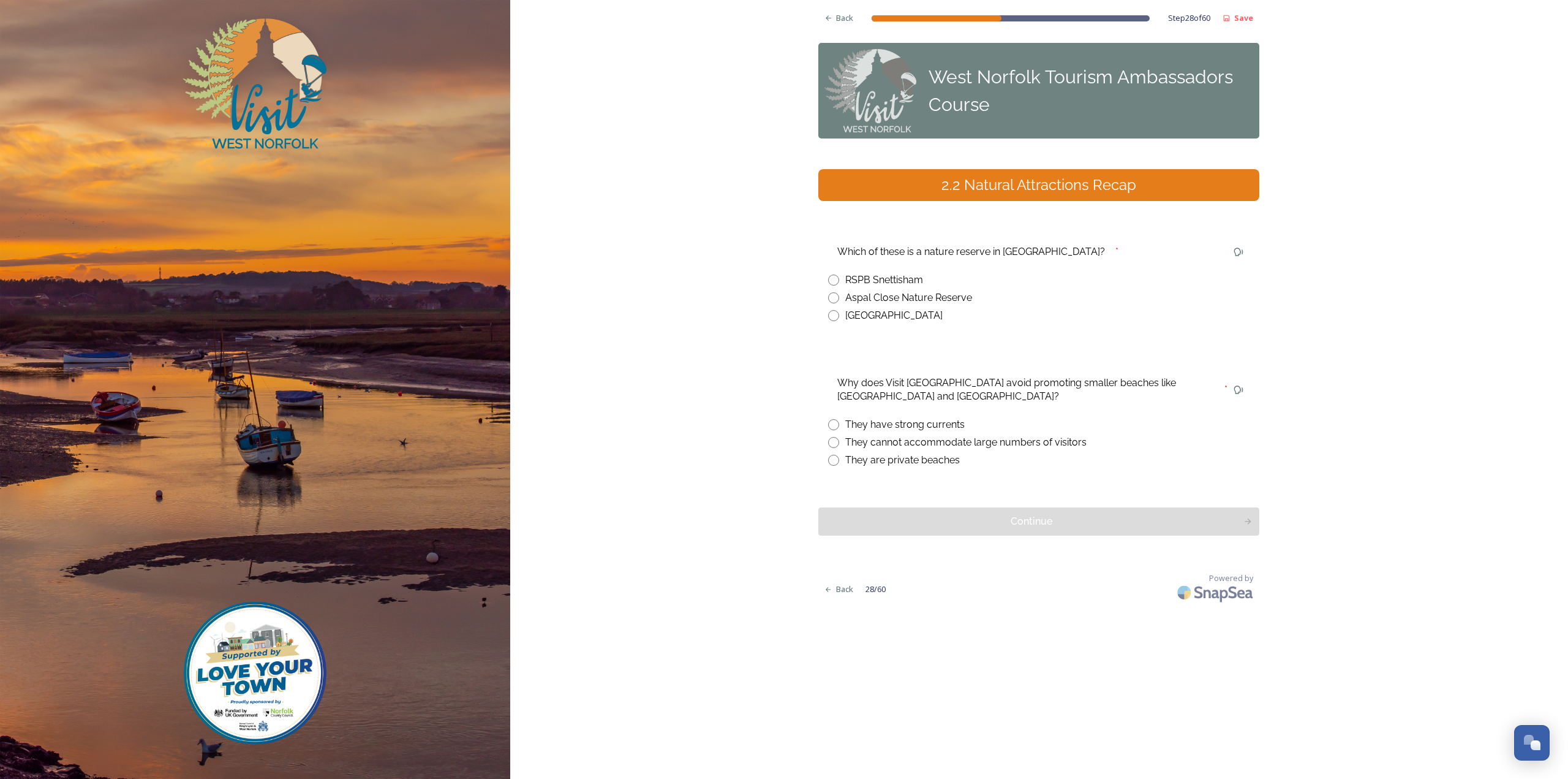
click at [989, 444] on div "They cannot accommodate large numbers of visitors" at bounding box center [966, 442] width 241 height 15
radio input "true"
click at [902, 279] on div "RSPB Snettisham" at bounding box center [885, 280] width 78 height 15
radio input "true"
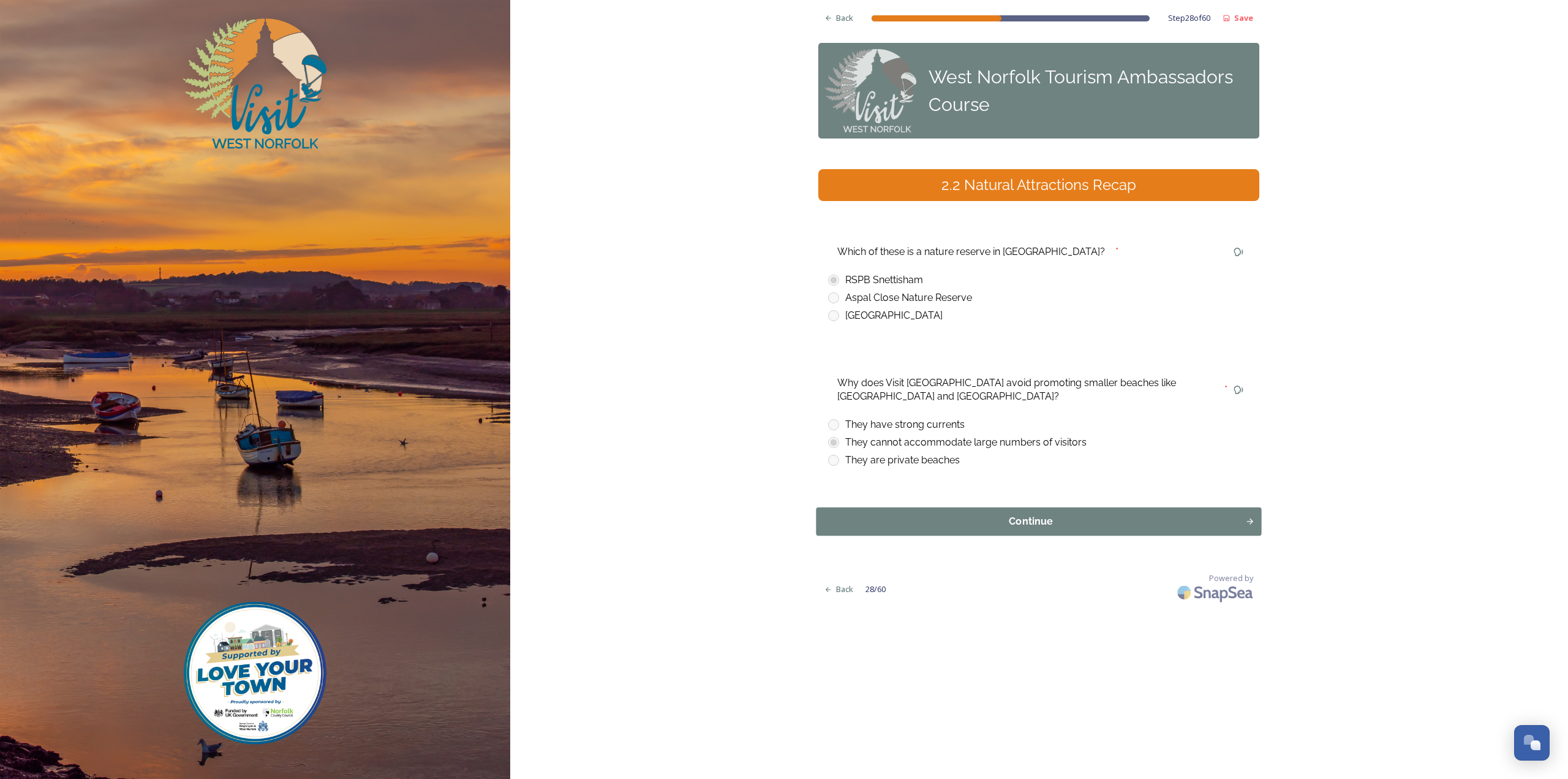
click at [941, 518] on div "Continue" at bounding box center [1031, 522] width 416 height 15
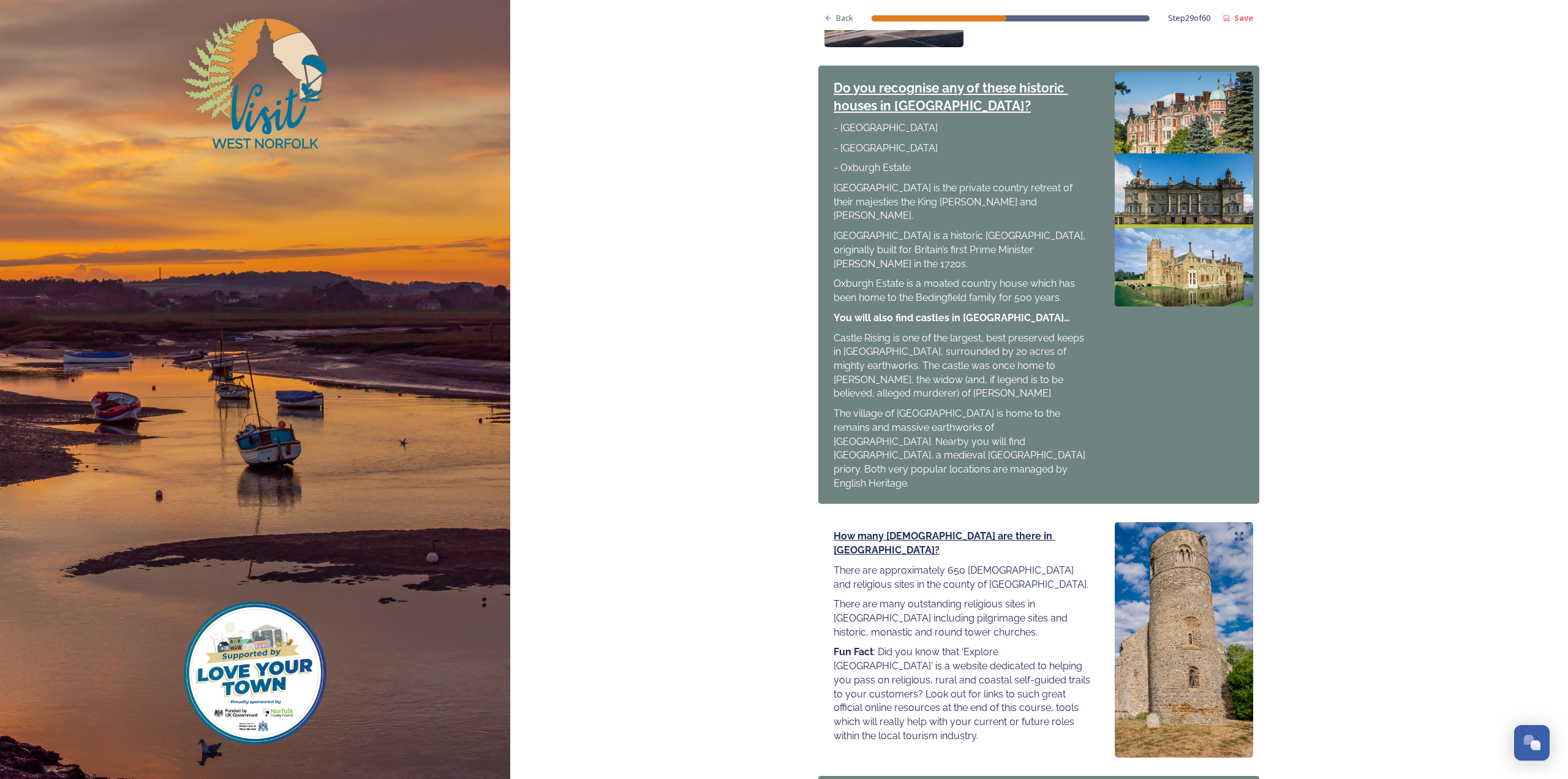
scroll to position [1059, 0]
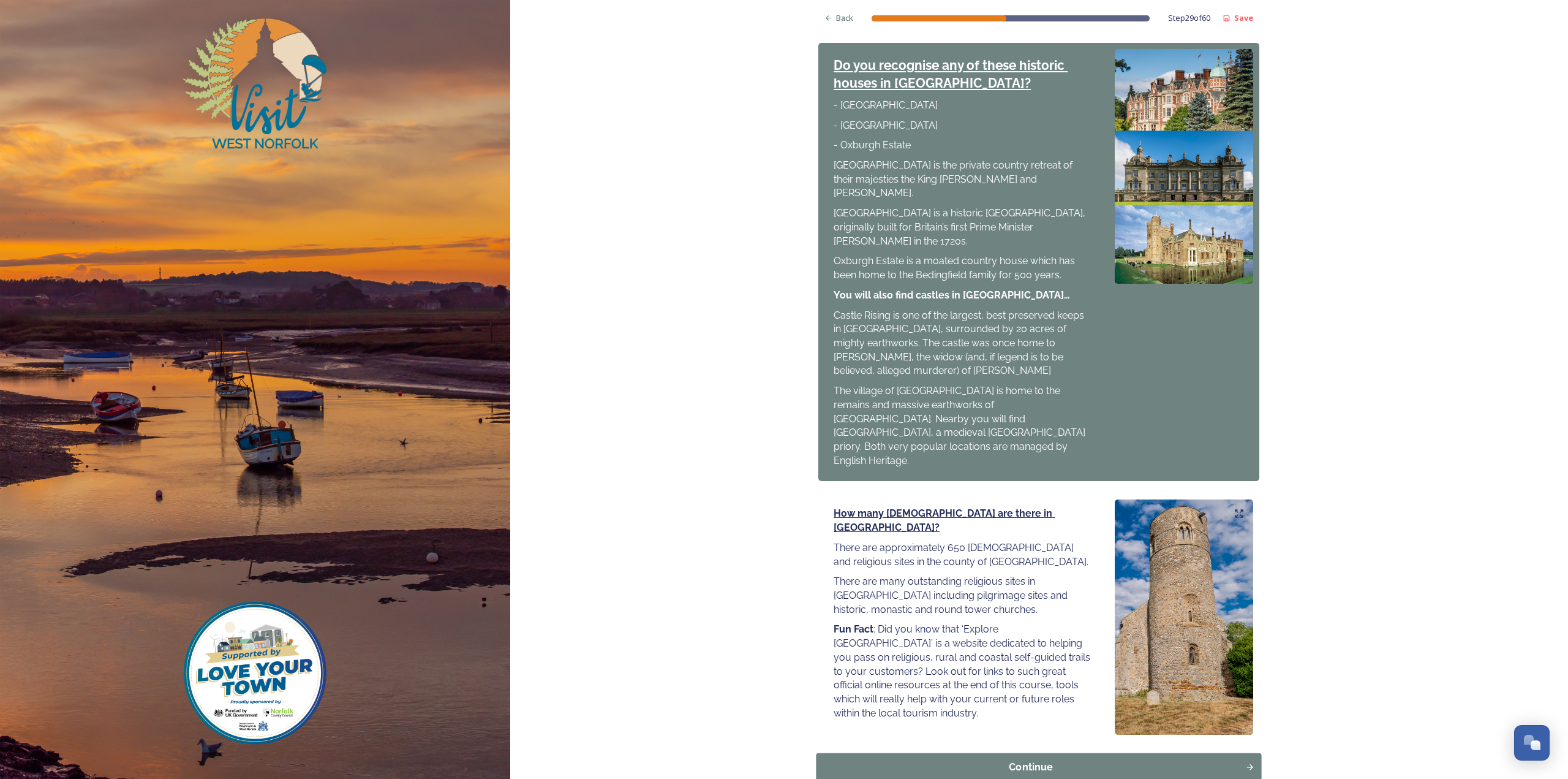
click at [1102, 760] on div "Continue" at bounding box center [1031, 767] width 416 height 15
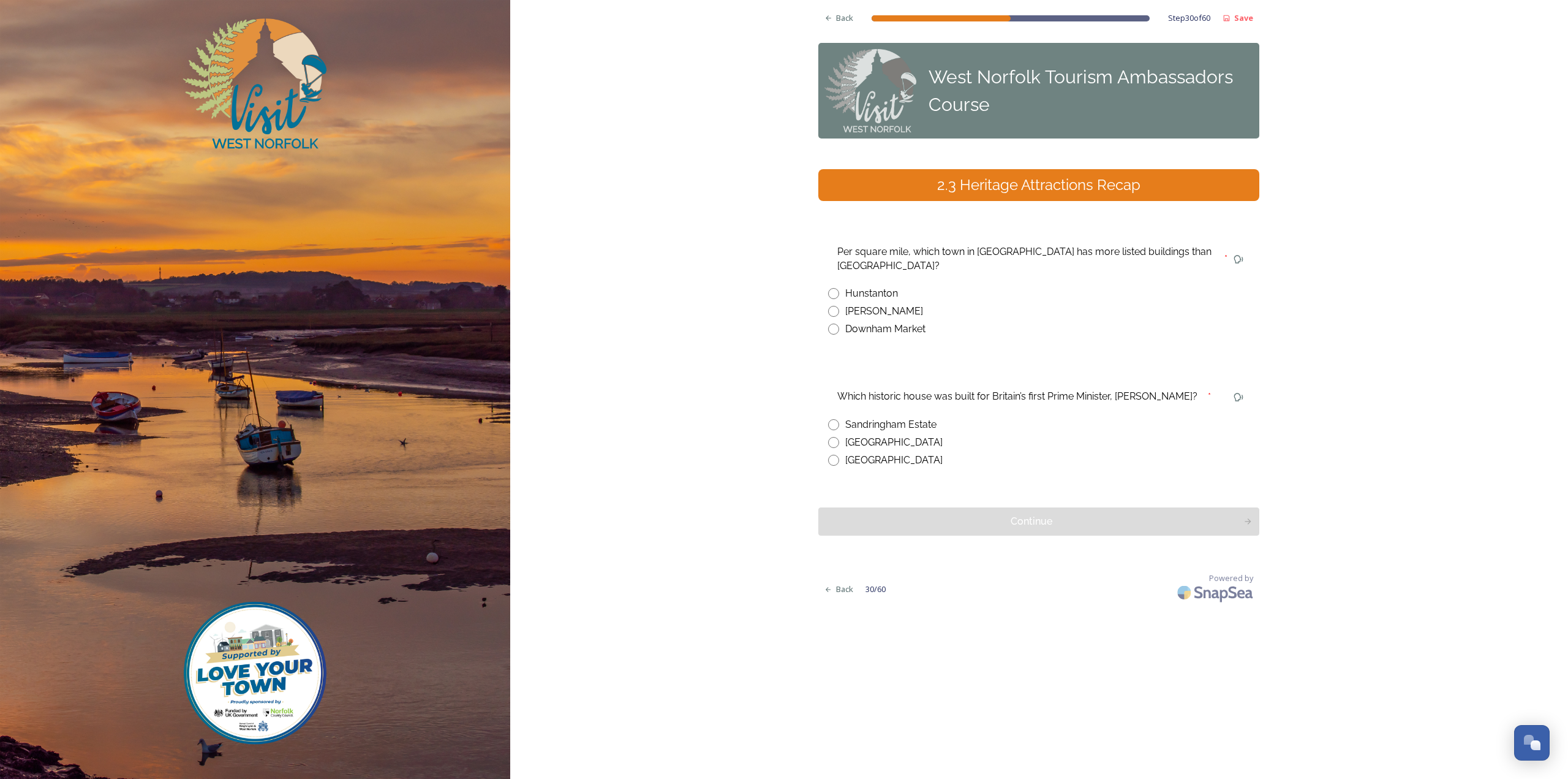
click at [876, 304] on div "[PERSON_NAME]" at bounding box center [885, 311] width 78 height 15
radio input "true"
click at [893, 453] on div "[GEOGRAPHIC_DATA]" at bounding box center [894, 460] width 97 height 15
radio input "true"
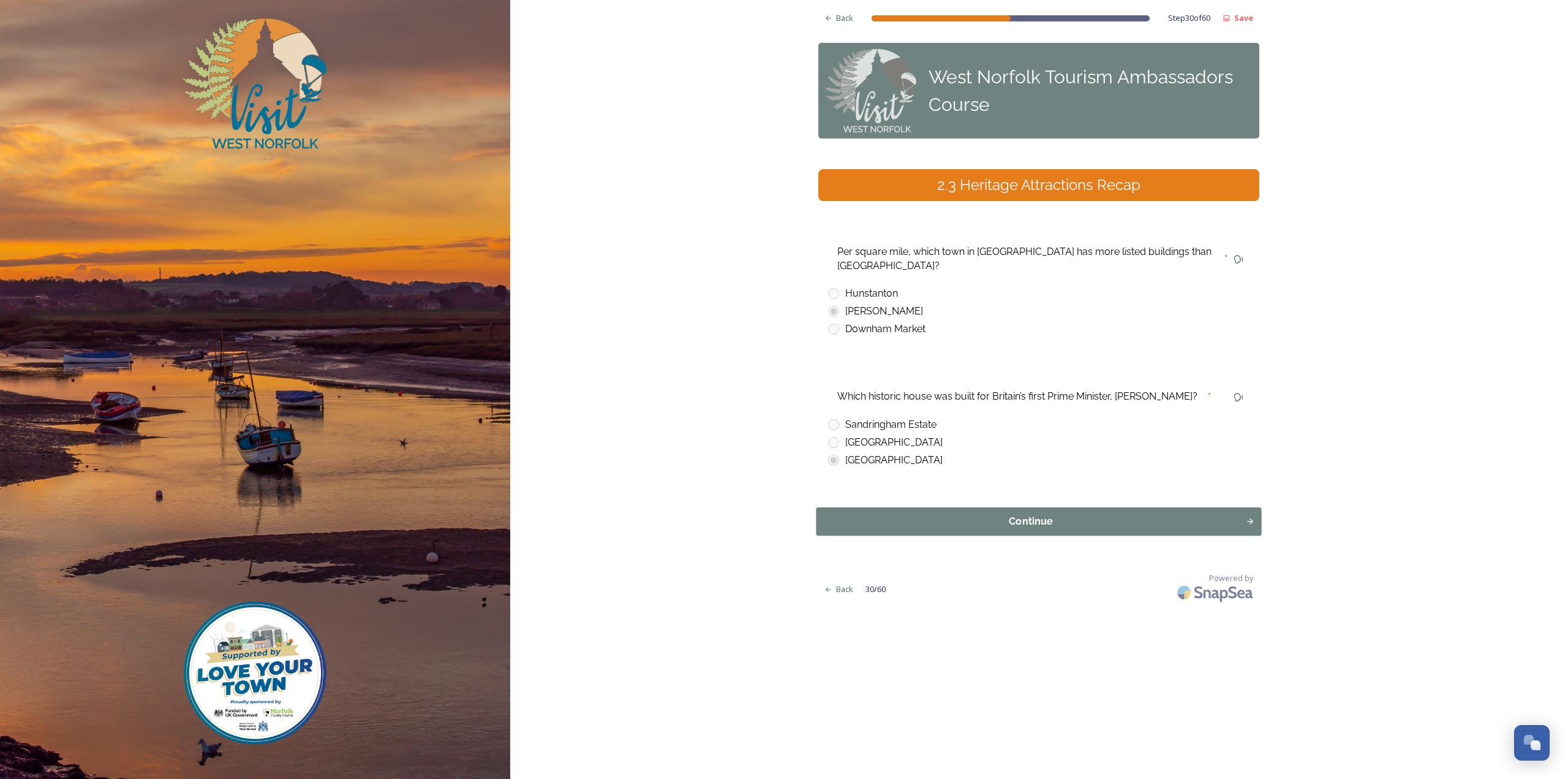
click at [915, 514] on div "Continue" at bounding box center [1031, 522] width 416 height 15
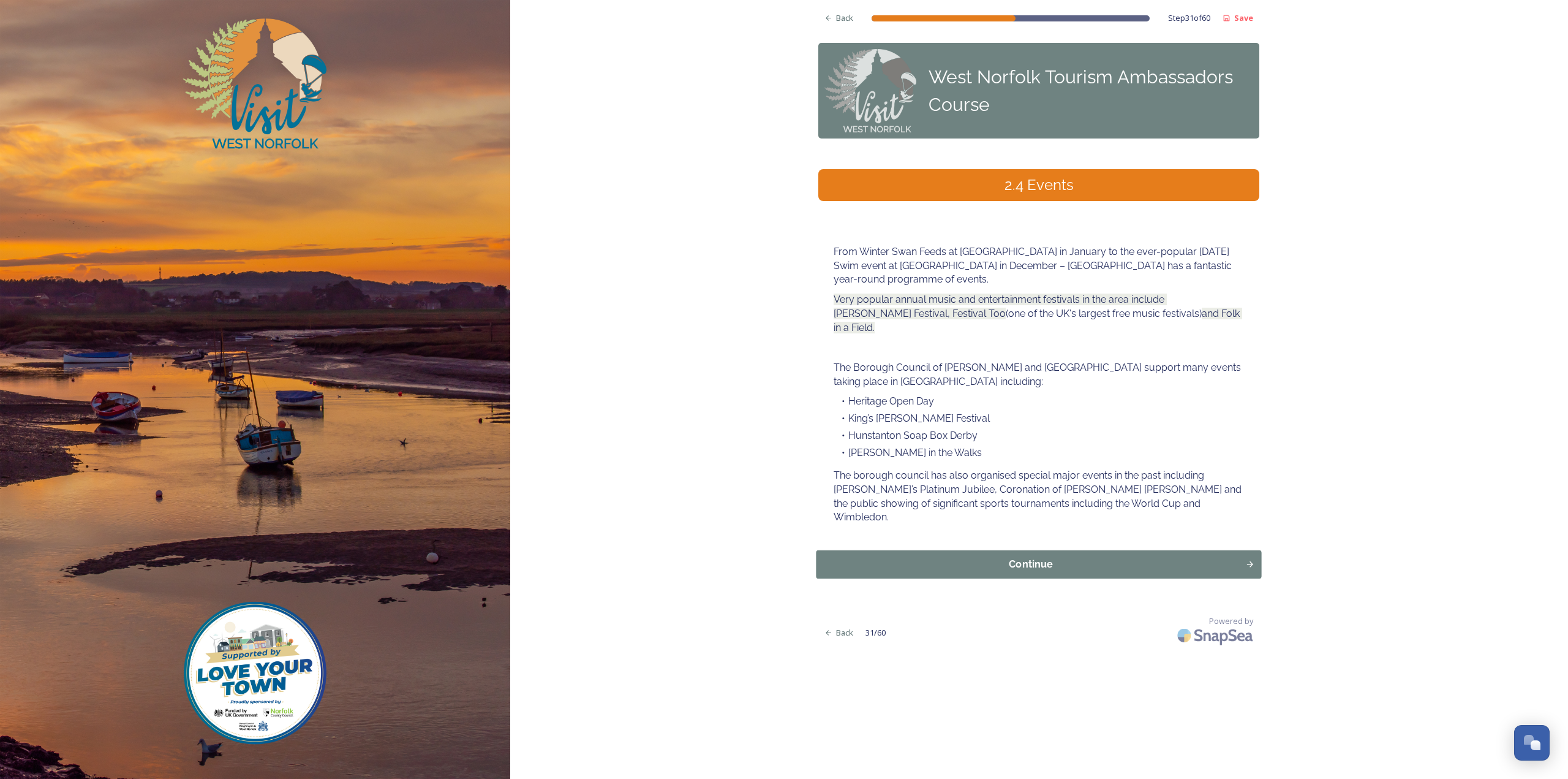
click at [1040, 557] on div "Continue" at bounding box center [1031, 565] width 416 height 15
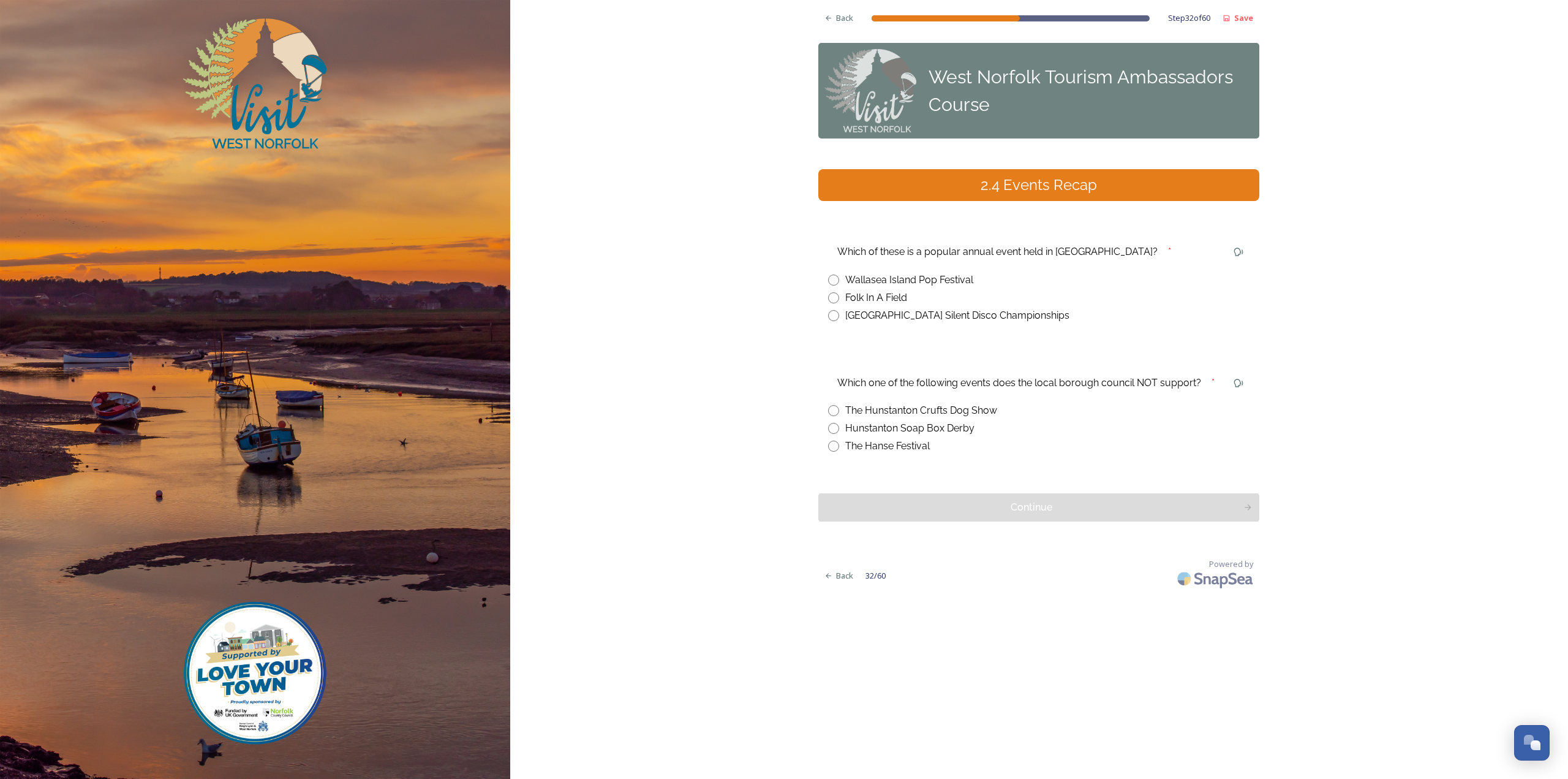
click at [888, 299] on div "Folk In A Field" at bounding box center [877, 298] width 62 height 15
radio input "true"
click at [941, 408] on div "The Hunstanton Crufts Dog Show" at bounding box center [922, 410] width 152 height 15
radio input "true"
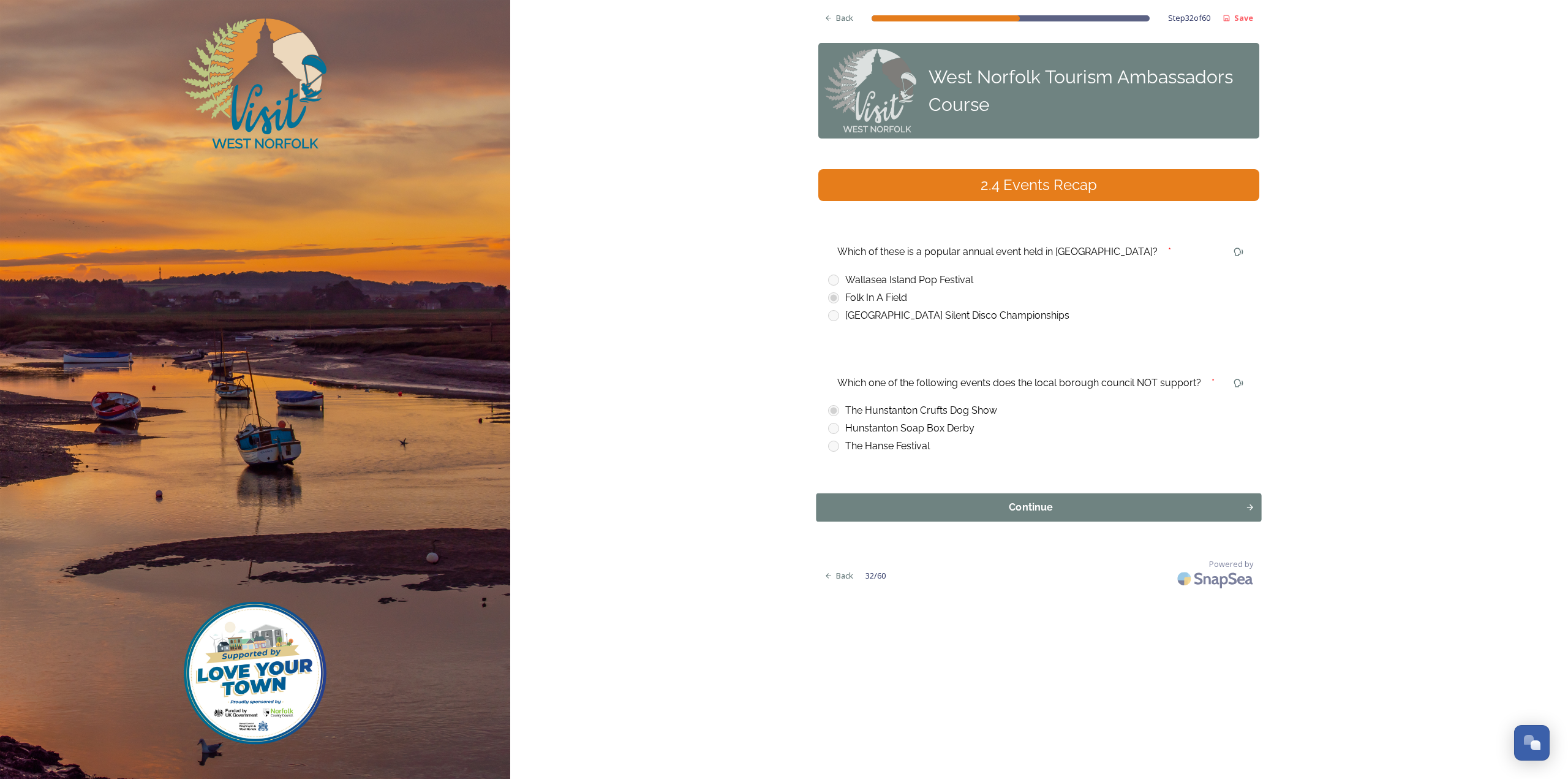
click at [943, 506] on div "Continue" at bounding box center [1031, 507] width 416 height 15
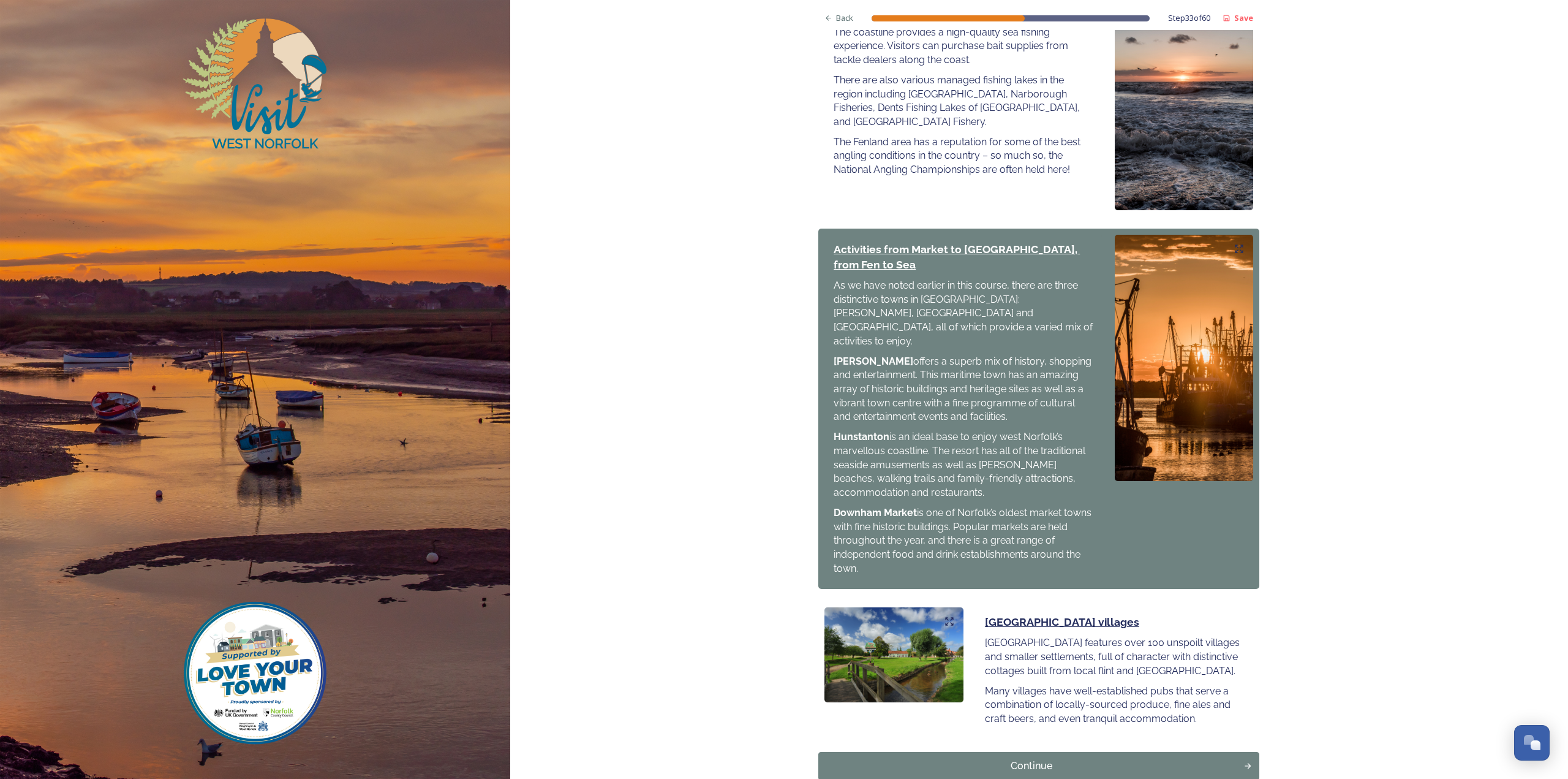
scroll to position [1015, 0]
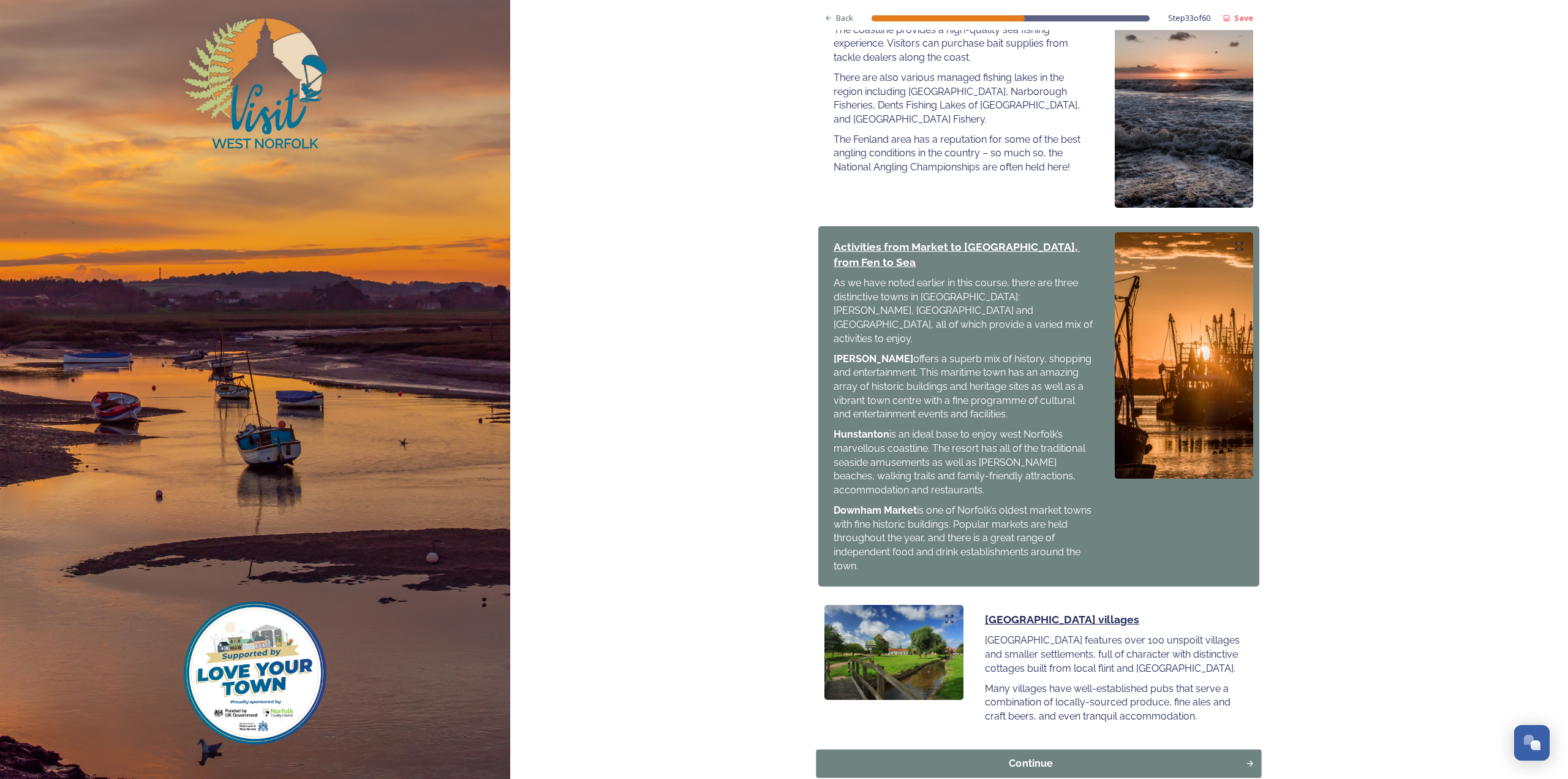
click at [1048, 756] on div "Continue" at bounding box center [1031, 763] width 416 height 15
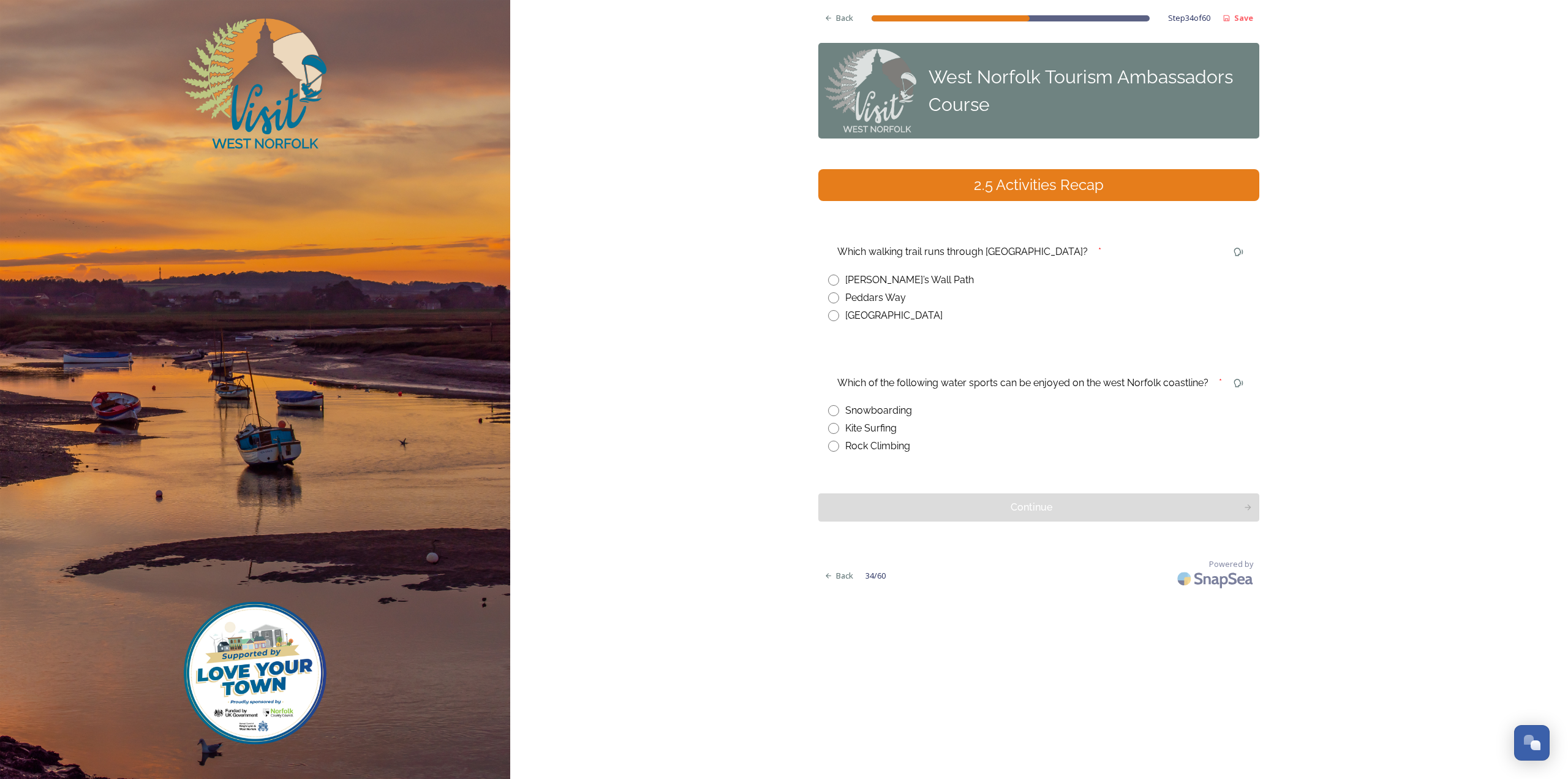
click at [896, 430] on div "Kite Surfing" at bounding box center [871, 428] width 52 height 15
radio input "true"
click at [868, 300] on div "Peddars Way" at bounding box center [876, 298] width 61 height 15
radio input "true"
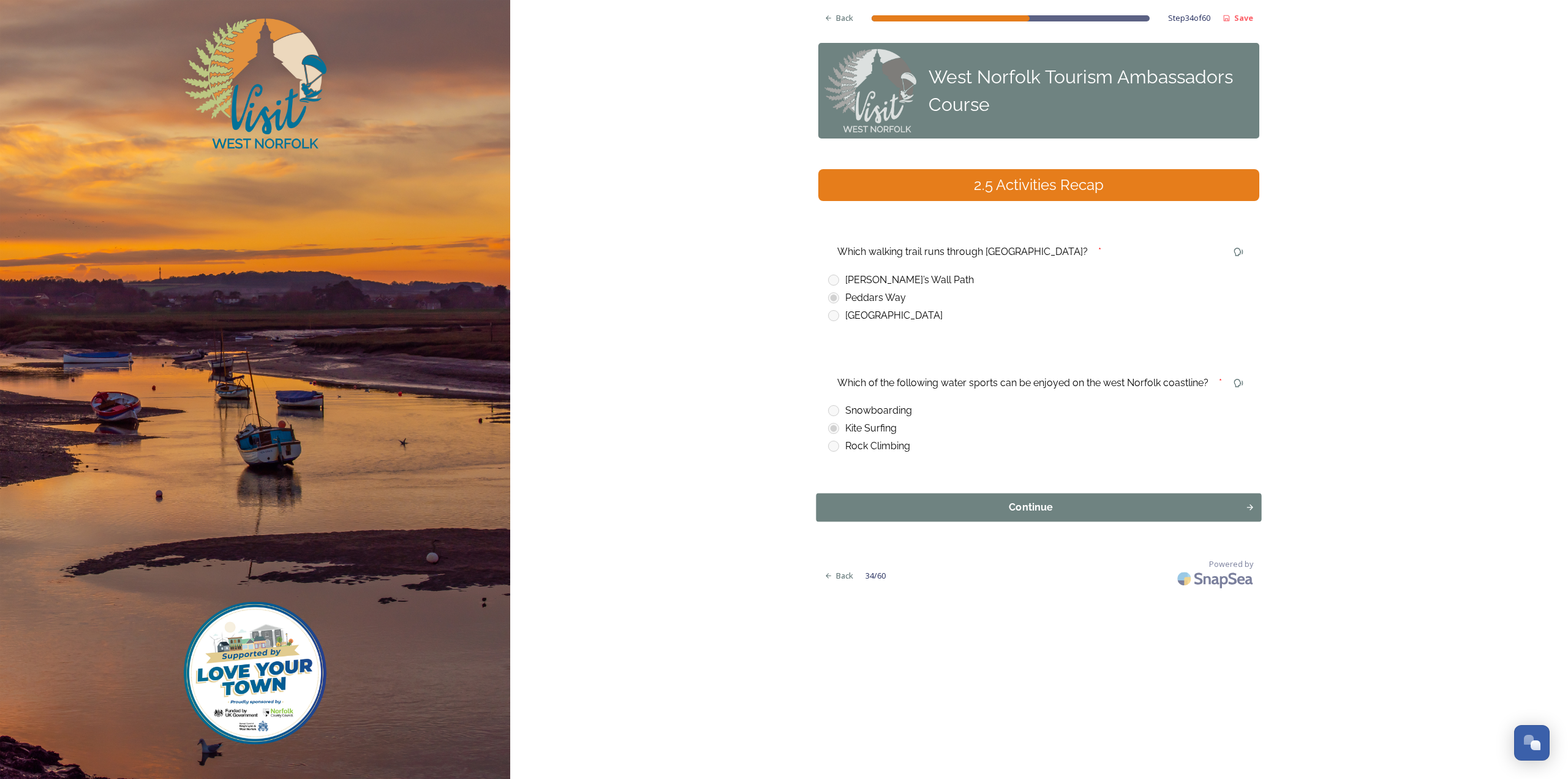
click at [894, 508] on div "Continue" at bounding box center [1031, 507] width 416 height 15
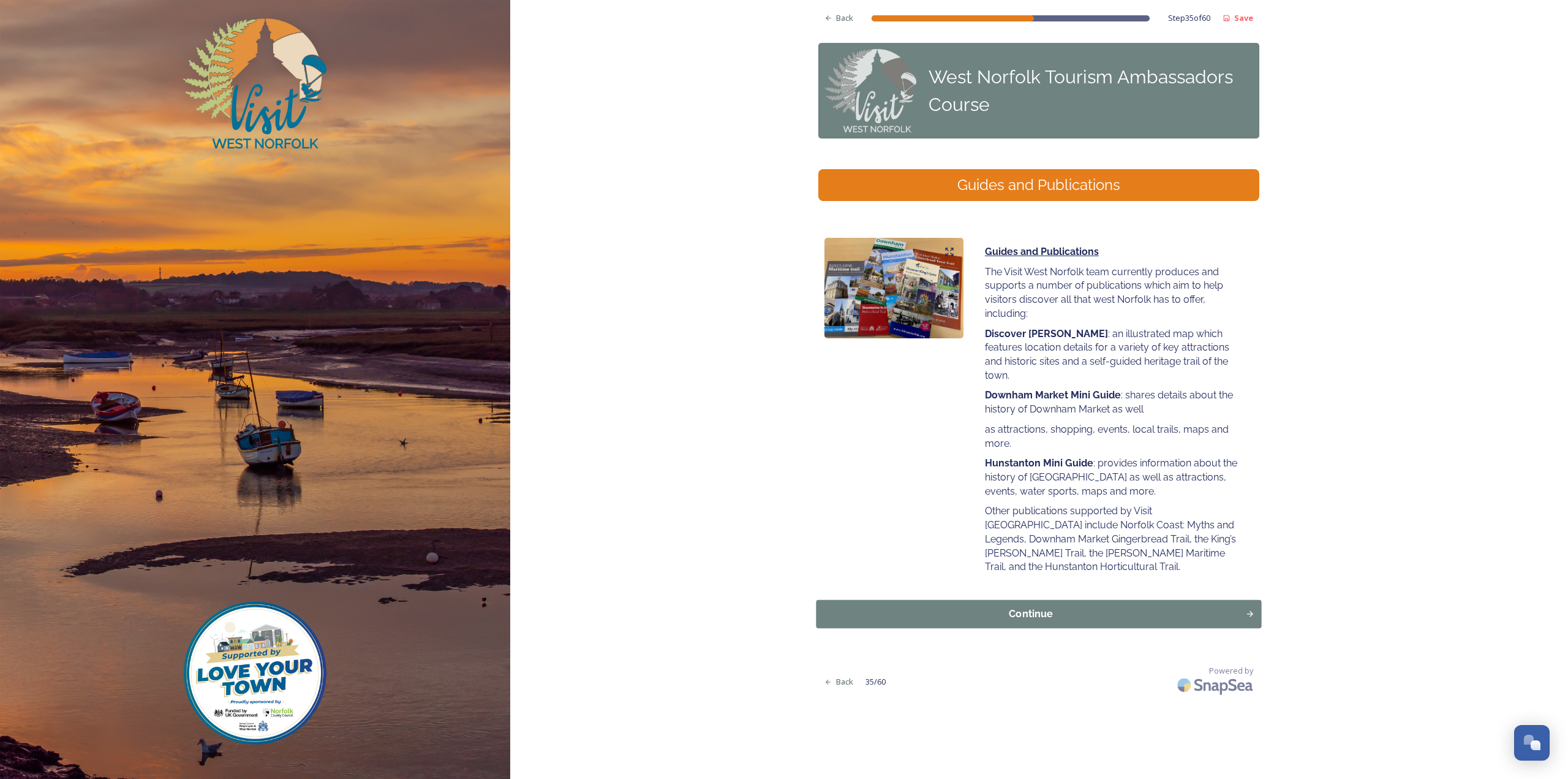
click at [967, 607] on div "Continue" at bounding box center [1031, 614] width 416 height 15
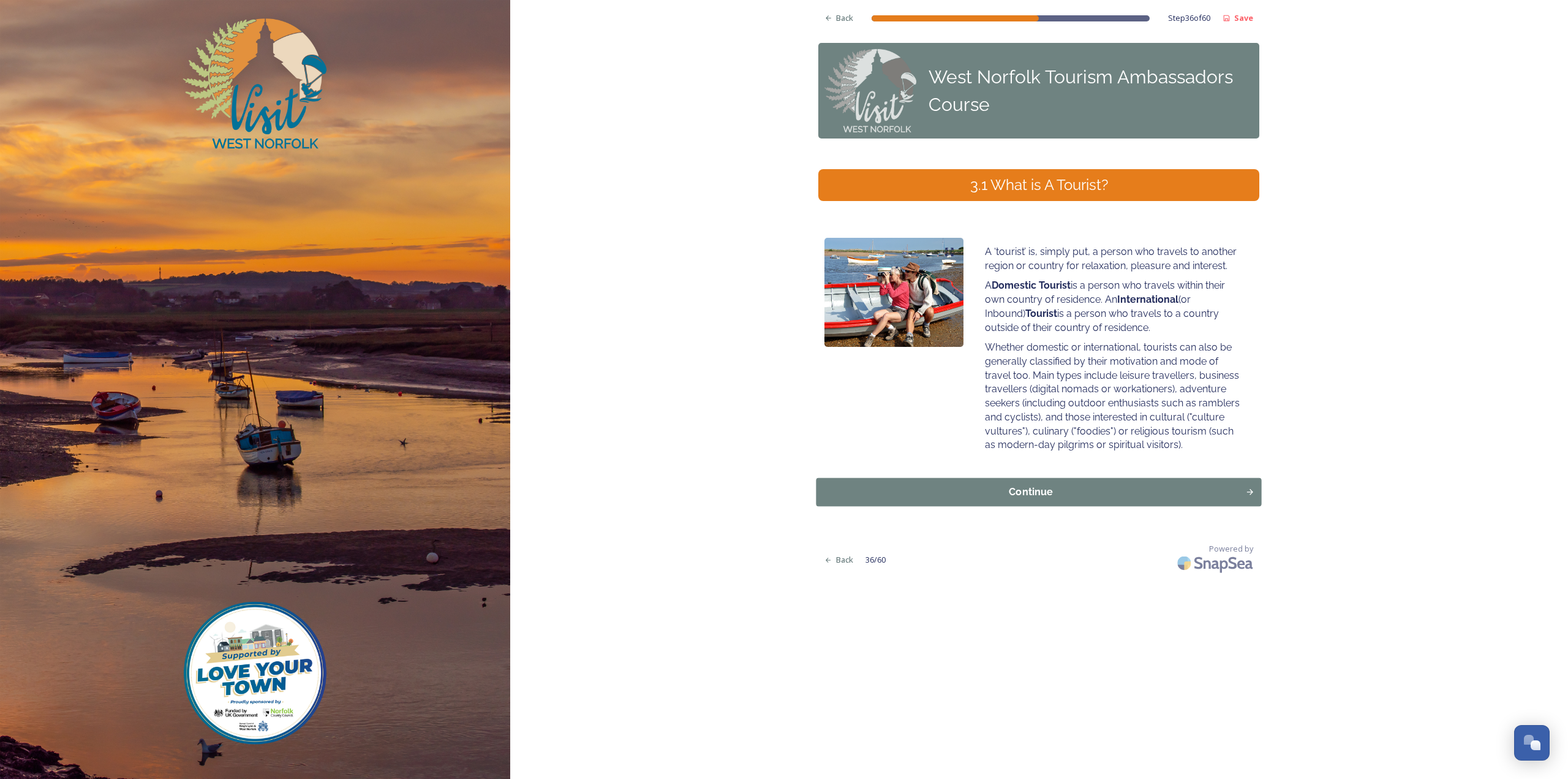
click at [1004, 491] on div "Continue" at bounding box center [1031, 492] width 416 height 15
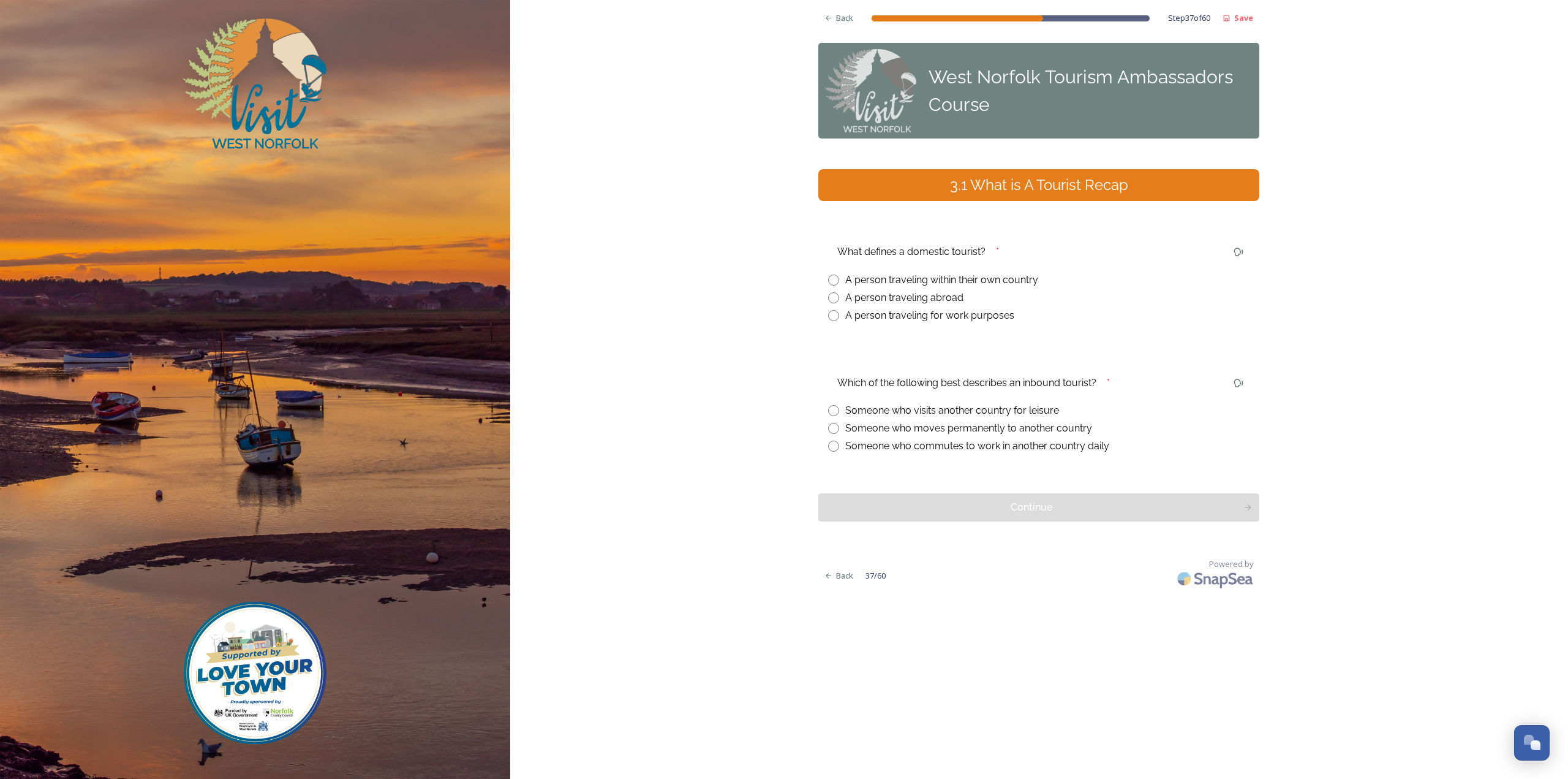
click at [943, 283] on div "A person traveling within their own country" at bounding box center [942, 280] width 193 height 15
radio input "true"
click at [930, 411] on div "Someone who visits another country for leisure" at bounding box center [952, 410] width 214 height 15
radio input "true"
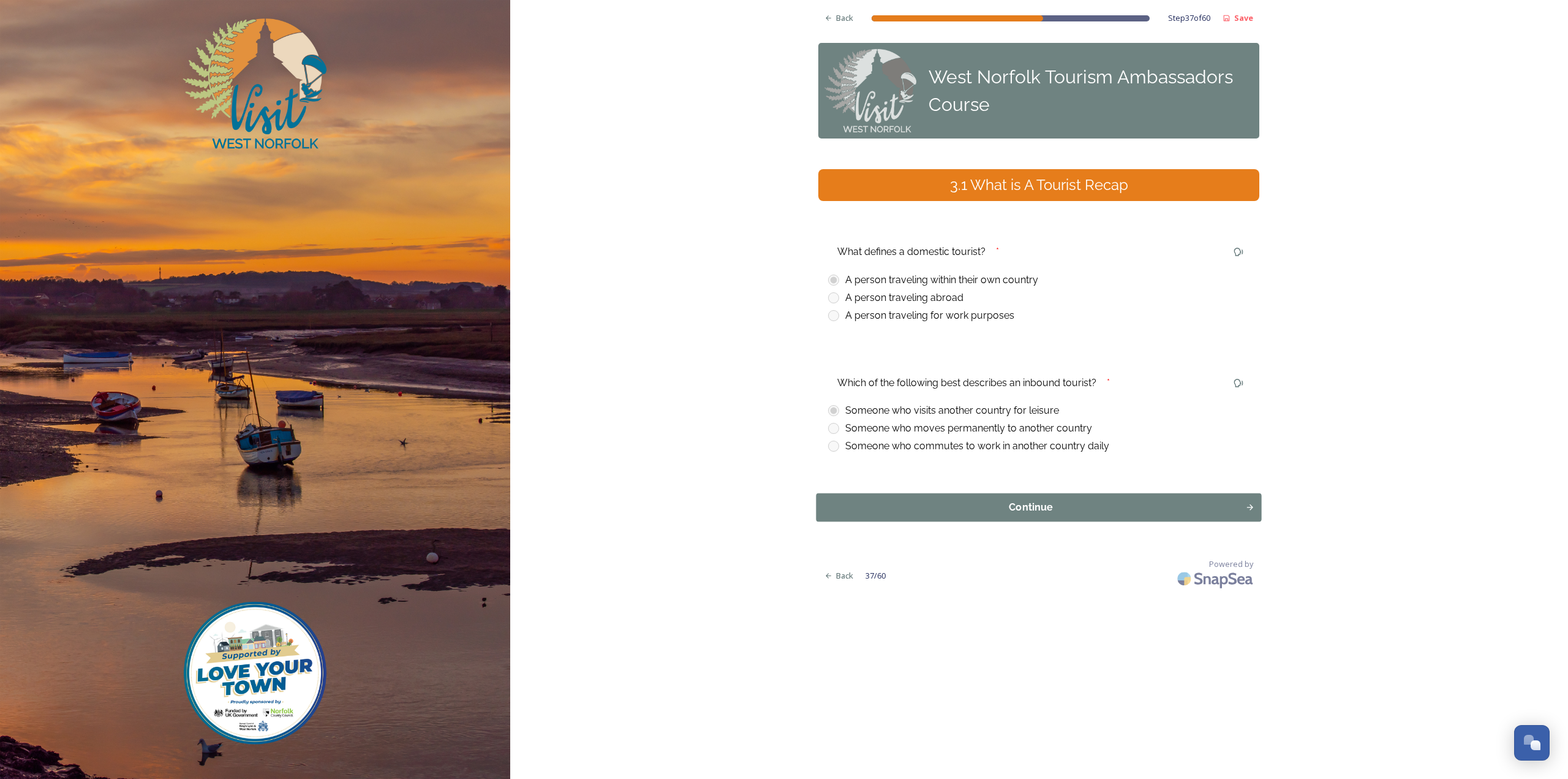
click at [905, 511] on div "Continue" at bounding box center [1031, 507] width 416 height 15
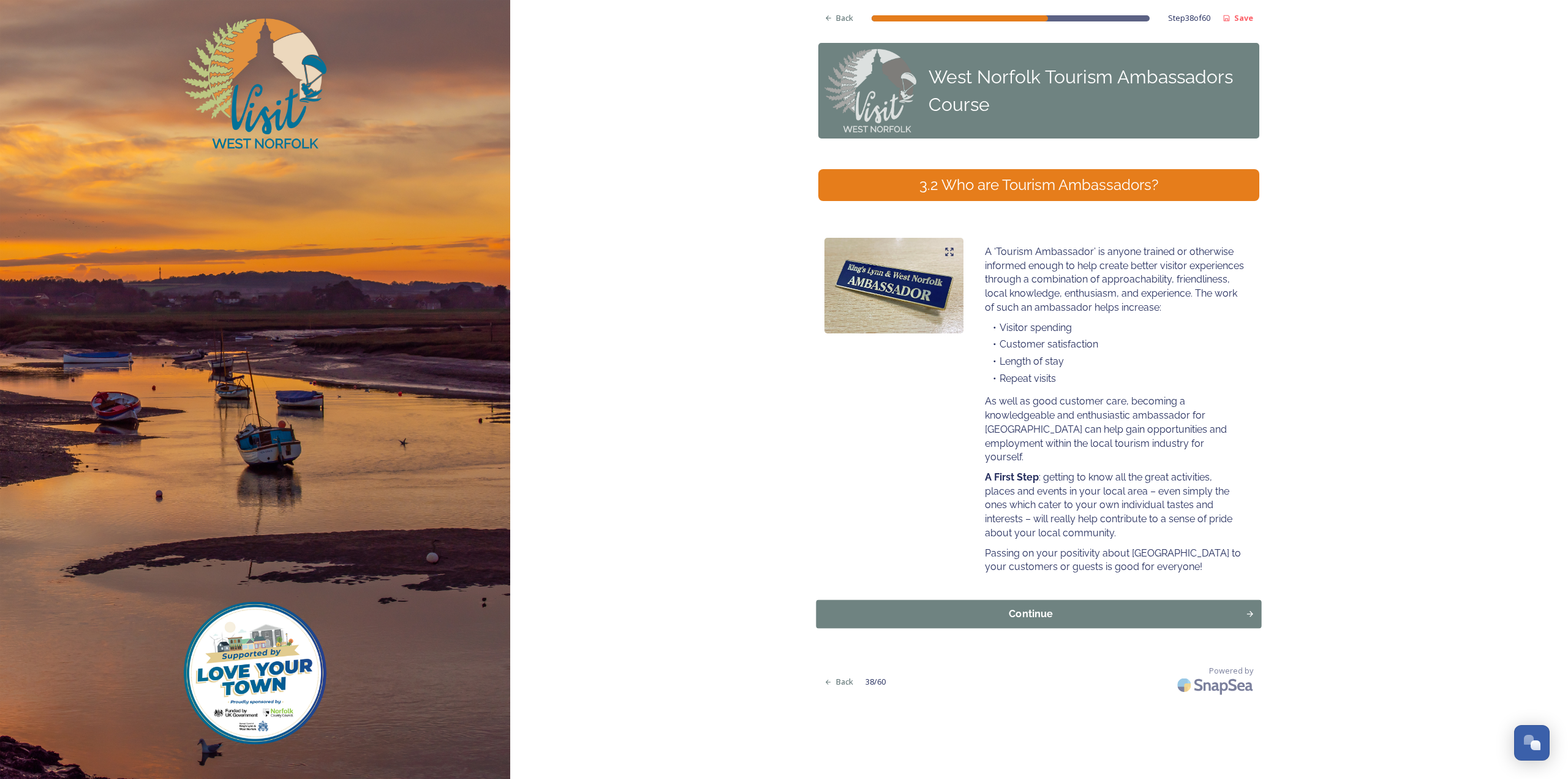
click at [1037, 616] on div "Continue" at bounding box center [1031, 614] width 416 height 15
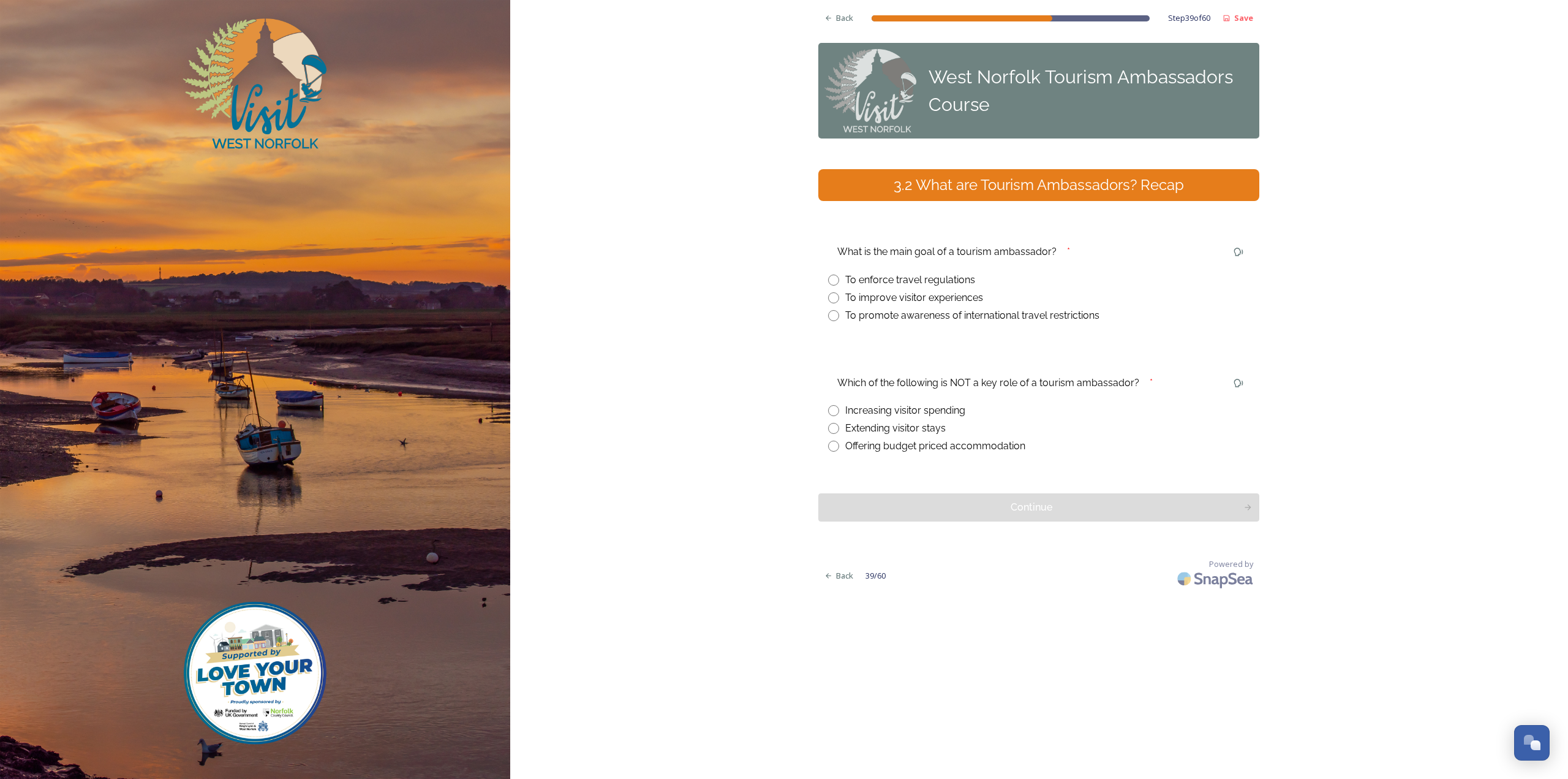
click at [888, 298] on div "To improve visitor experiences" at bounding box center [914, 298] width 138 height 15
radio input "true"
click at [914, 443] on div "Offering budget priced accommodation" at bounding box center [936, 446] width 180 height 15
radio input "true"
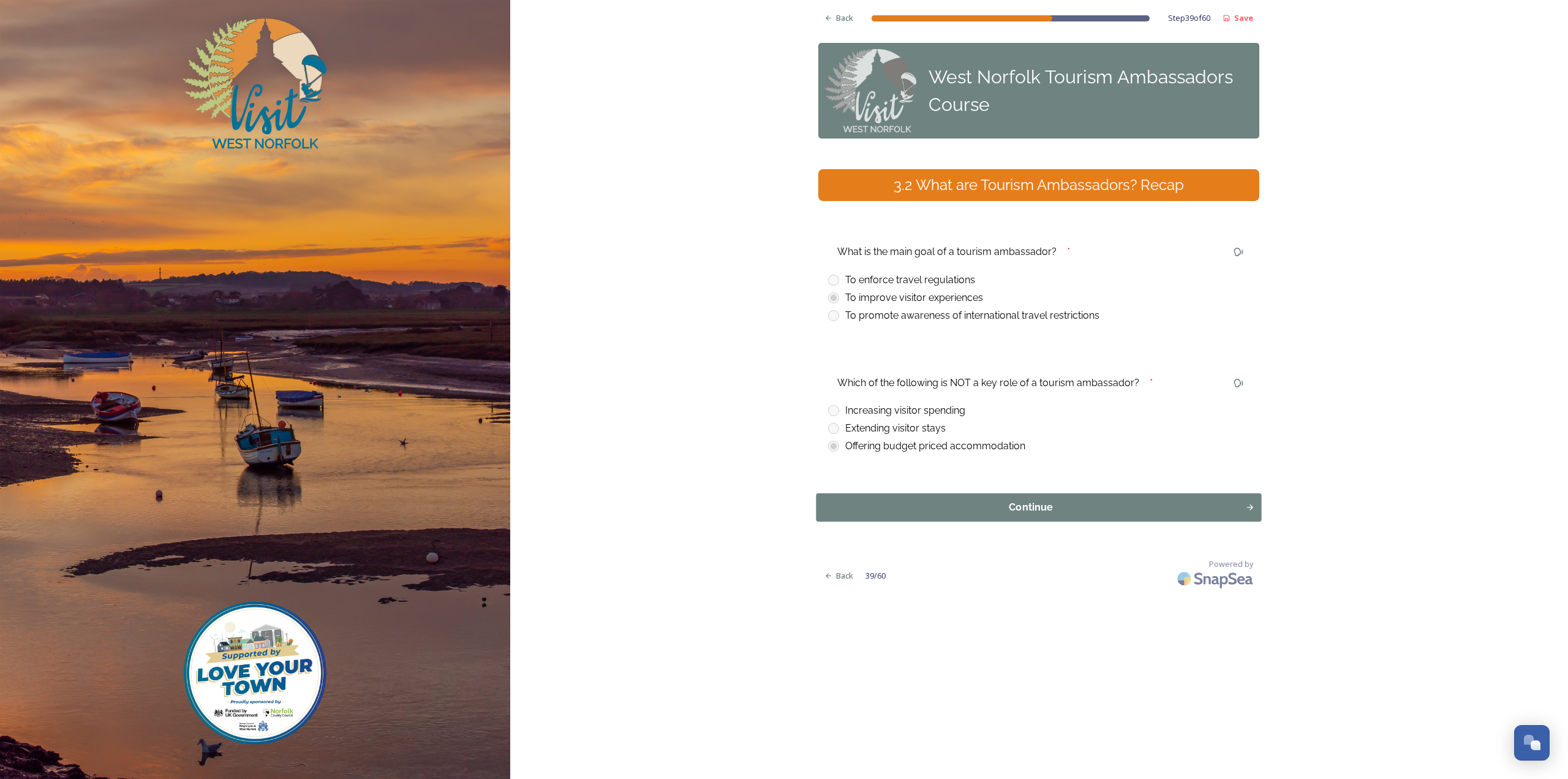
click at [920, 511] on div "Continue" at bounding box center [1031, 507] width 416 height 15
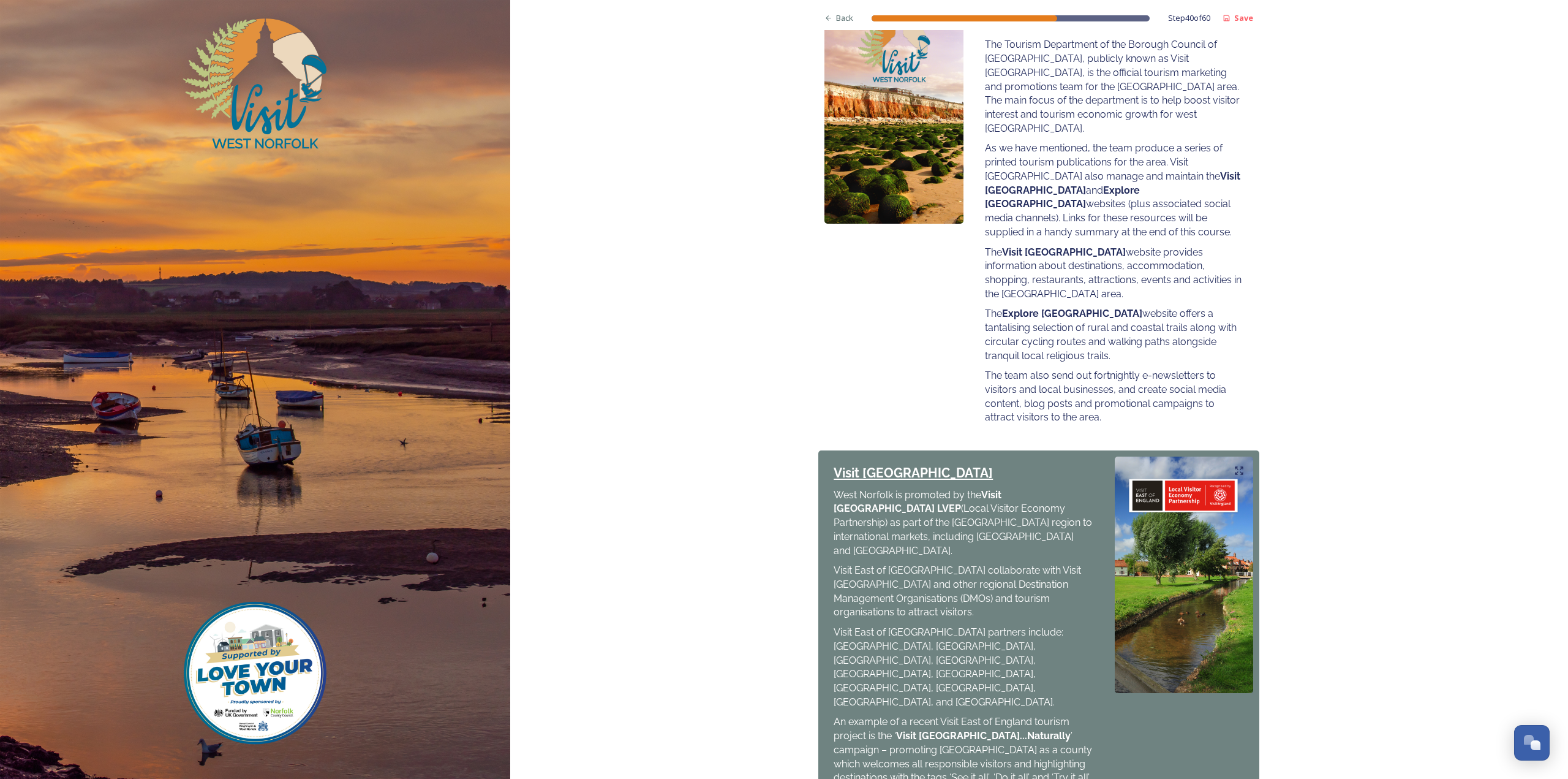
scroll to position [320, 0]
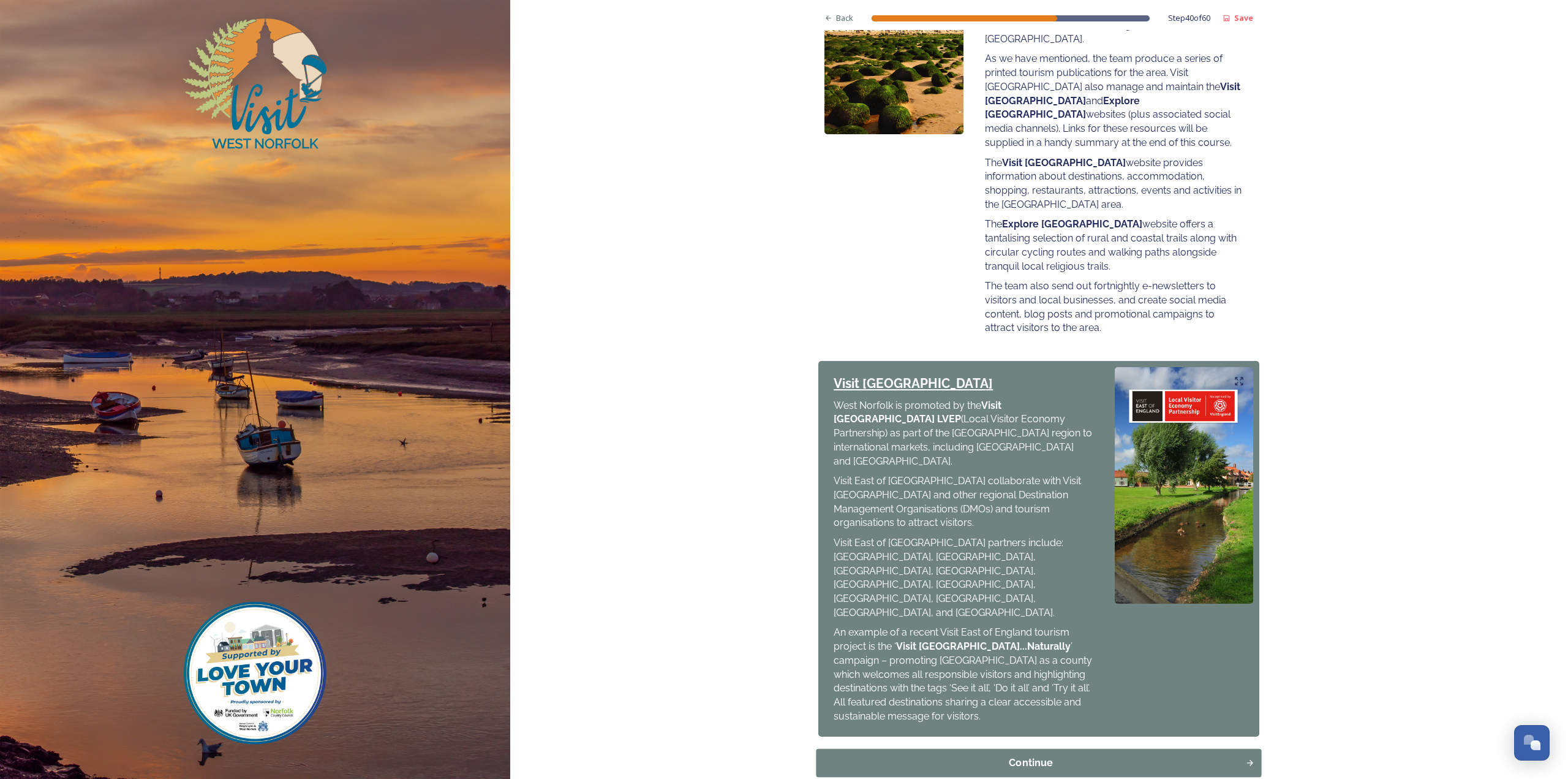
click at [1090, 756] on div "Continue" at bounding box center [1031, 763] width 416 height 15
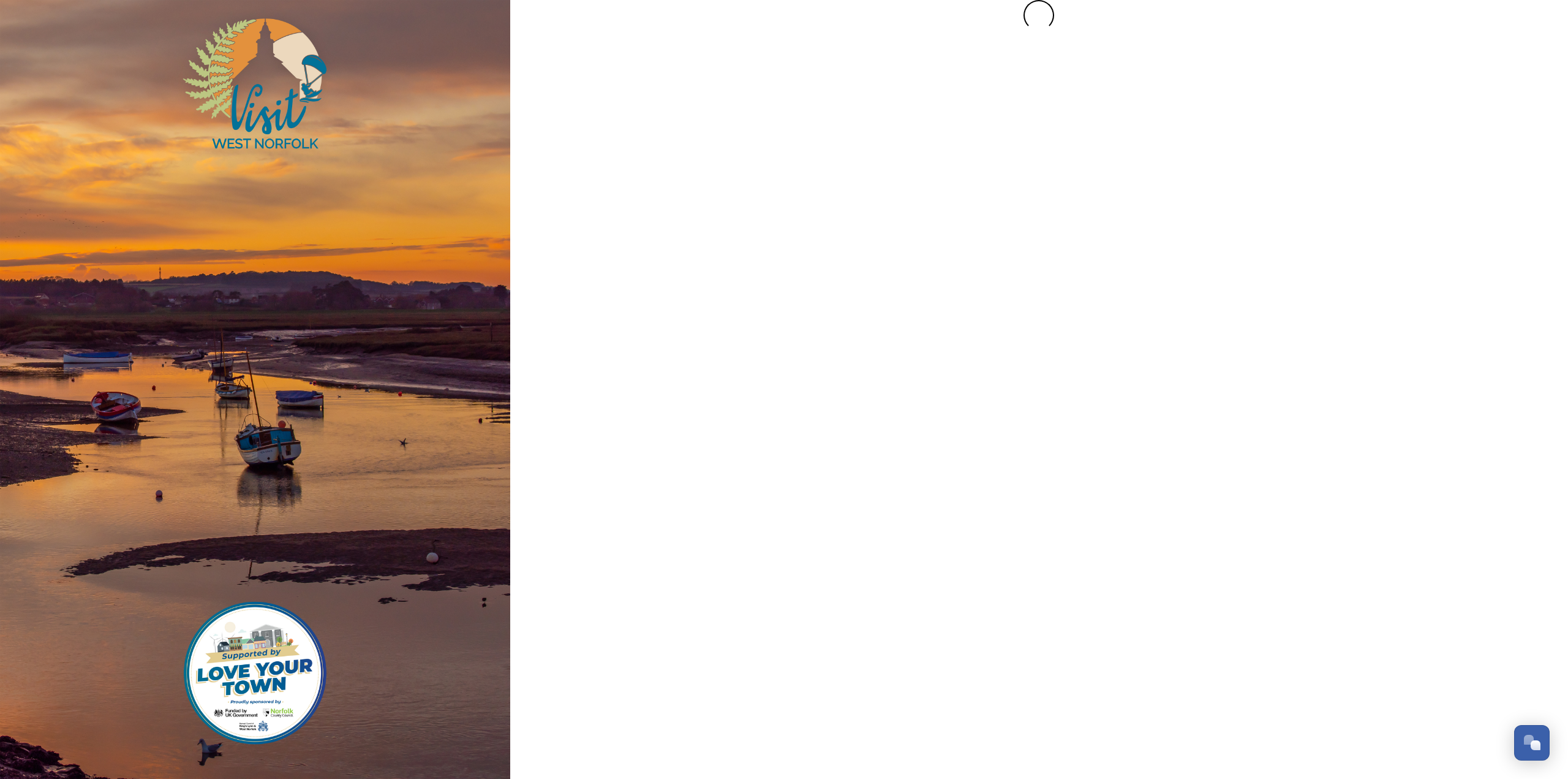
scroll to position [0, 0]
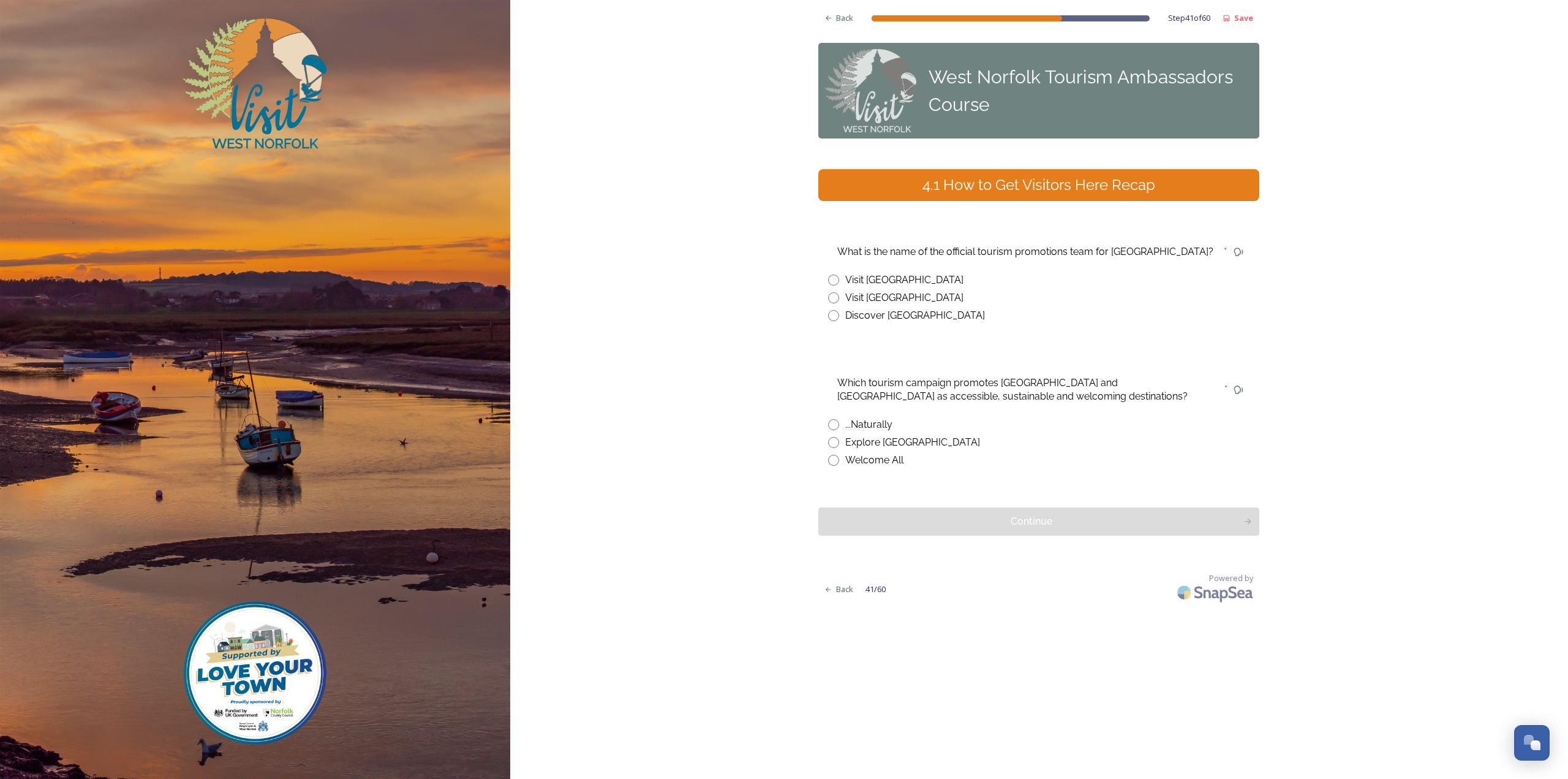
click at [900, 444] on div "Explore [GEOGRAPHIC_DATA]" at bounding box center [913, 442] width 135 height 15
radio input "true"
click at [924, 284] on div "Visit [GEOGRAPHIC_DATA]" at bounding box center [904, 280] width 118 height 15
radio input "true"
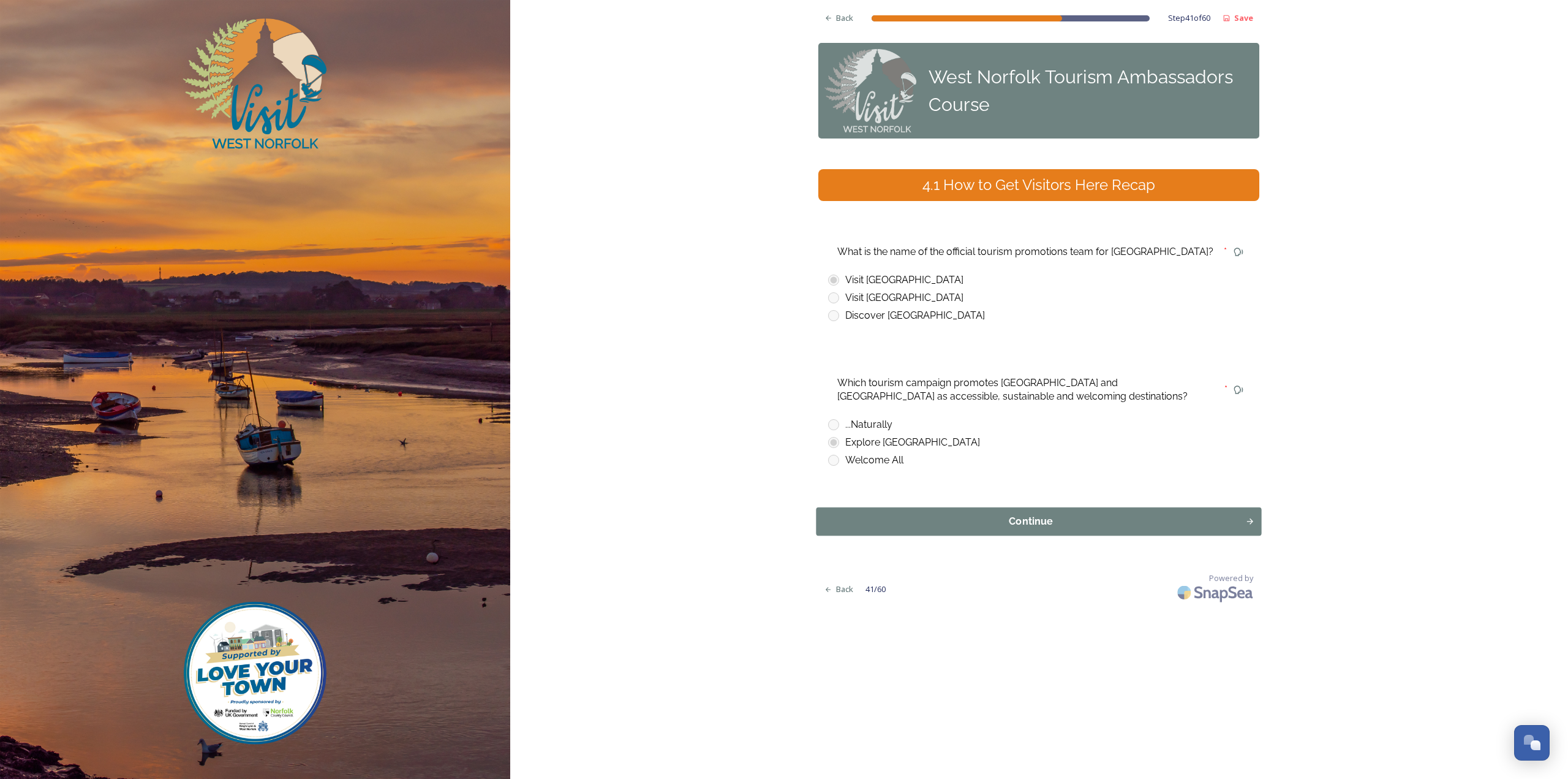
click at [933, 524] on div "Continue" at bounding box center [1031, 522] width 416 height 15
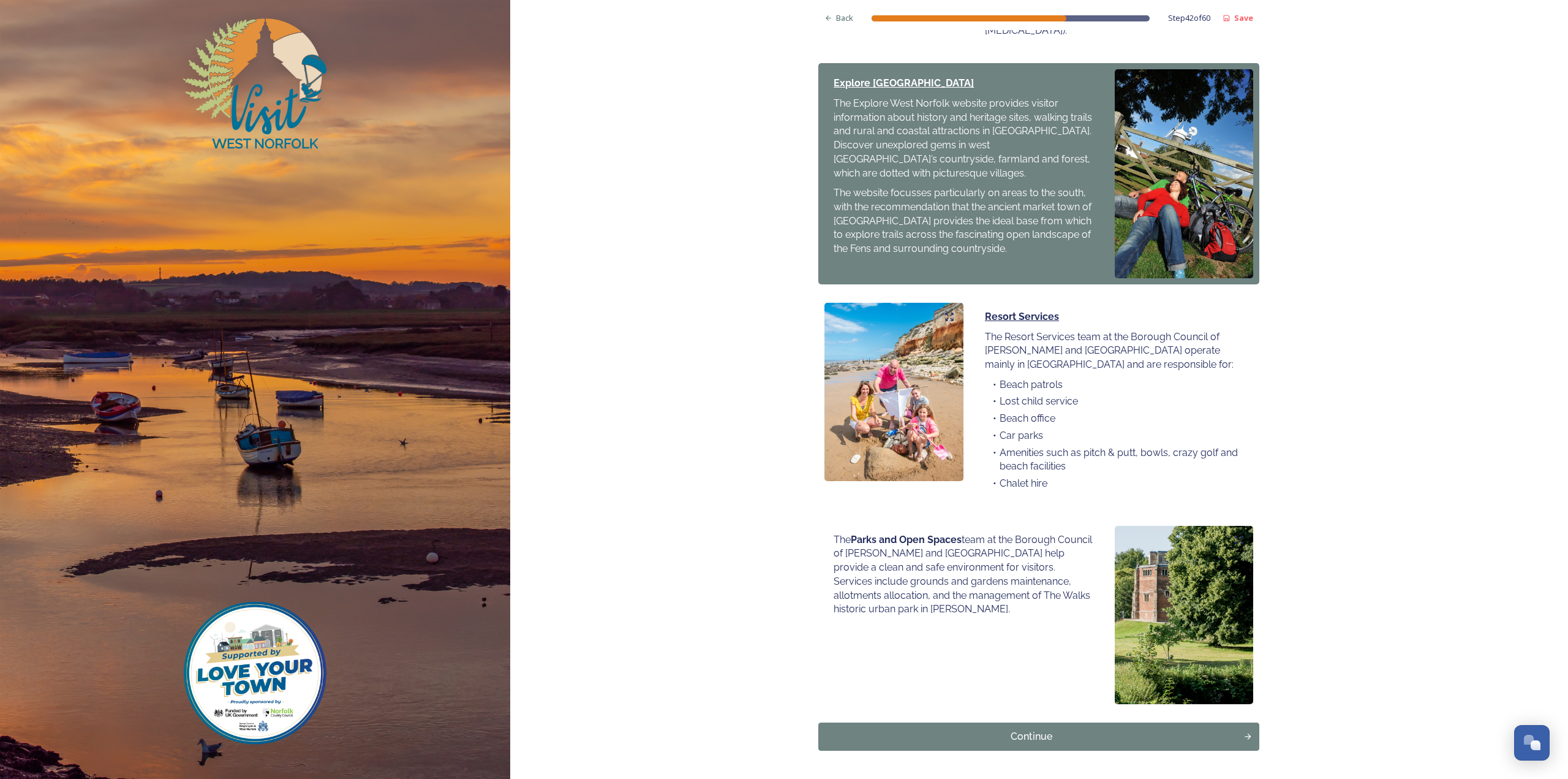
scroll to position [570, 0]
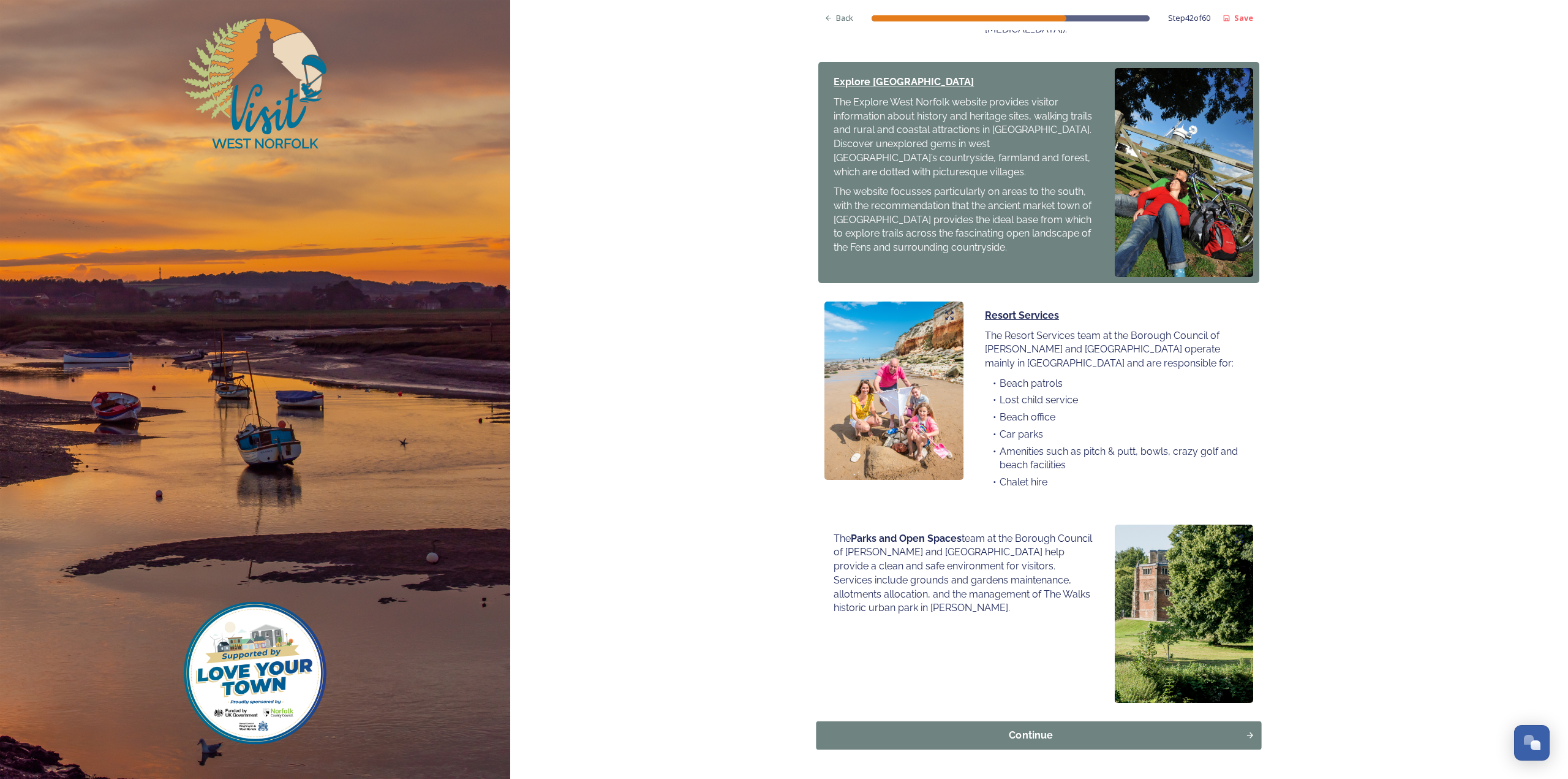
click at [936, 728] on div "Continue" at bounding box center [1031, 735] width 416 height 15
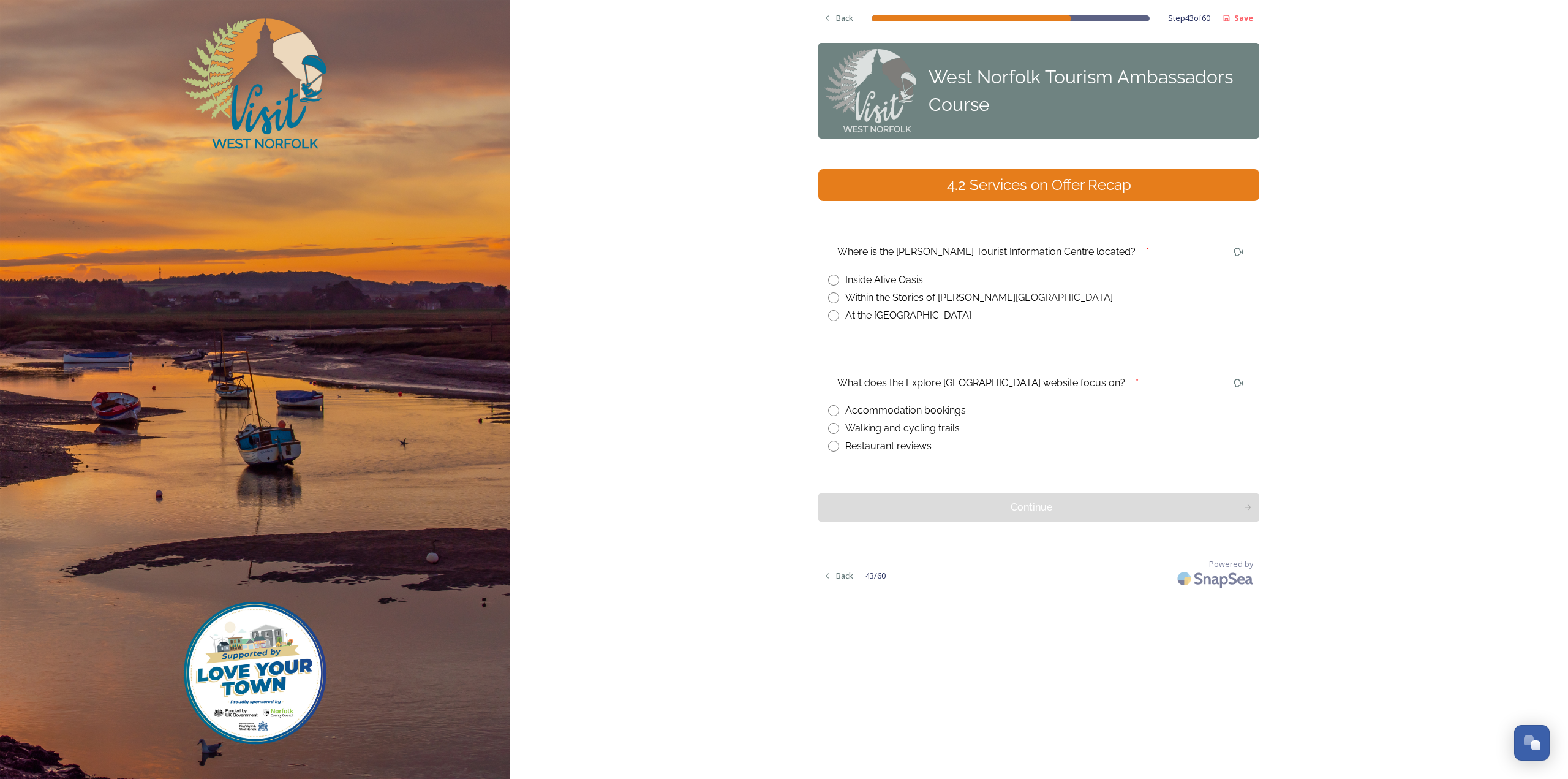
click at [943, 429] on div "Walking and cycling trails" at bounding box center [902, 428] width 114 height 15
radio input "true"
click at [905, 315] on div "At the [GEOGRAPHIC_DATA]" at bounding box center [908, 316] width 126 height 15
radio input "true"
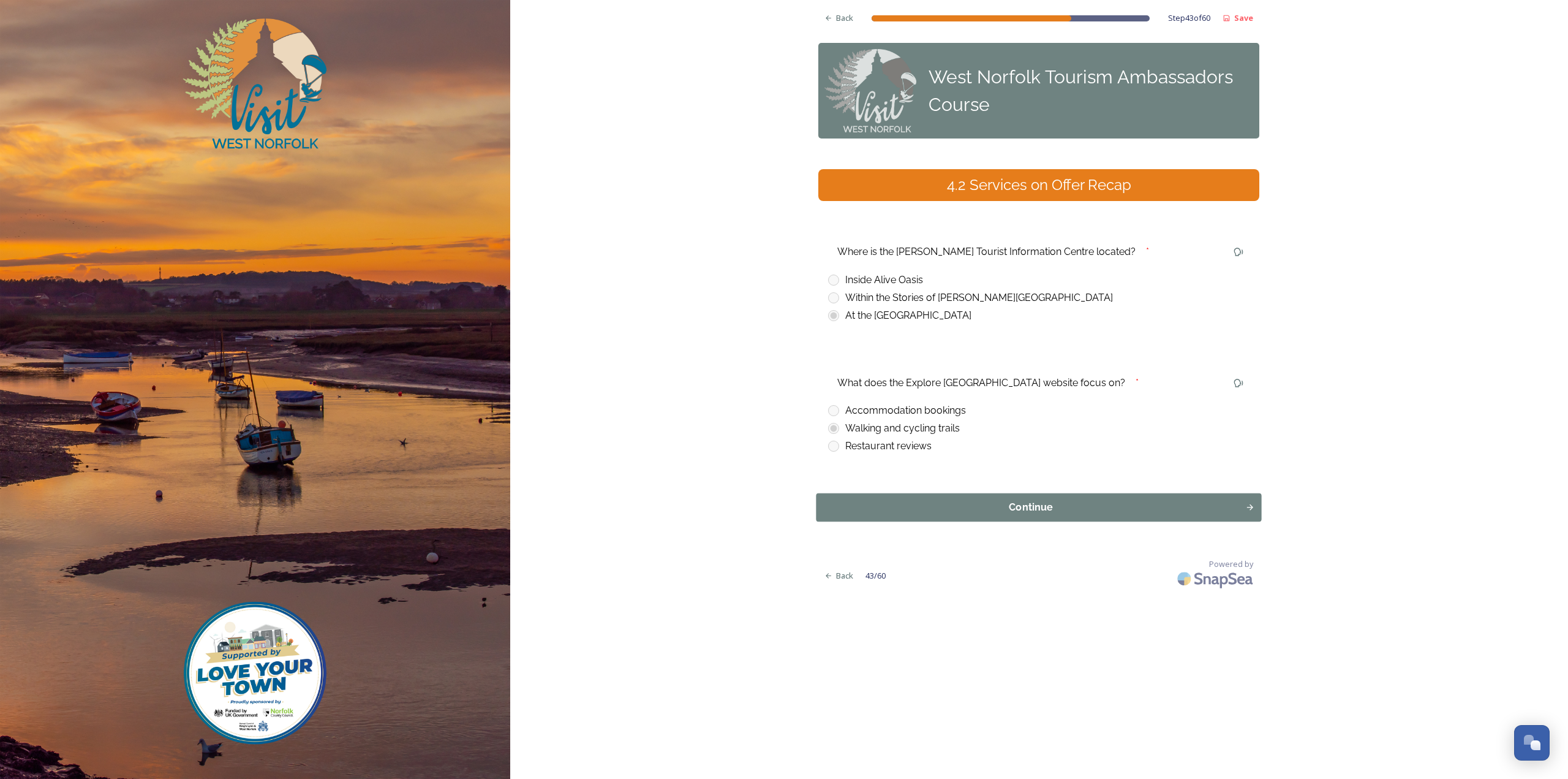
click at [945, 510] on div "Continue" at bounding box center [1031, 507] width 416 height 15
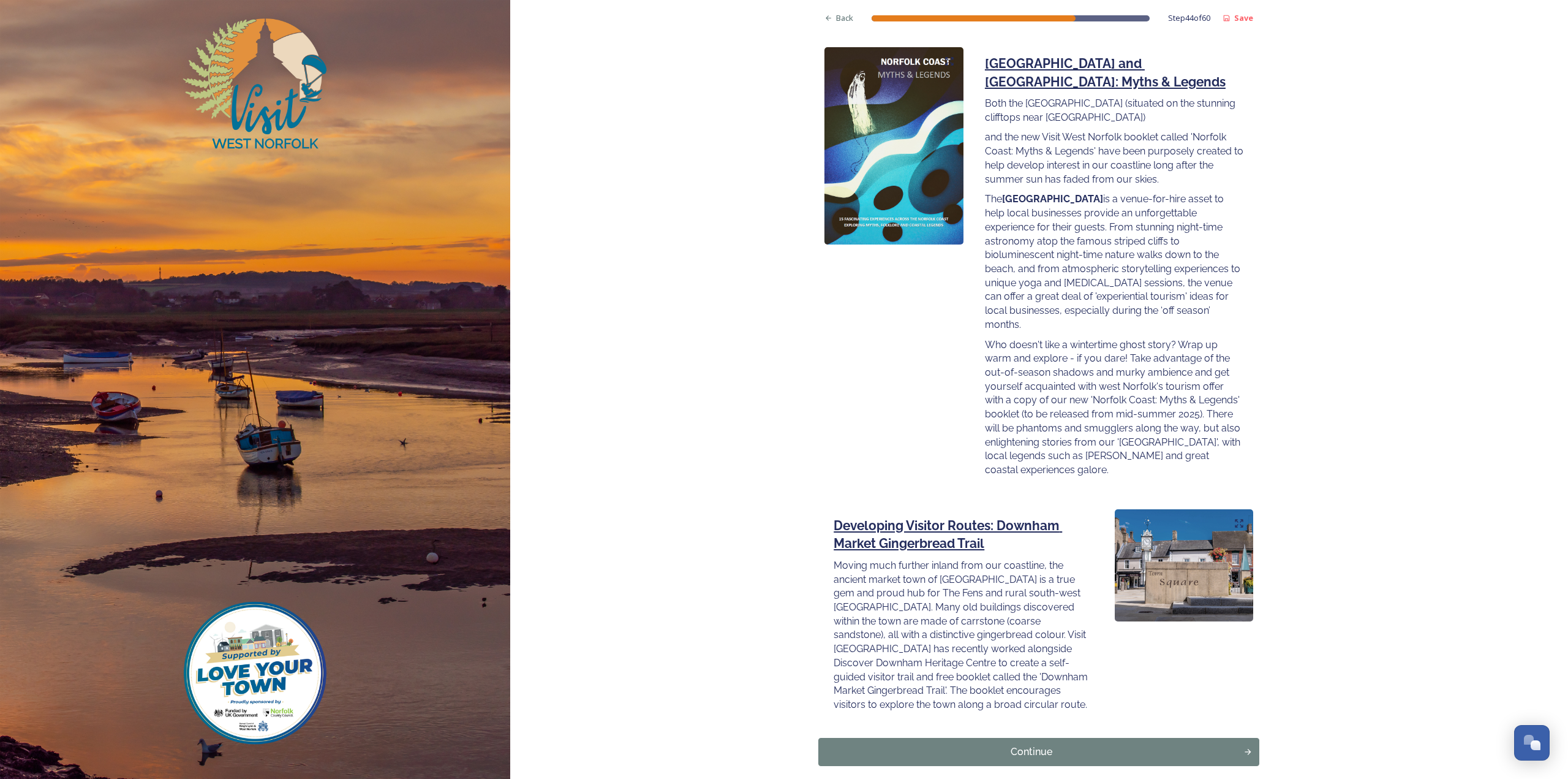
scroll to position [1380, 0]
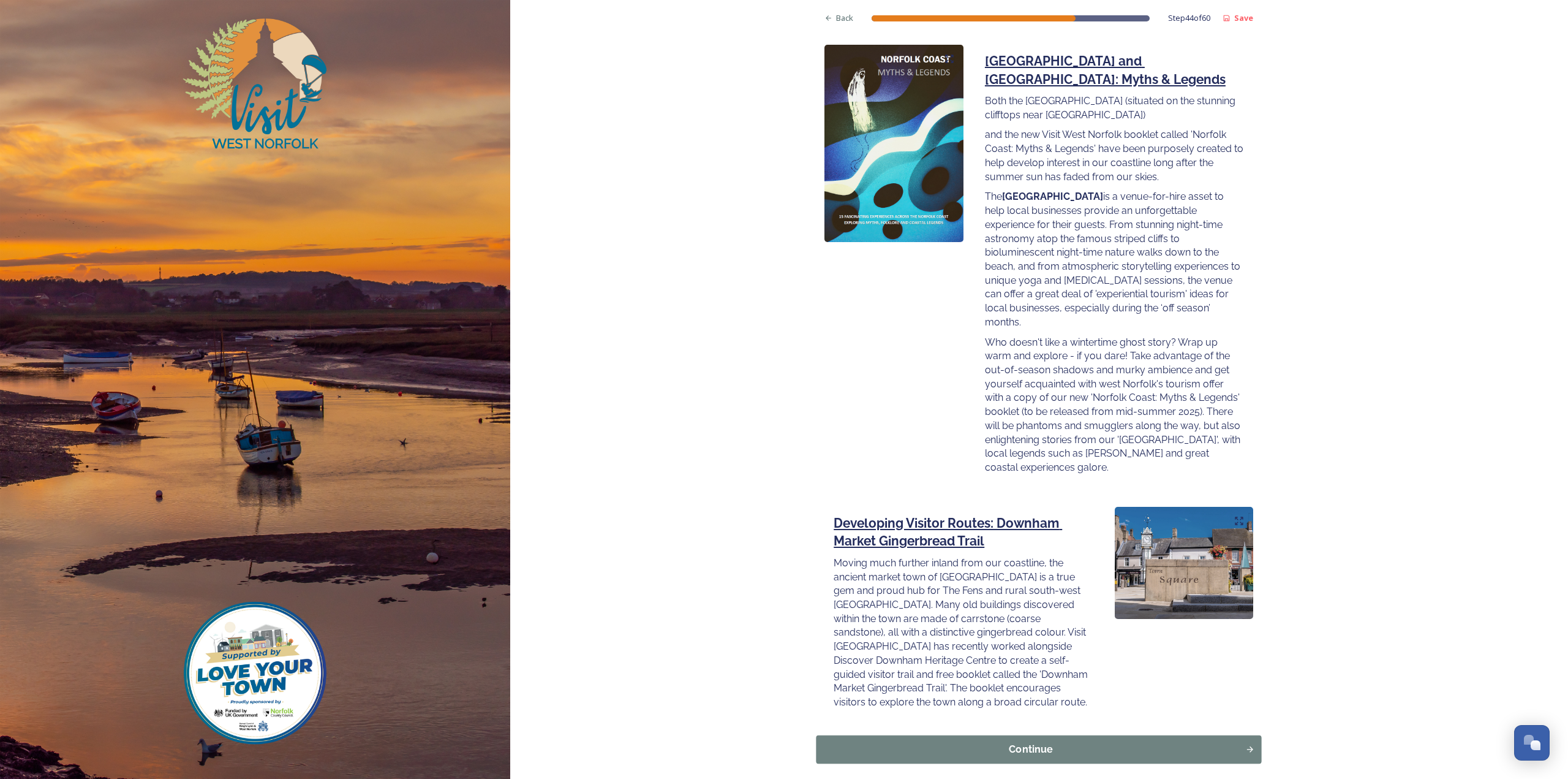
click at [1057, 742] on div "Continue" at bounding box center [1031, 749] width 416 height 15
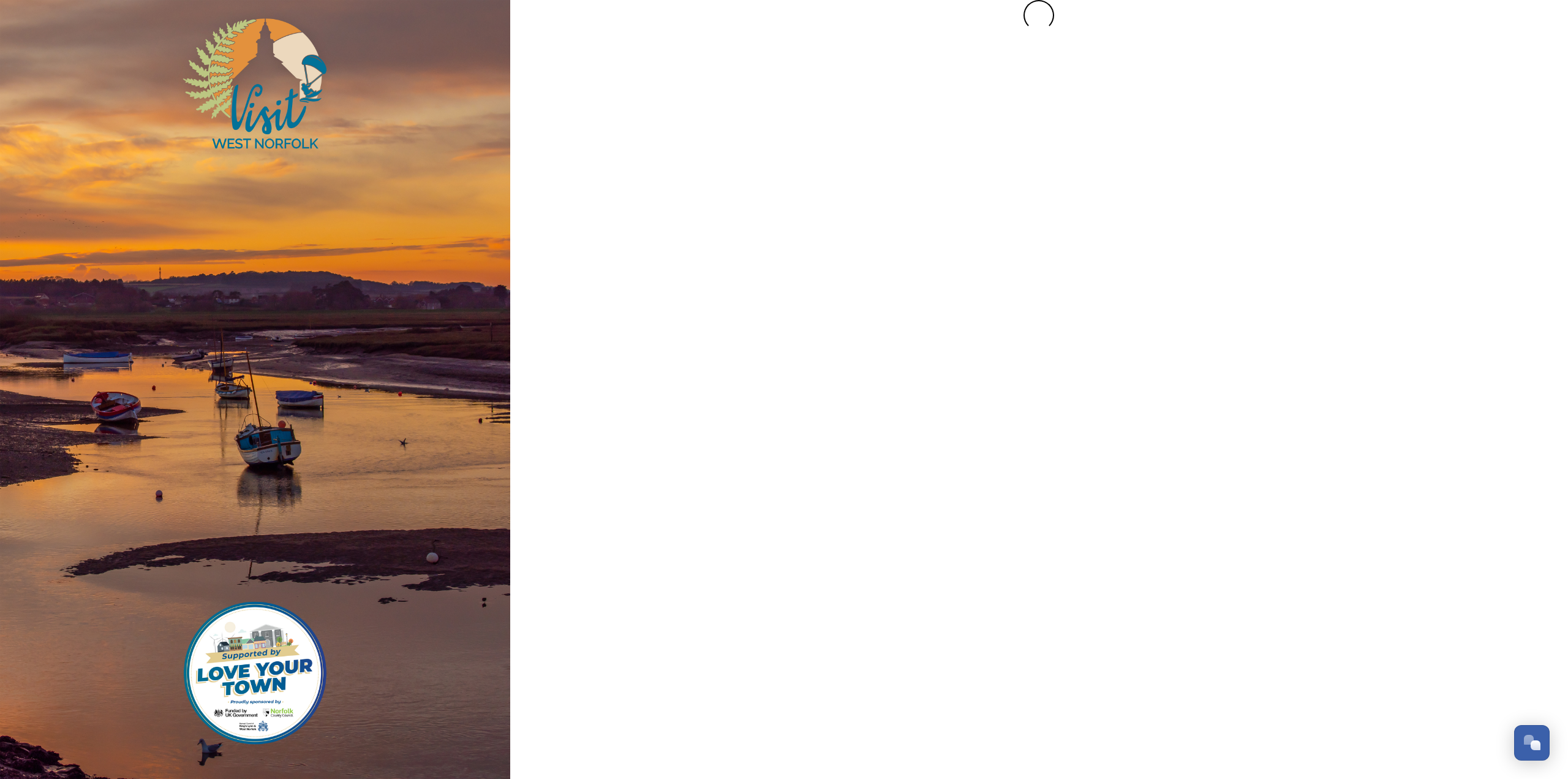
scroll to position [0, 0]
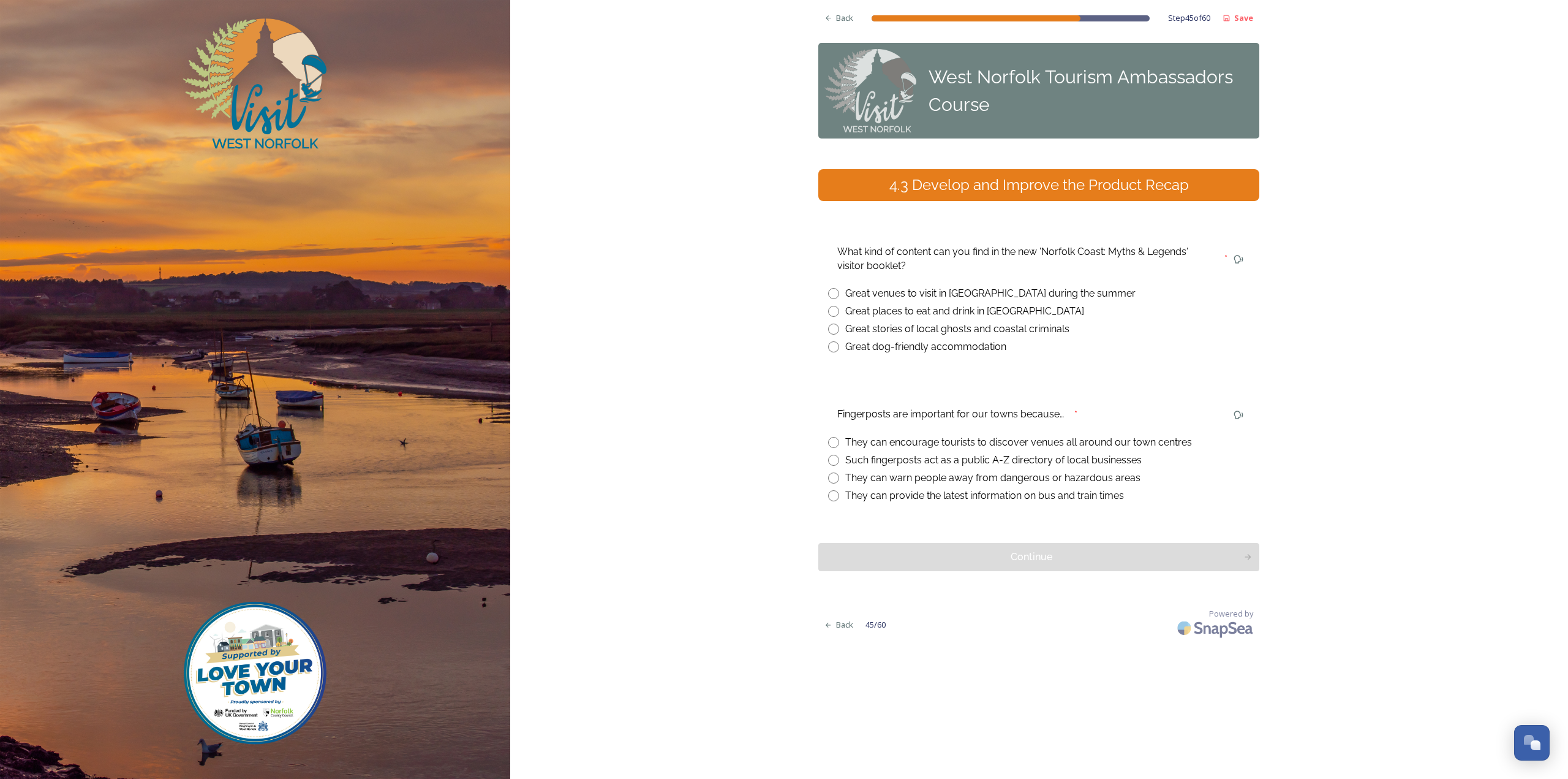
click at [943, 444] on div "They can encourage tourists to discover venues all around our town centres" at bounding box center [1019, 442] width 347 height 15
radio input "true"
click at [896, 329] on div "Great stories of local ghosts and coastal criminals" at bounding box center [957, 329] width 224 height 15
radio input "true"
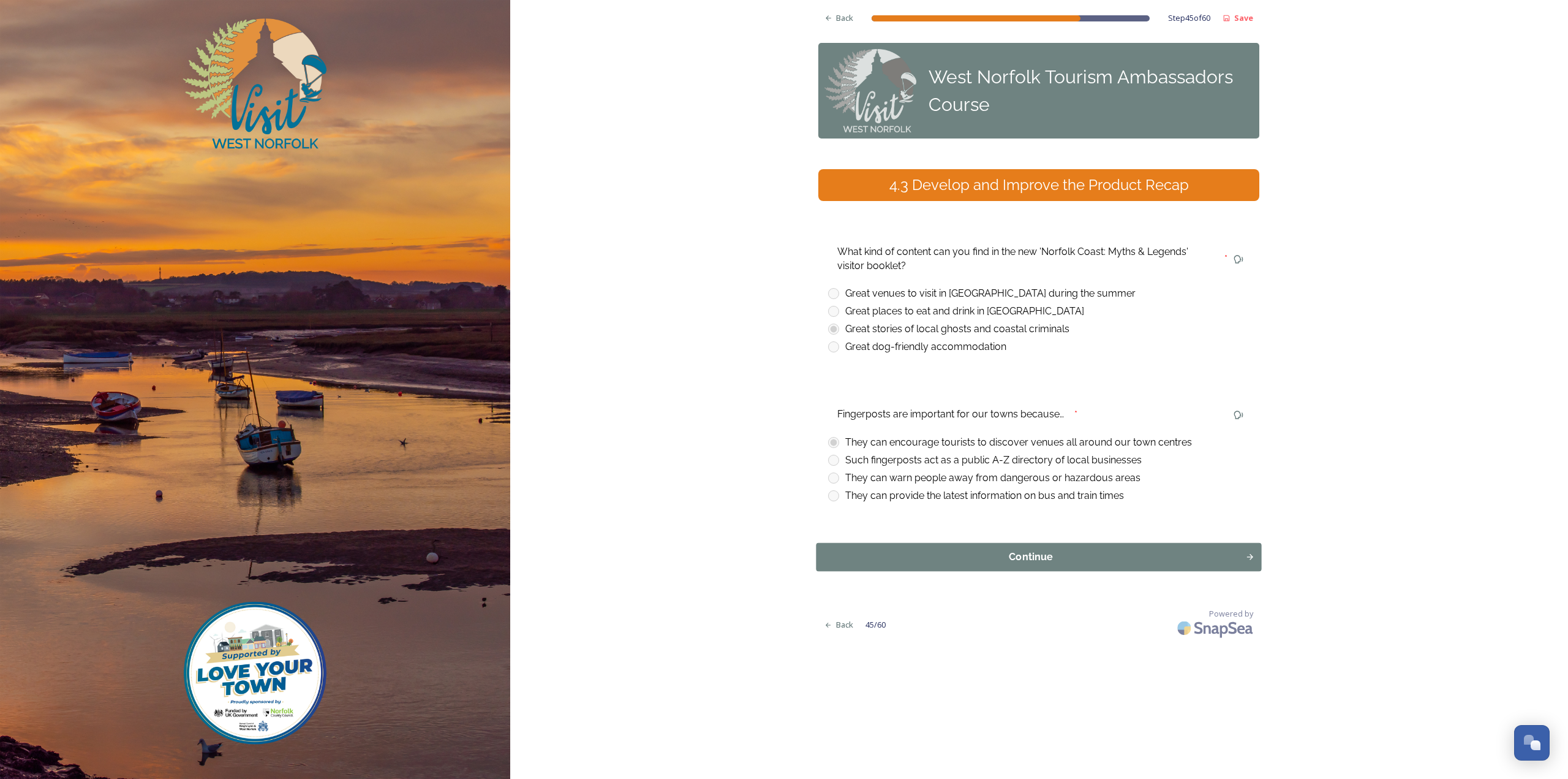
click at [859, 560] on div "Continue" at bounding box center [1031, 557] width 416 height 15
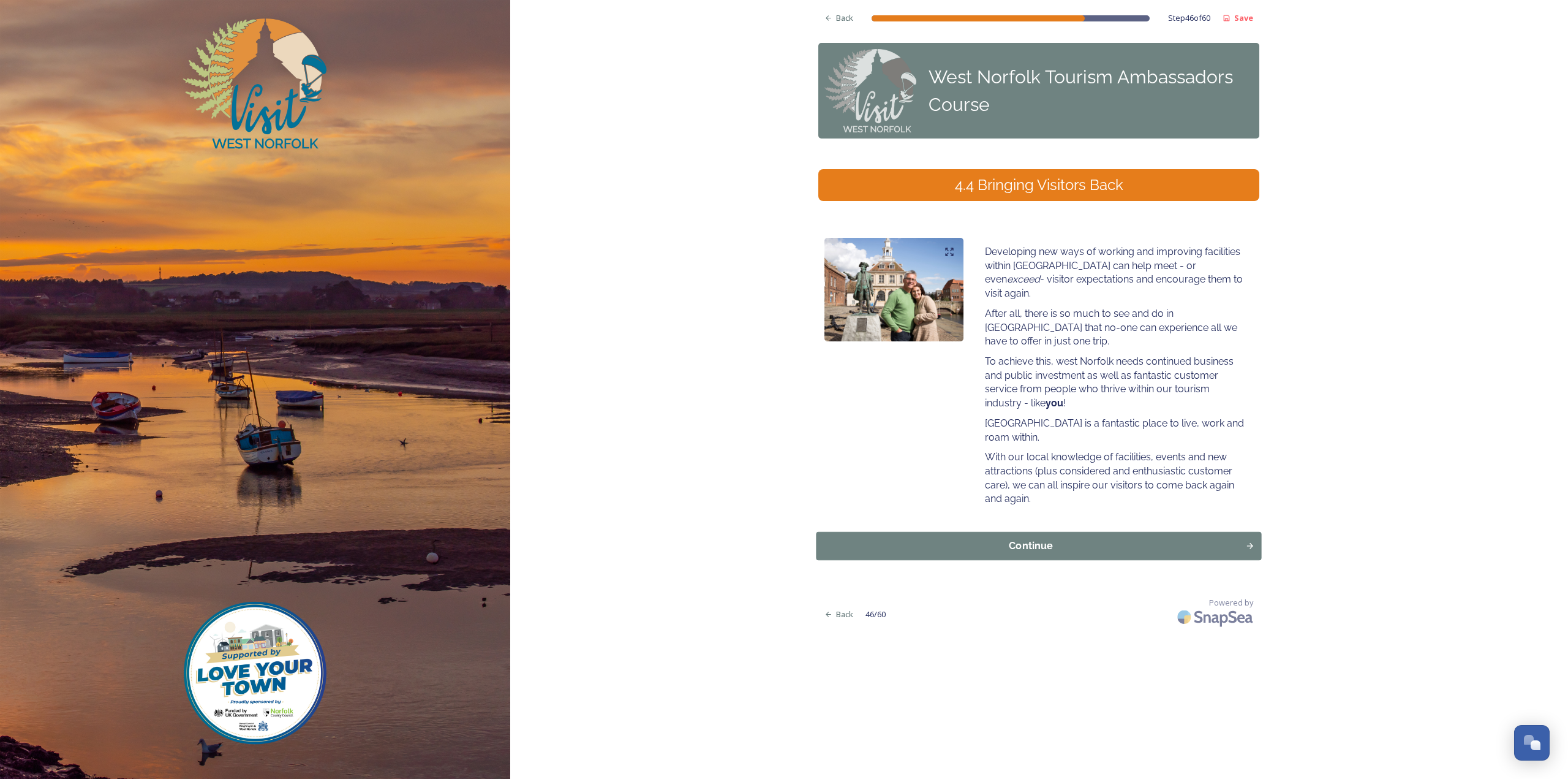
click at [995, 539] on div "Continue" at bounding box center [1031, 546] width 416 height 15
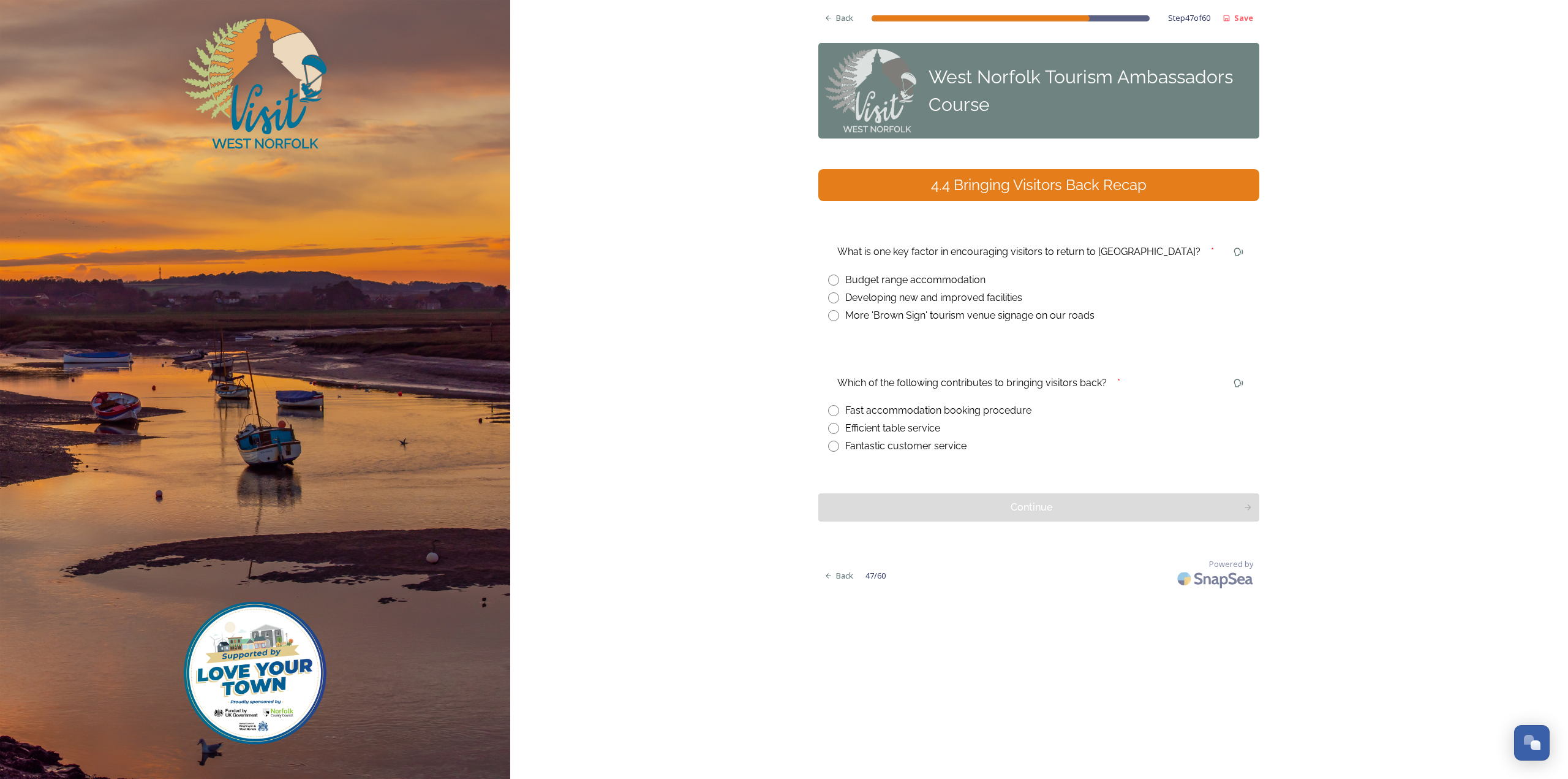
click at [957, 300] on div "Developing new and improved facilities" at bounding box center [934, 298] width 177 height 15
radio input "true"
click at [922, 447] on div "Fantastic customer service" at bounding box center [906, 446] width 121 height 15
radio input "true"
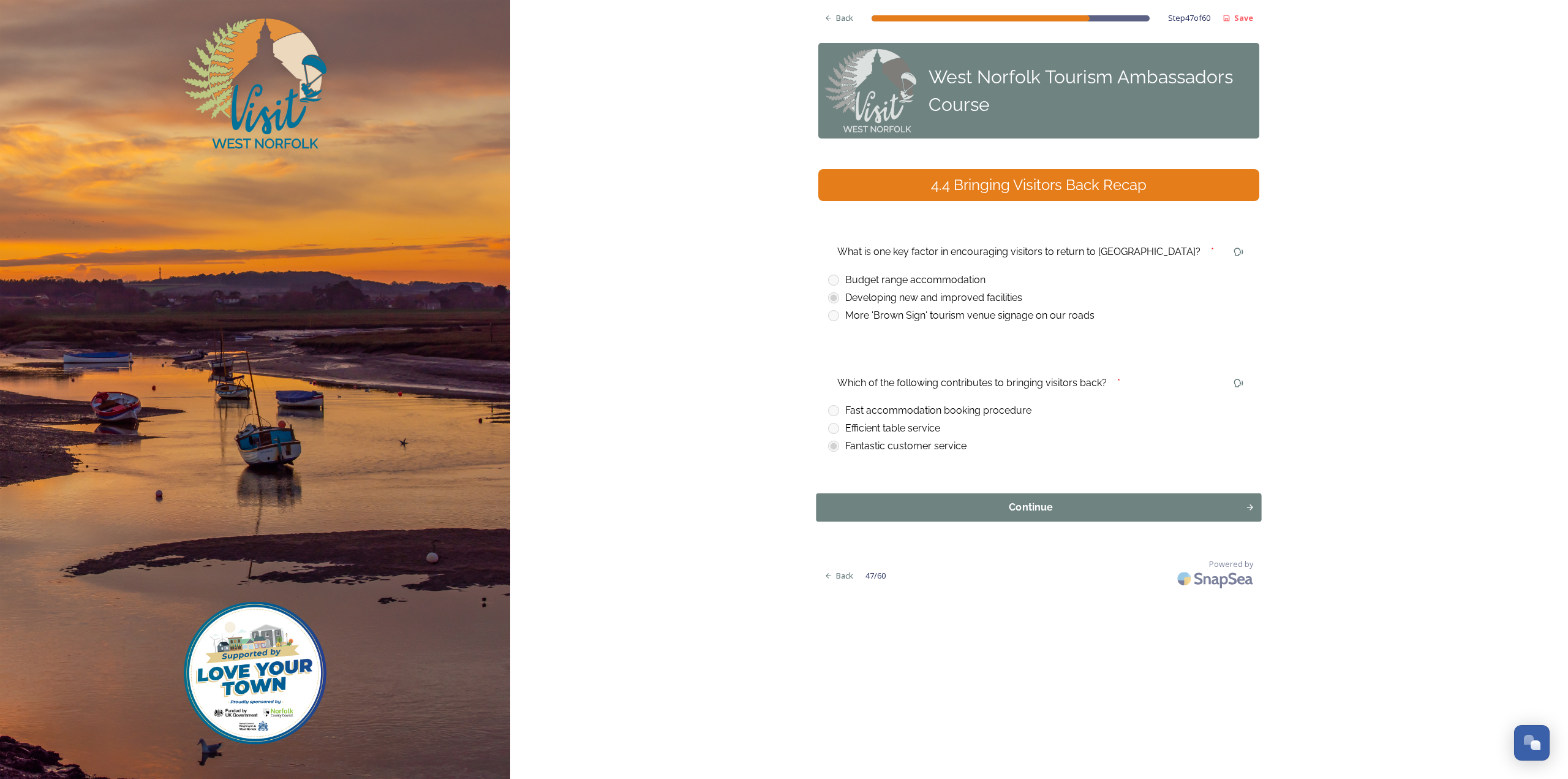
click at [904, 505] on div "Continue" at bounding box center [1031, 507] width 416 height 15
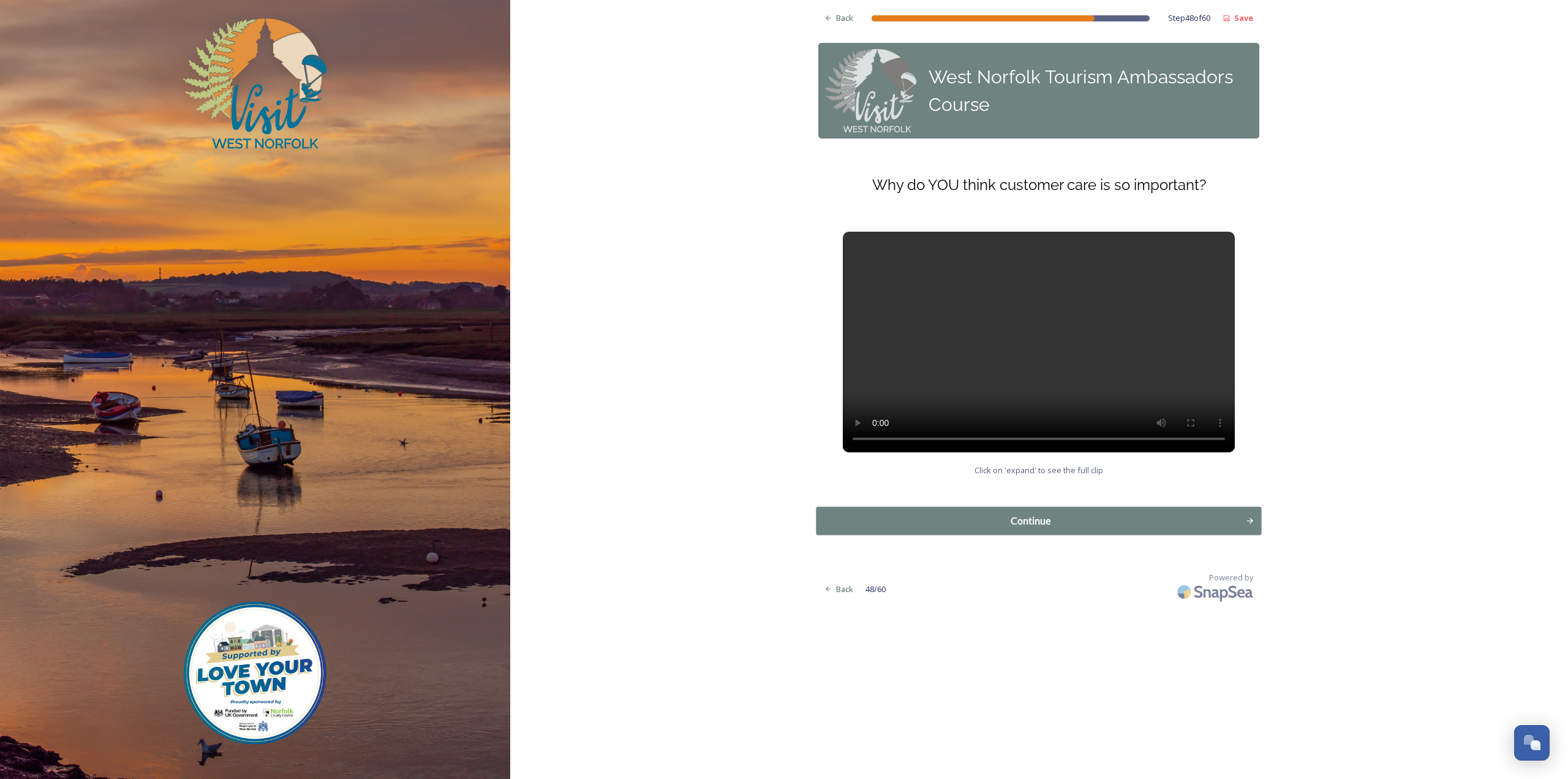
click at [893, 515] on div "Continue" at bounding box center [1031, 521] width 416 height 15
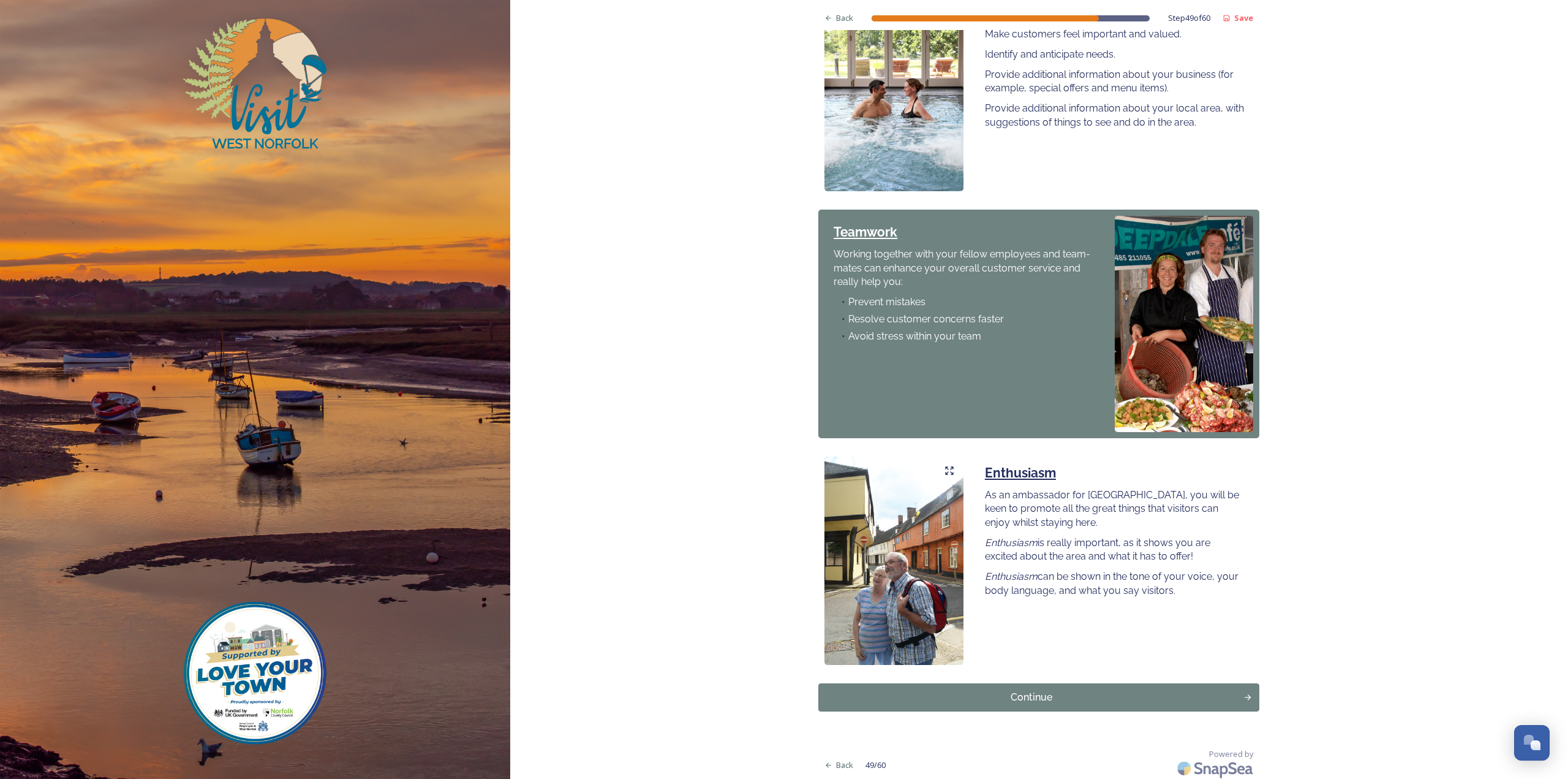
scroll to position [733, 0]
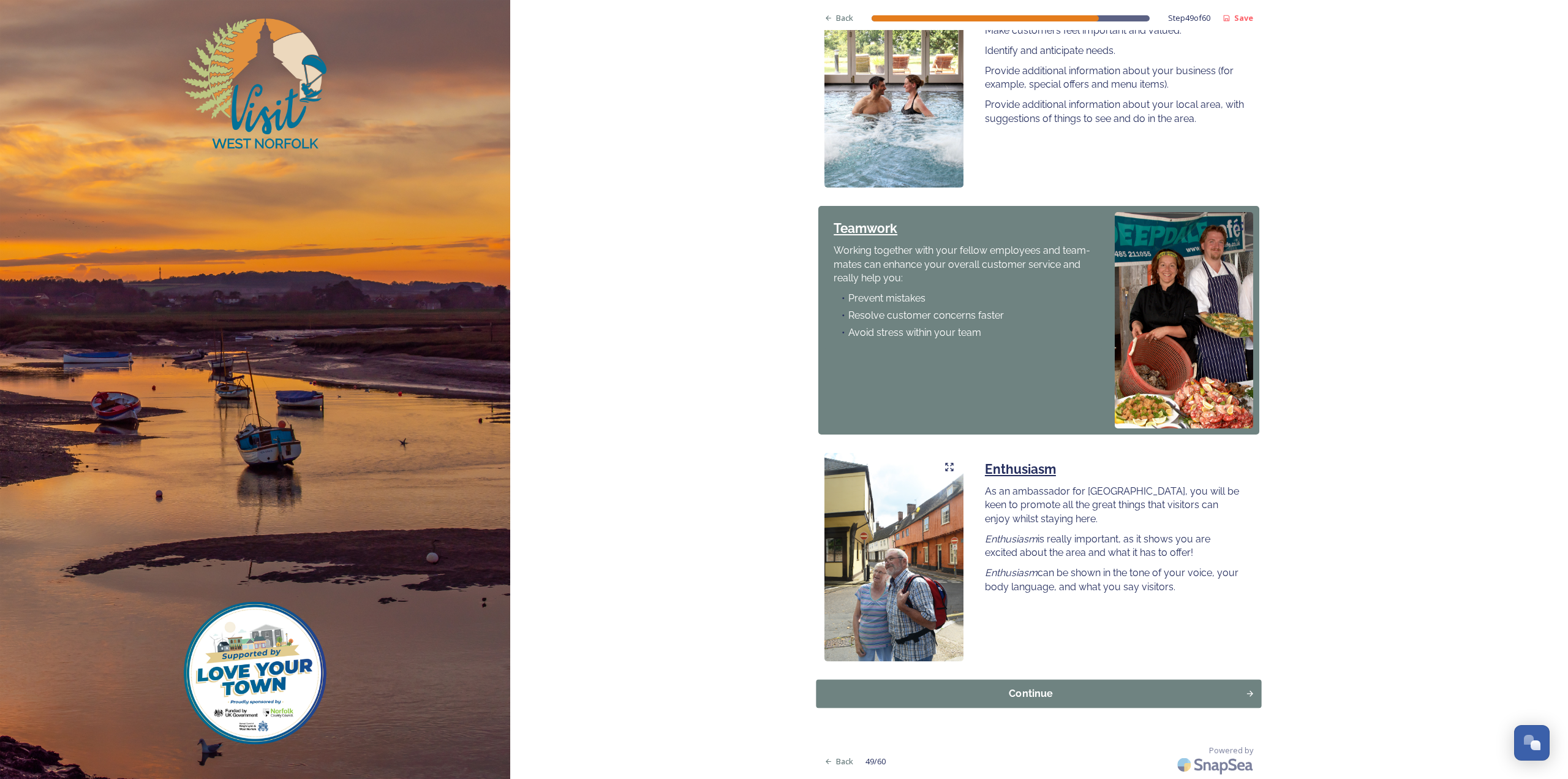
click at [965, 690] on div "Continue" at bounding box center [1031, 693] width 416 height 15
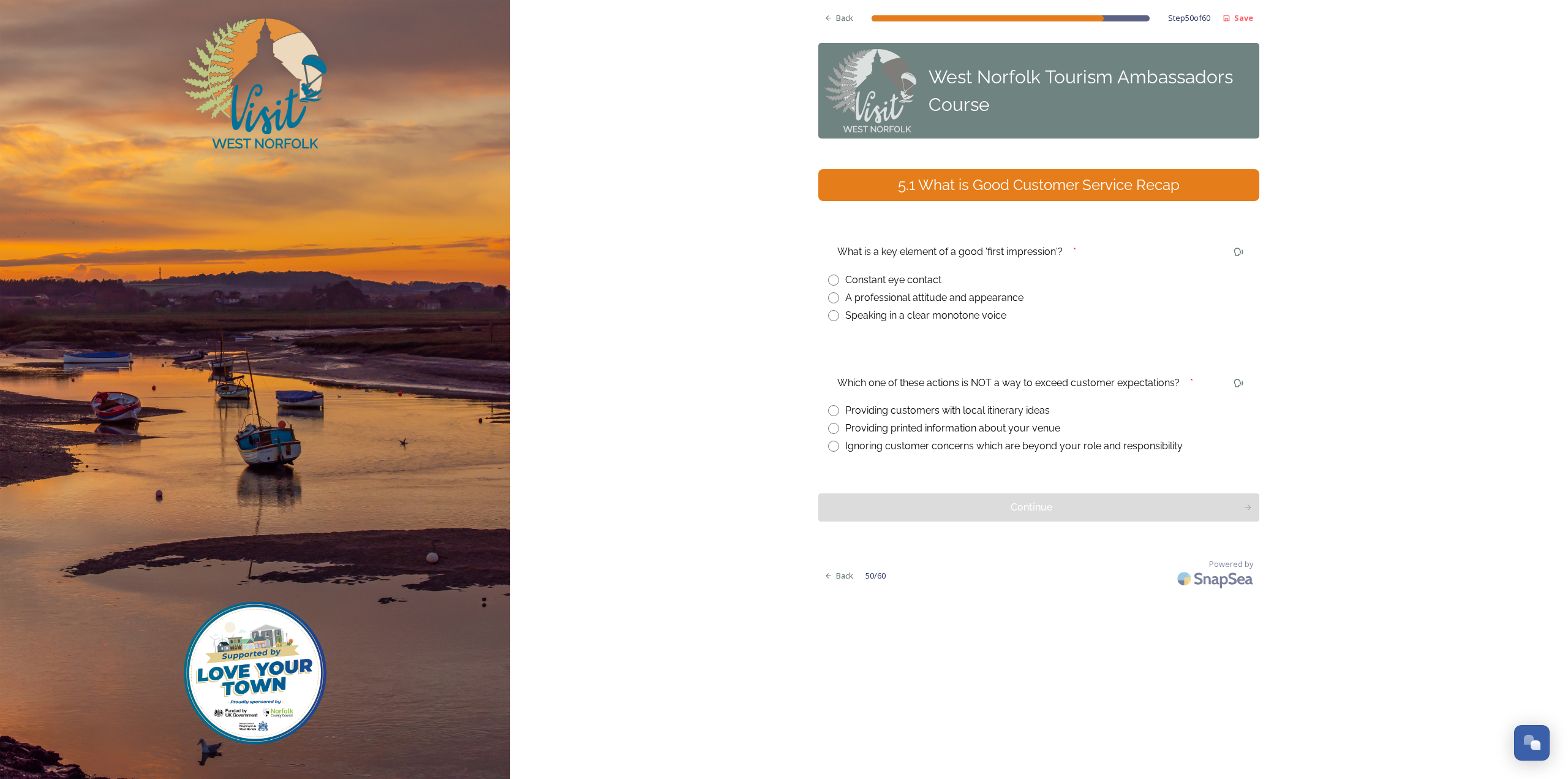
click at [947, 447] on div "Ignoring customer concerns which are beyond your role and responsibility" at bounding box center [1014, 446] width 337 height 15
radio input "true"
click at [900, 299] on div "A professional attitude and appearance" at bounding box center [934, 298] width 178 height 15
radio input "true"
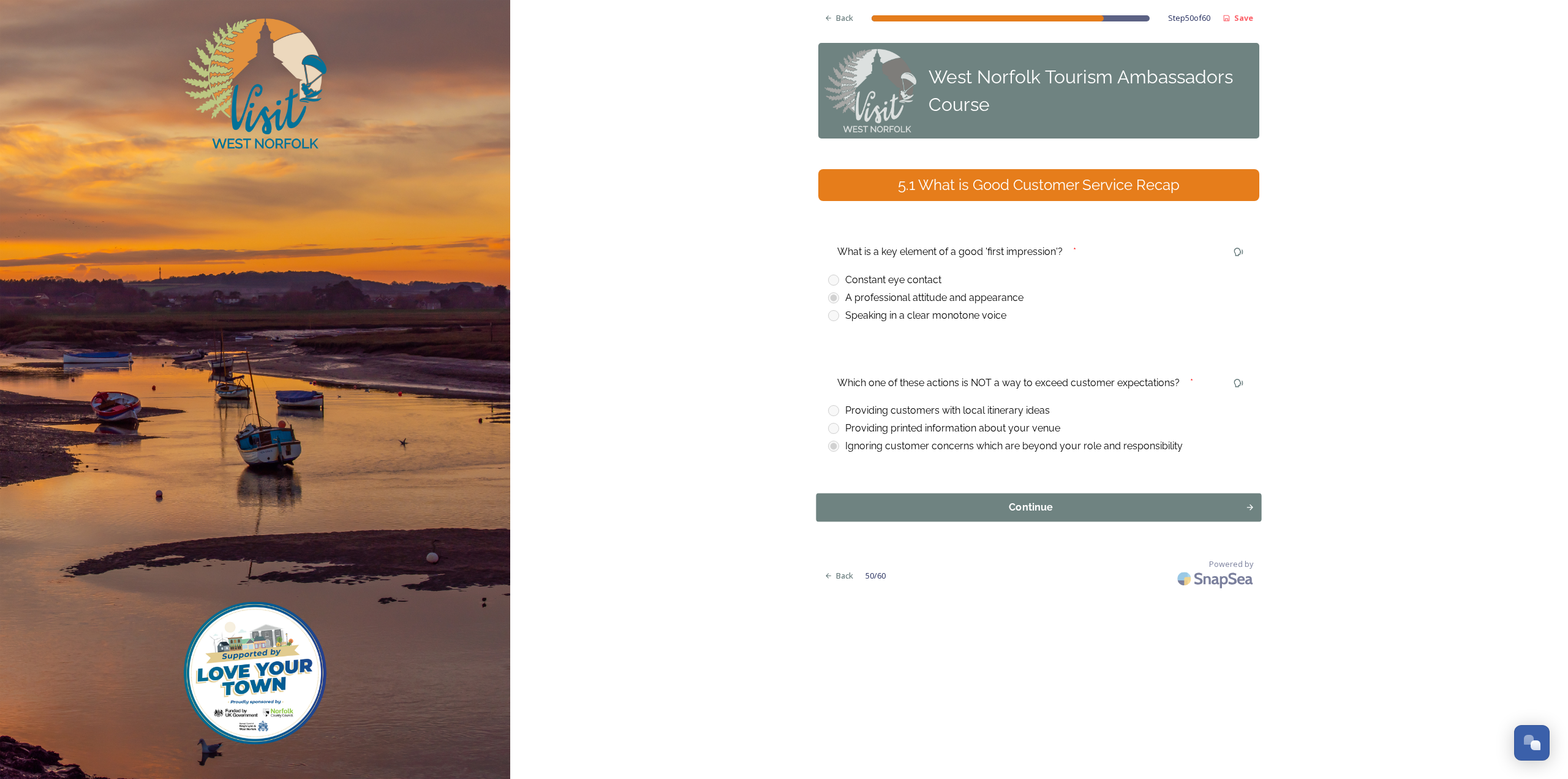
click at [889, 504] on div "Continue" at bounding box center [1031, 507] width 416 height 15
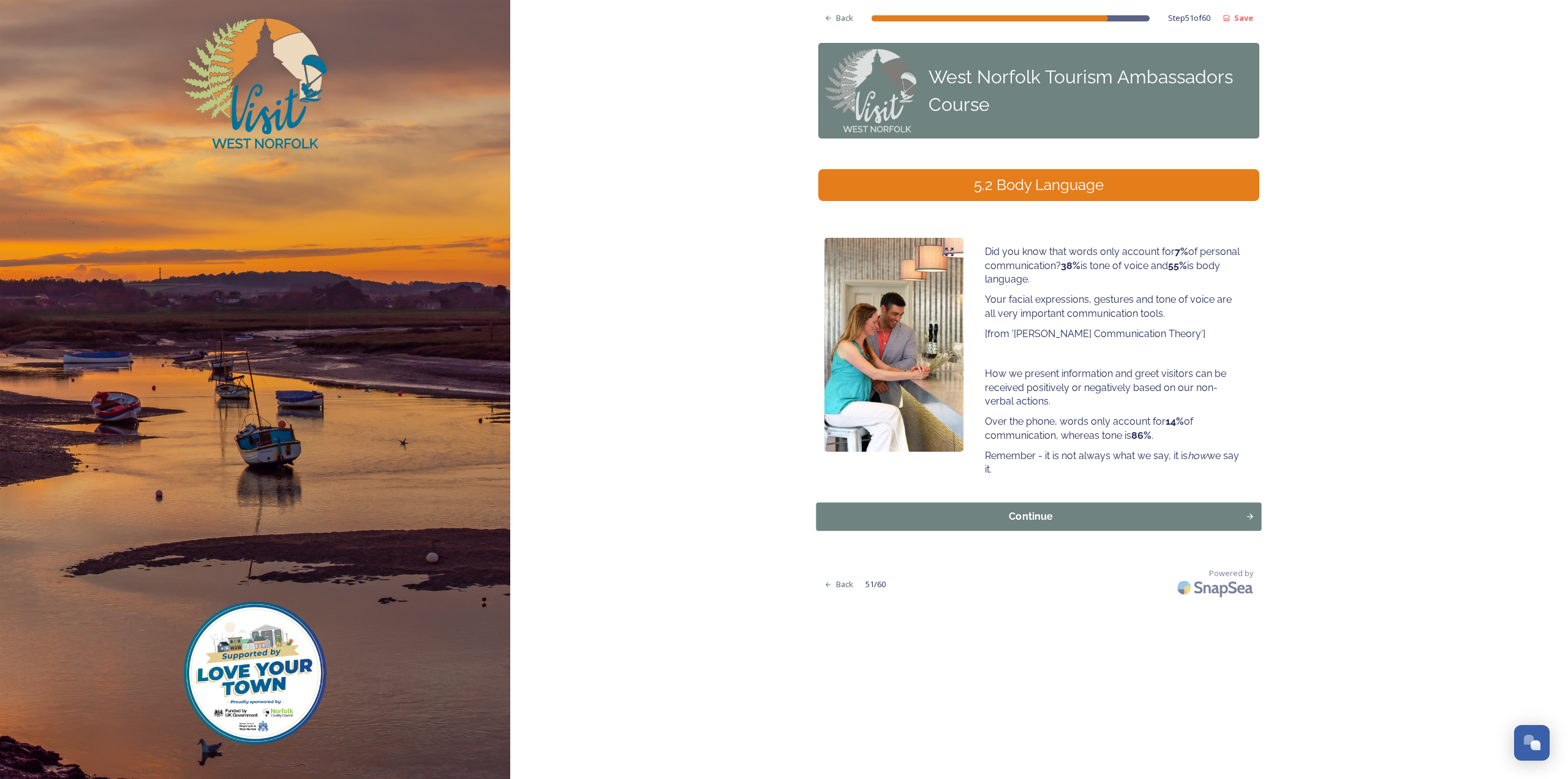
click at [975, 514] on div "Continue" at bounding box center [1031, 516] width 416 height 15
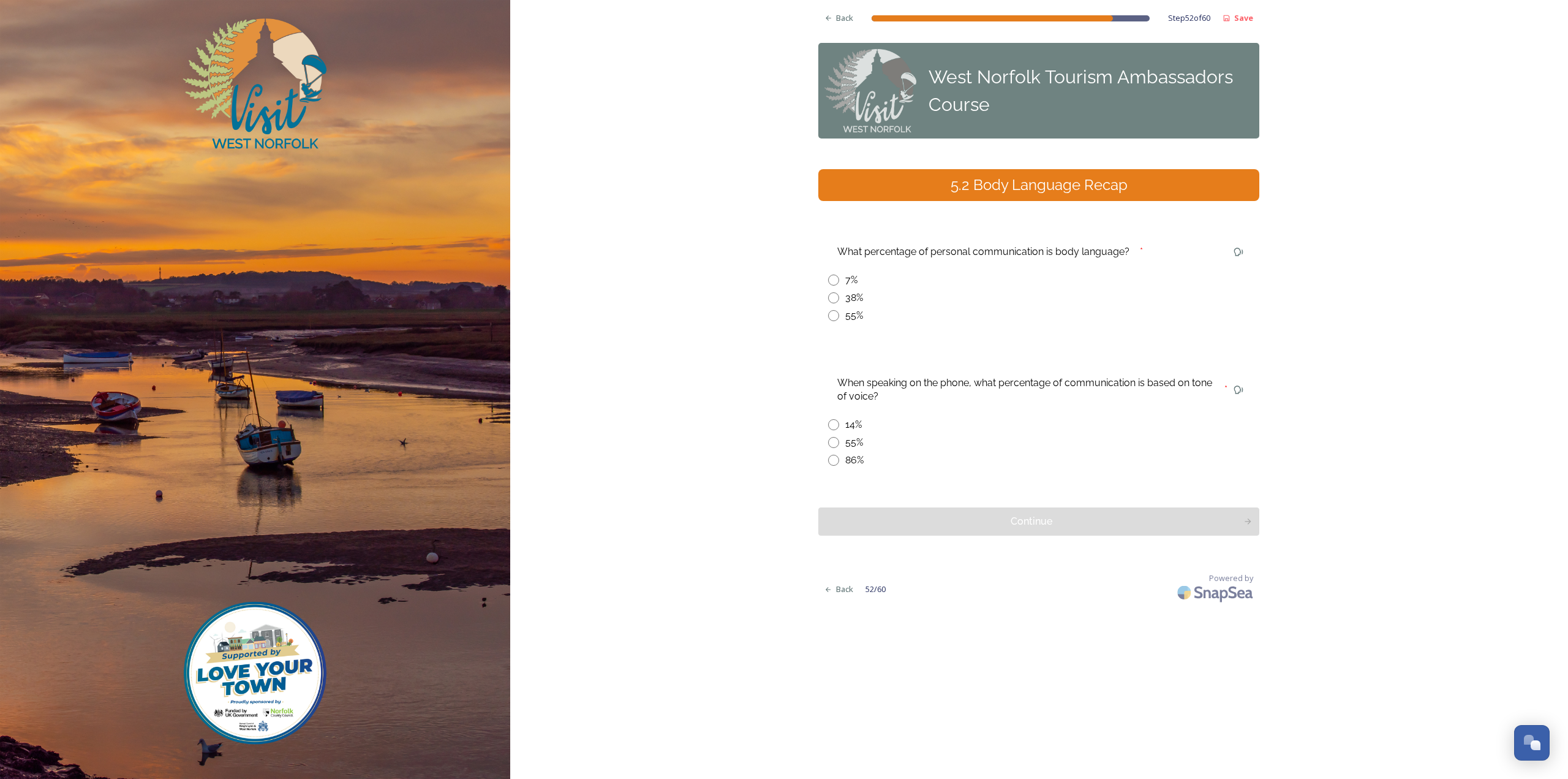
click at [847, 316] on div "55%" at bounding box center [854, 316] width 18 height 15
radio input "true"
click at [846, 426] on div "14%" at bounding box center [853, 424] width 17 height 15
radio input "true"
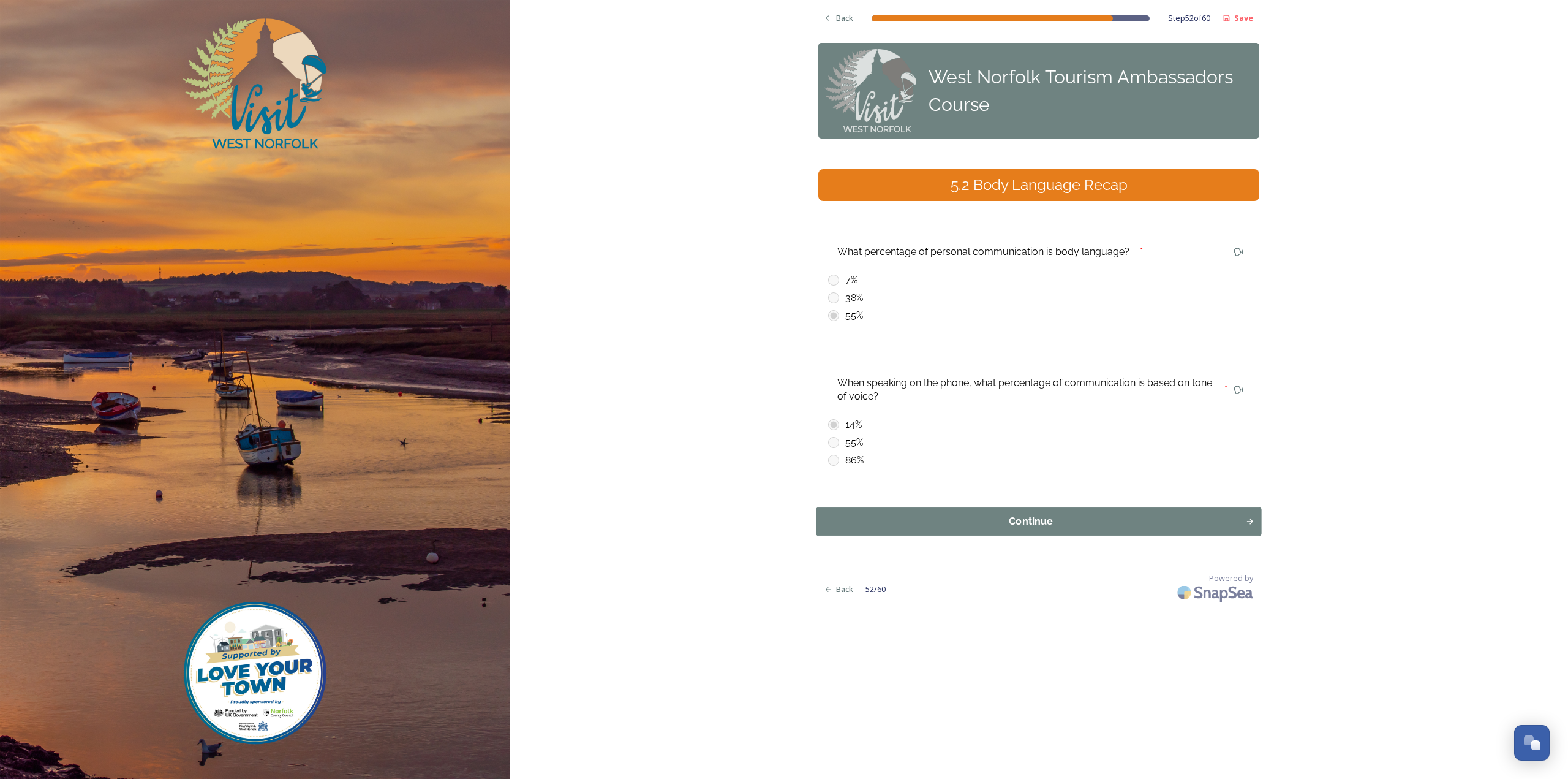
click at [855, 525] on div "Continue" at bounding box center [1031, 522] width 416 height 15
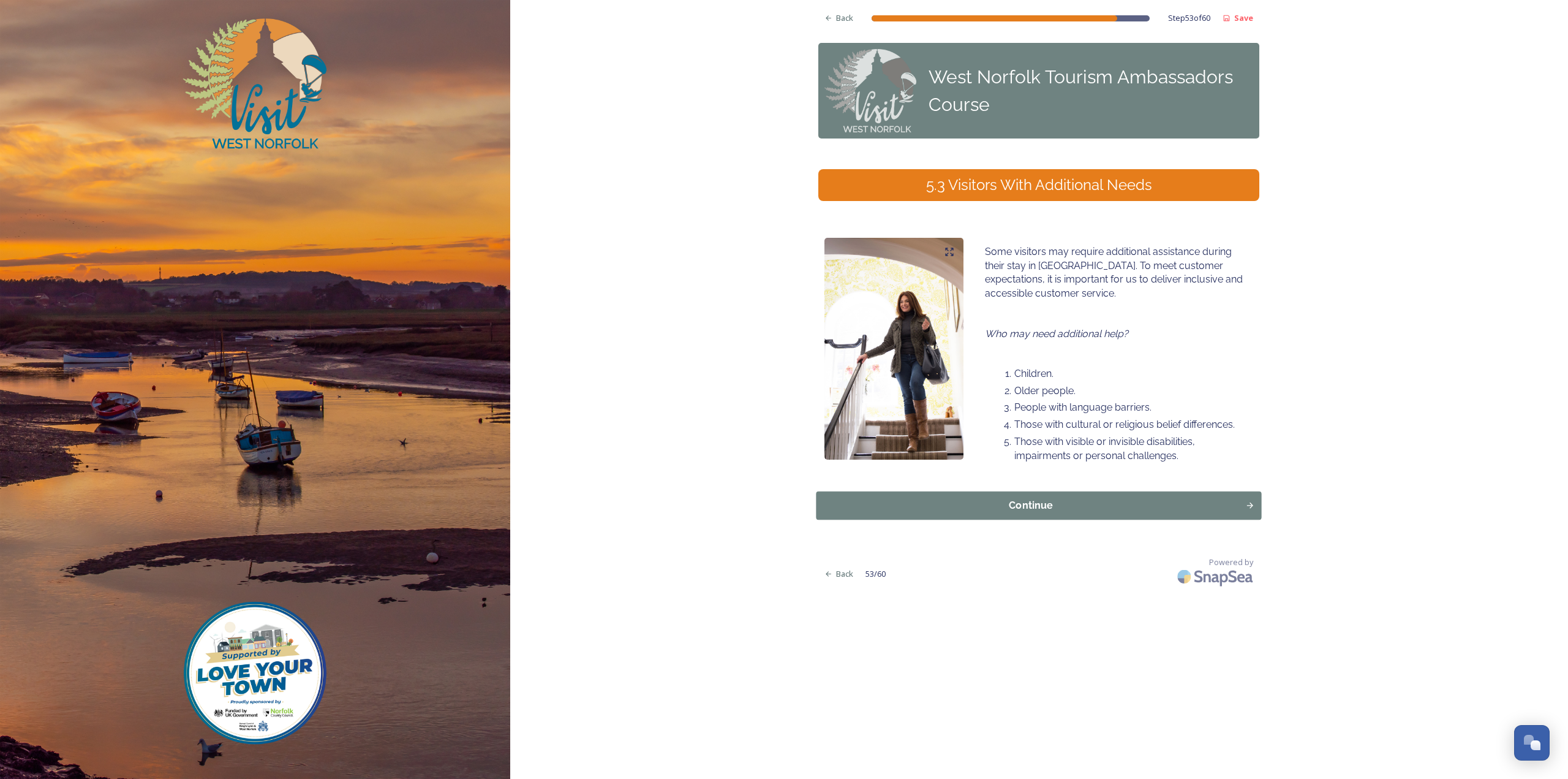
click at [998, 507] on div "Continue" at bounding box center [1031, 506] width 416 height 15
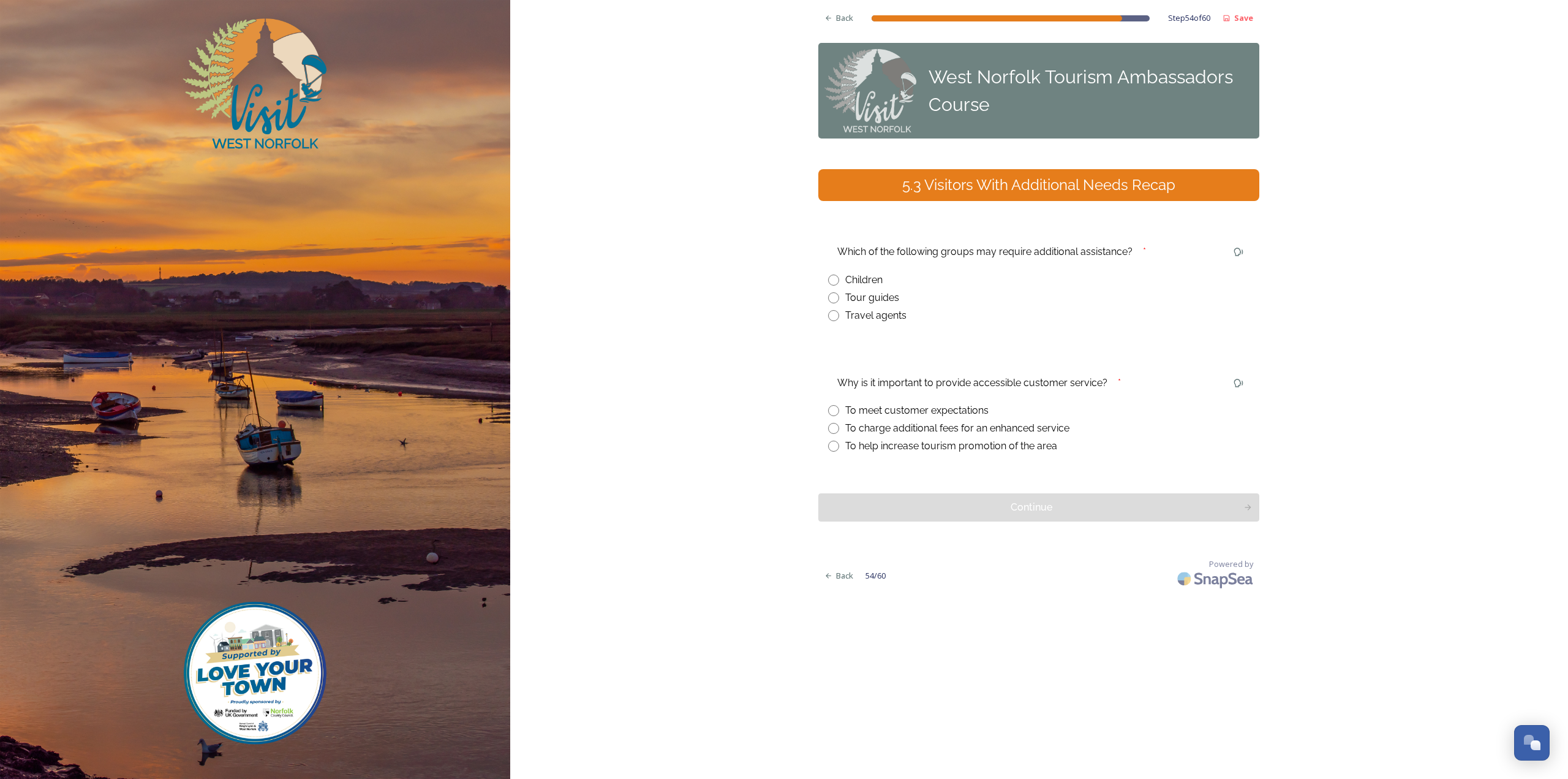
click at [871, 283] on div "Children" at bounding box center [864, 280] width 37 height 15
radio input "true"
click at [904, 409] on div "To meet customer expectations" at bounding box center [917, 410] width 144 height 15
radio input "true"
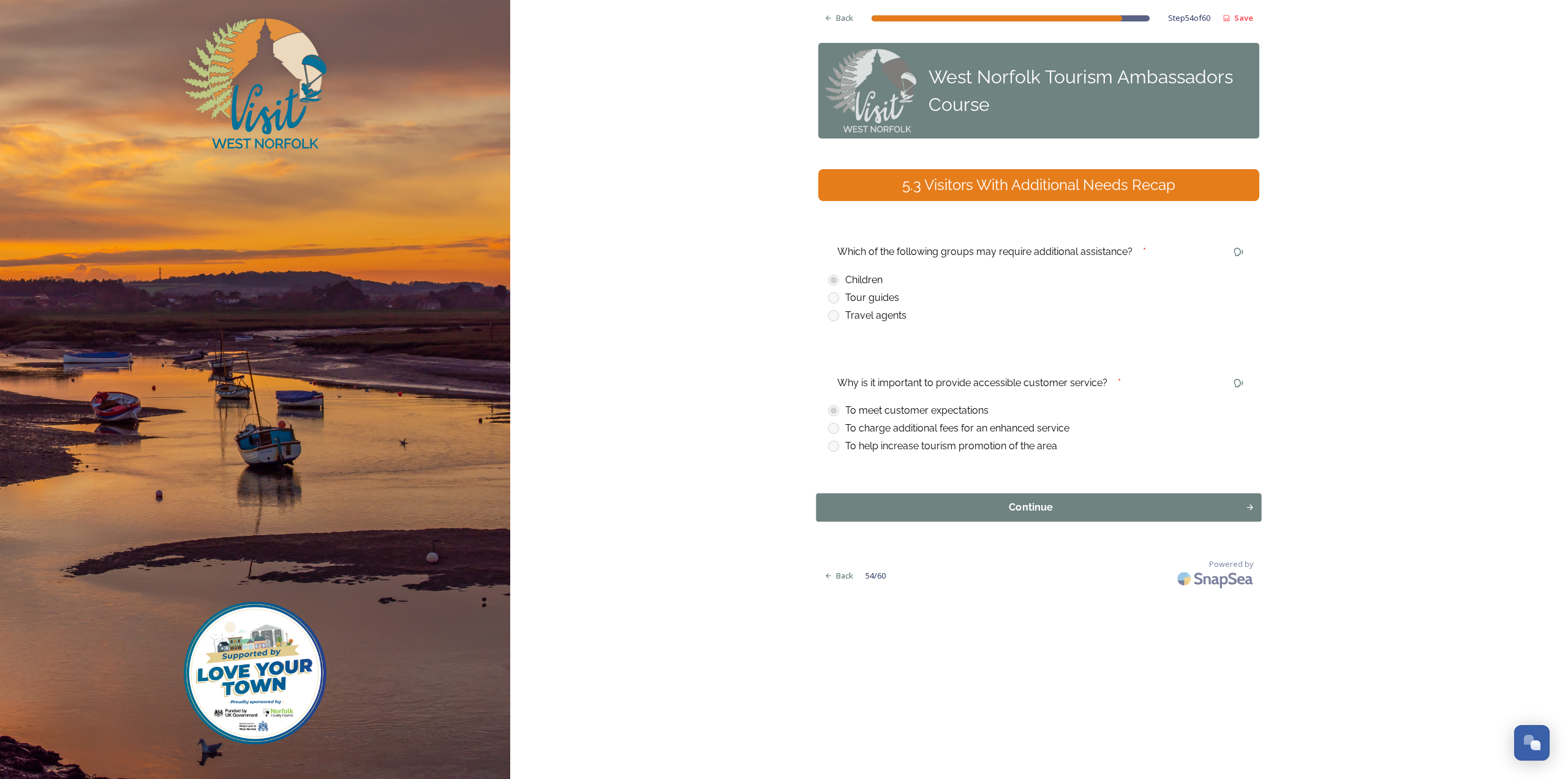
click at [925, 504] on div "Continue" at bounding box center [1031, 507] width 416 height 15
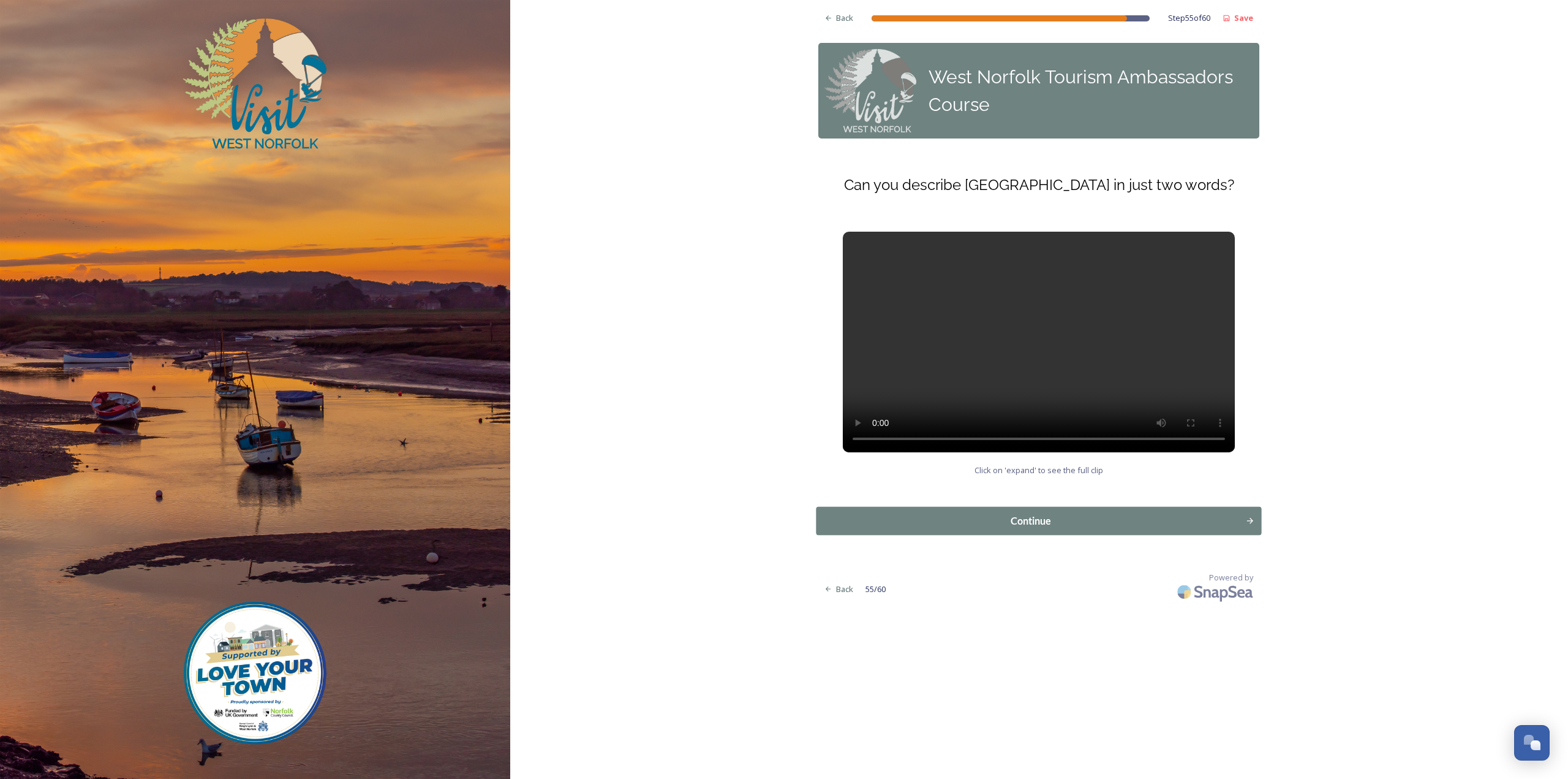
click at [981, 522] on div "Continue" at bounding box center [1031, 521] width 416 height 15
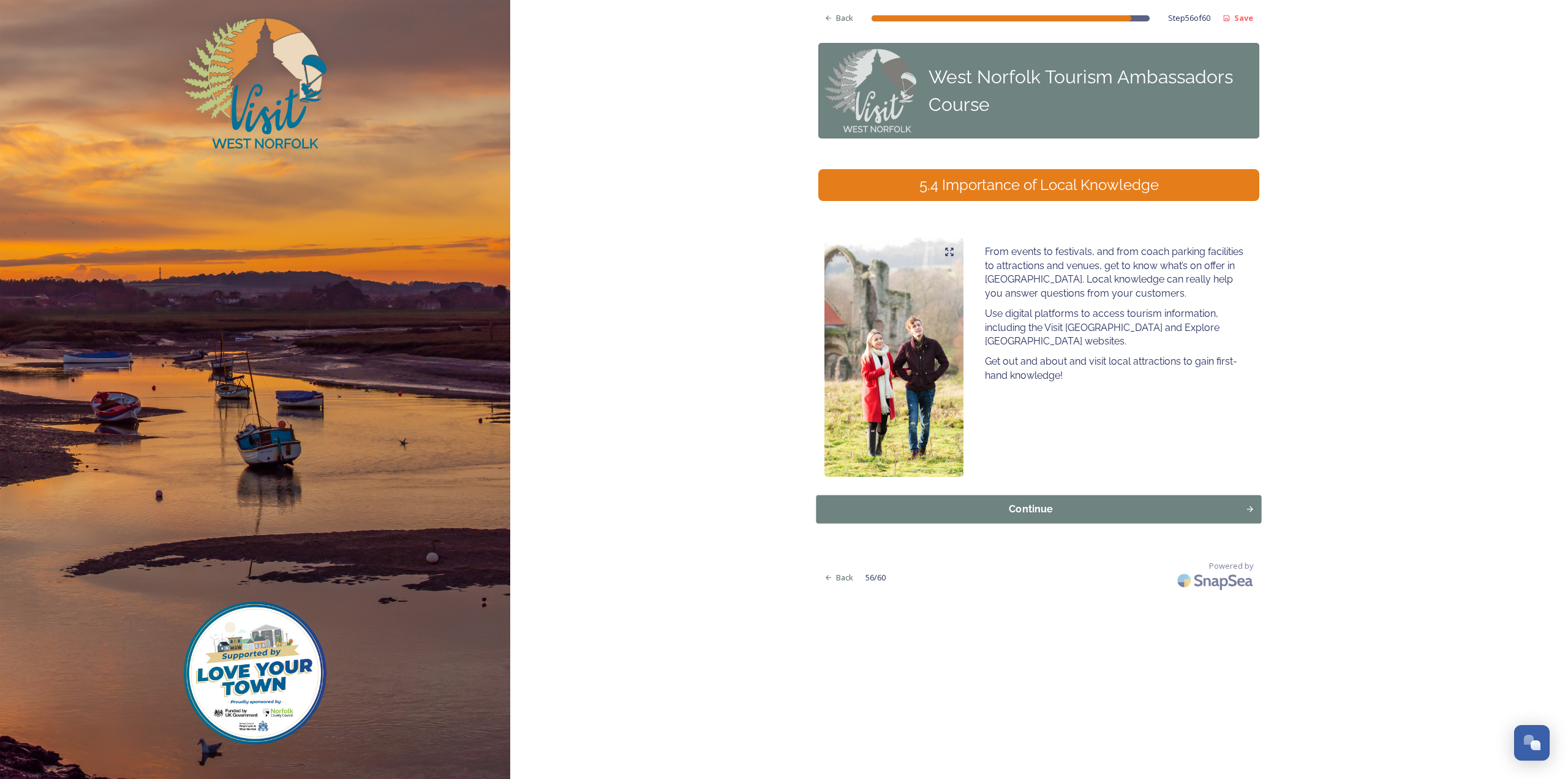
click at [1006, 510] on div "Continue" at bounding box center [1031, 509] width 416 height 15
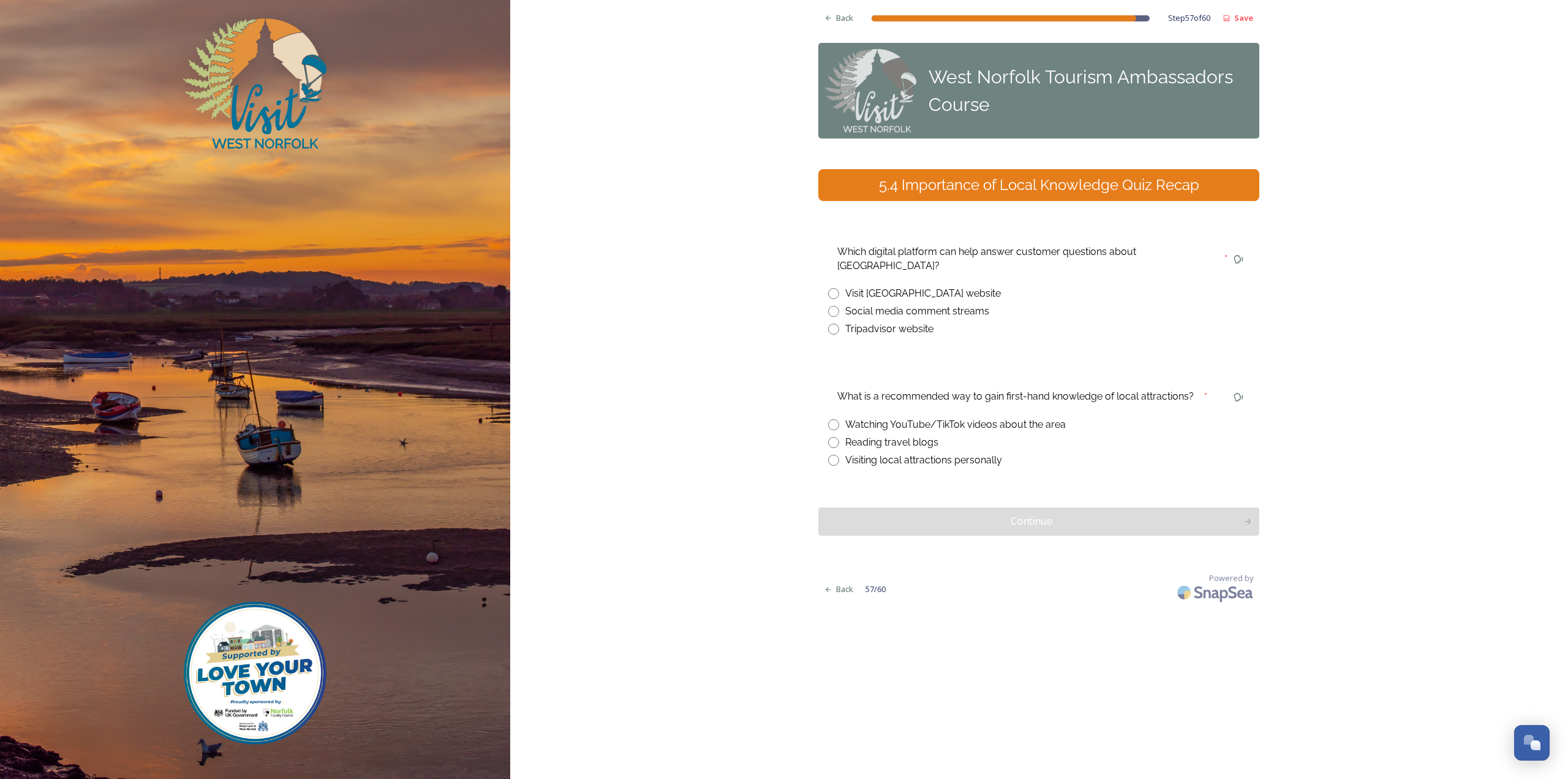
click at [955, 286] on div "Visit [GEOGRAPHIC_DATA] website" at bounding box center [923, 293] width 155 height 15
radio input "true"
click at [949, 453] on div "Visiting local attractions personally" at bounding box center [924, 460] width 157 height 15
radio input "true"
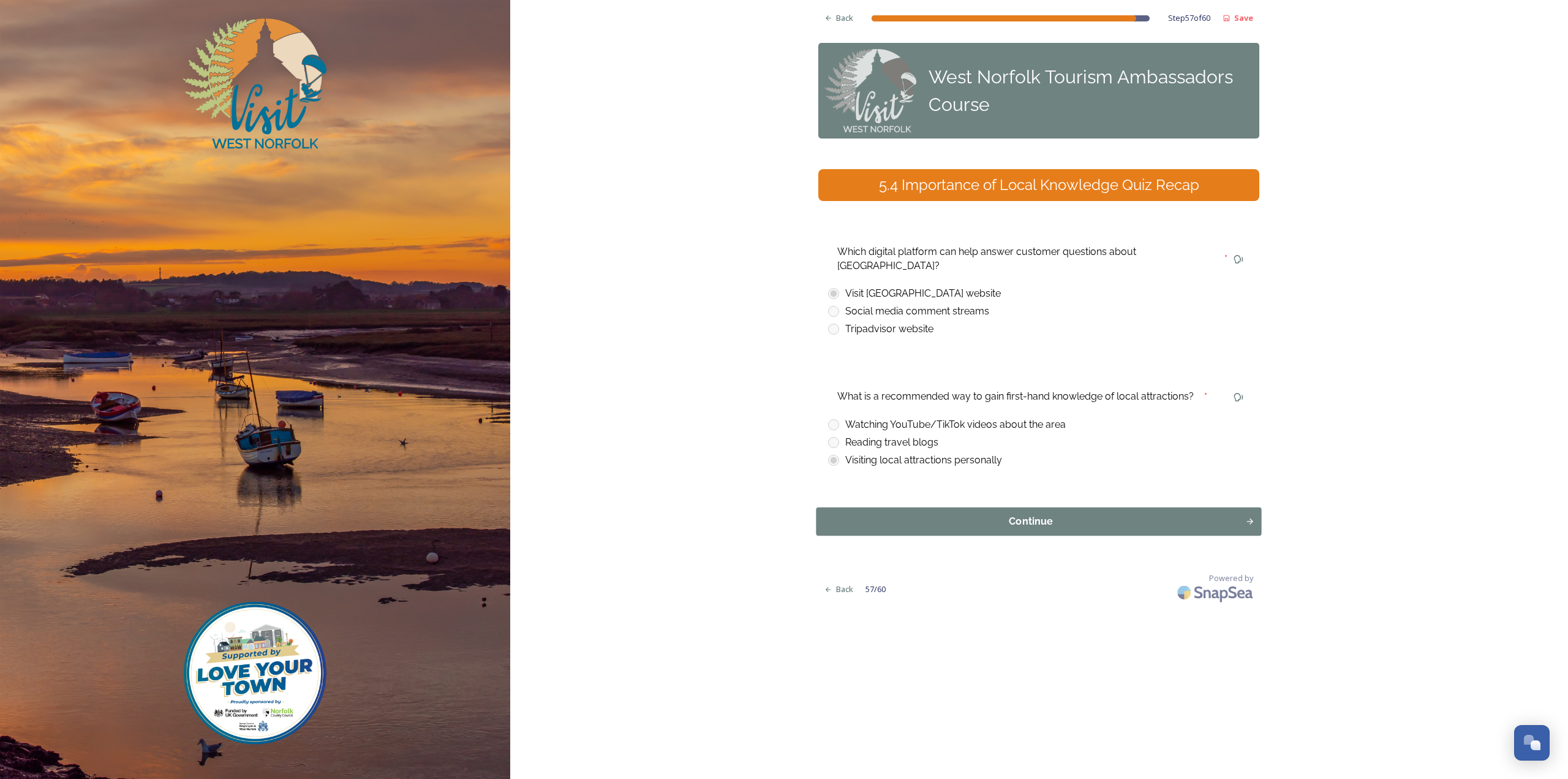
click at [955, 508] on button "Continue" at bounding box center [1039, 522] width 445 height 28
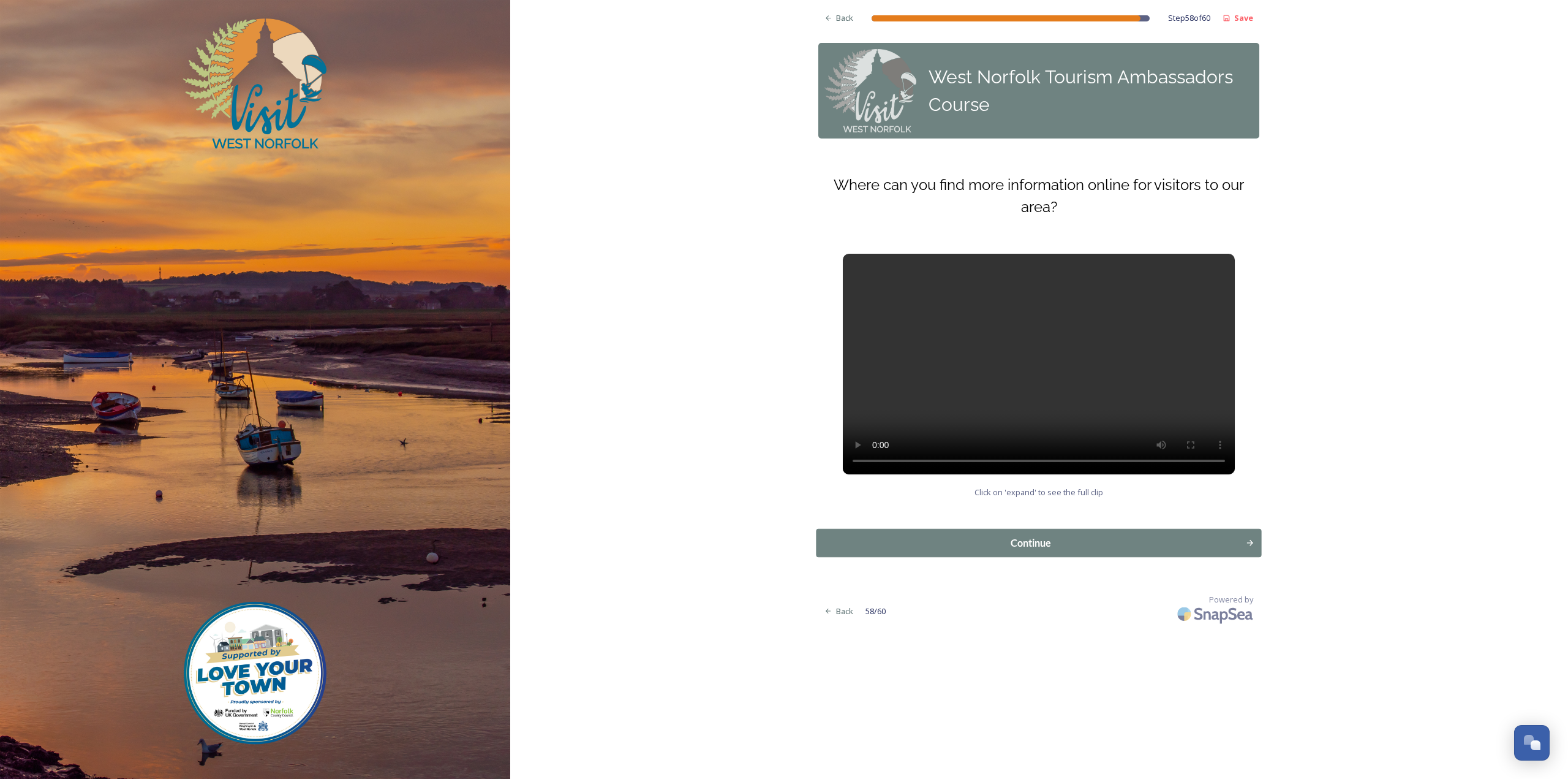
click at [1127, 537] on div "Continue" at bounding box center [1031, 543] width 416 height 15
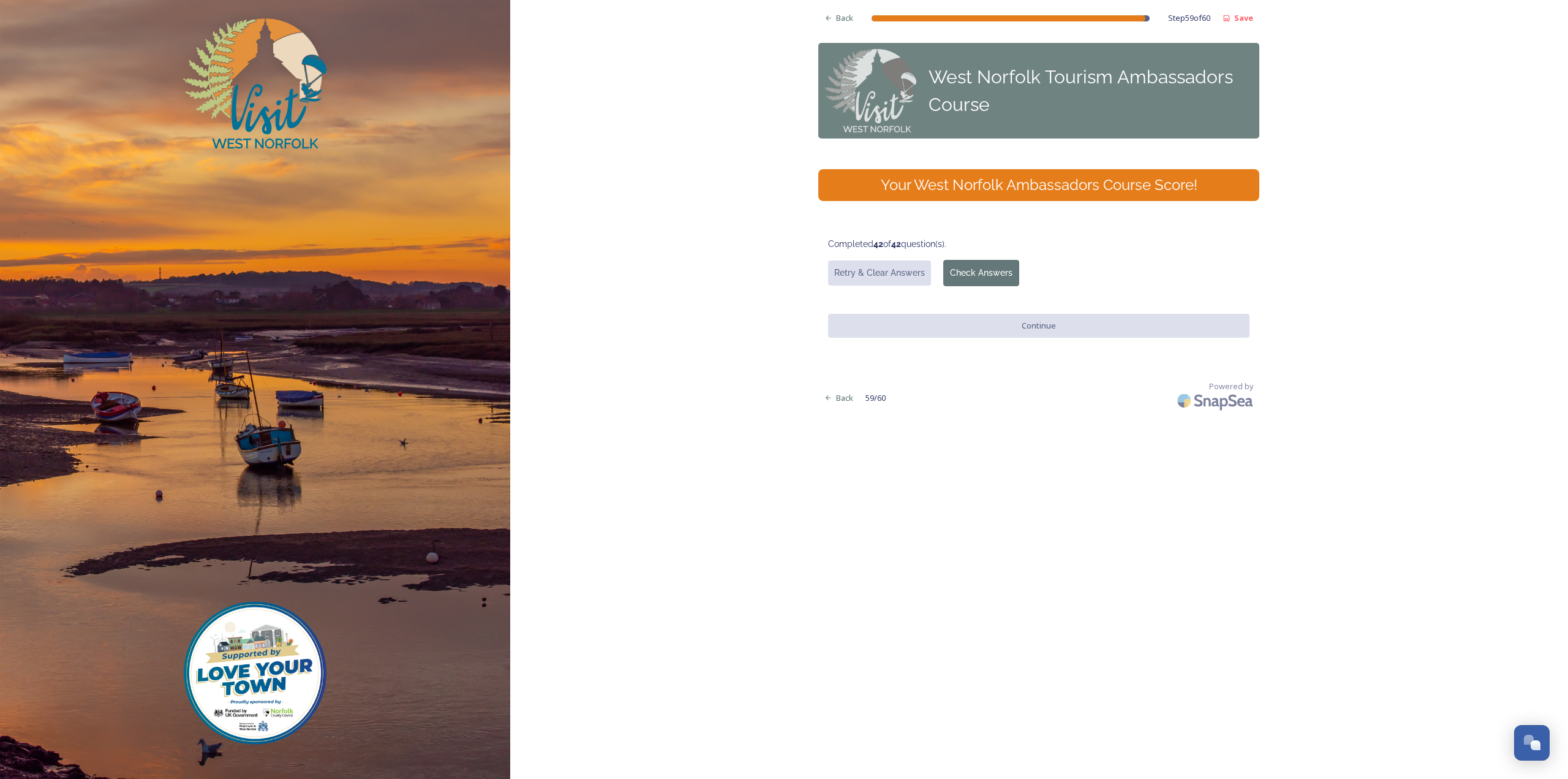
click at [996, 270] on button "Check Answers" at bounding box center [981, 273] width 76 height 26
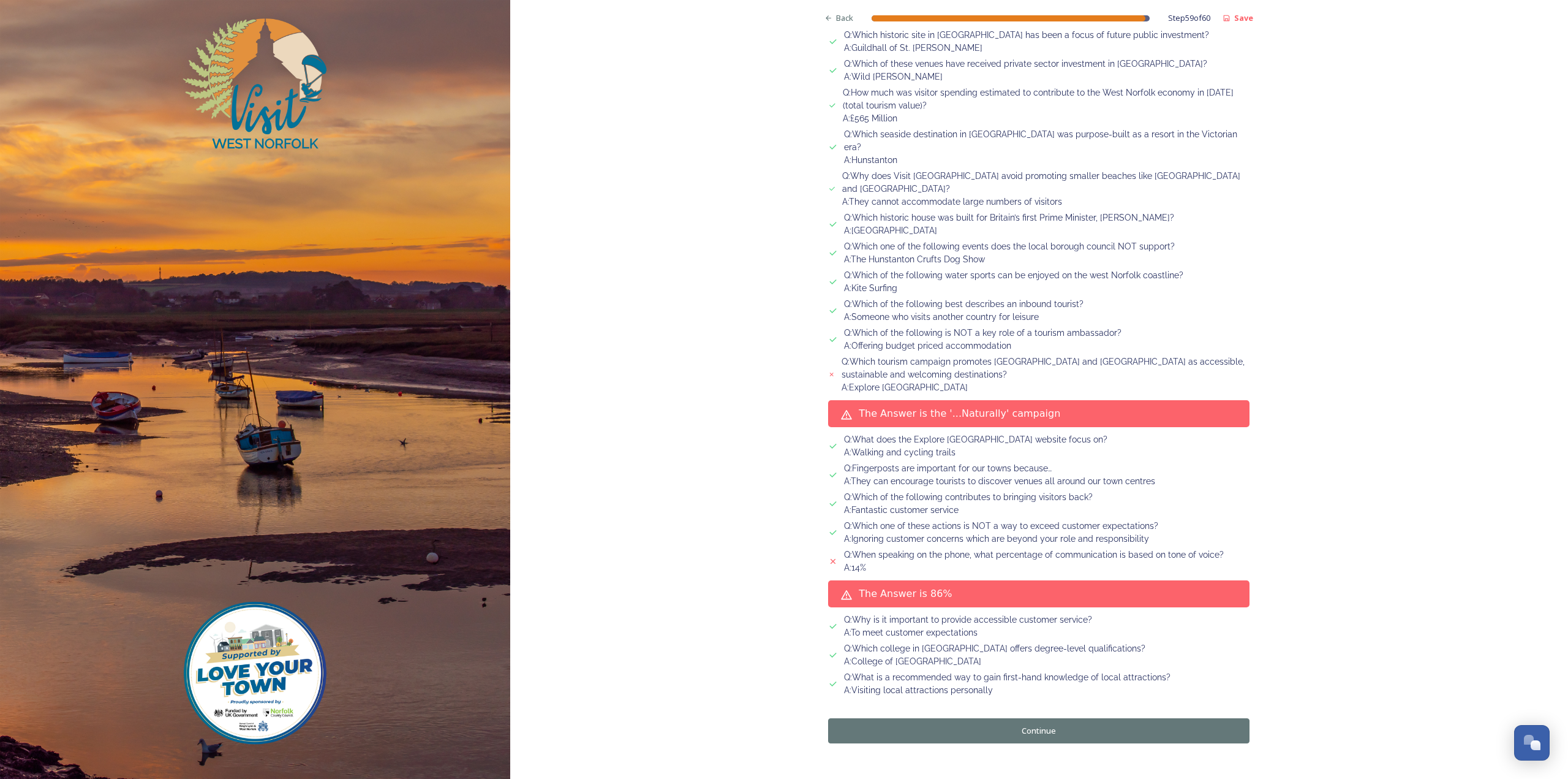
scroll to position [1138, 0]
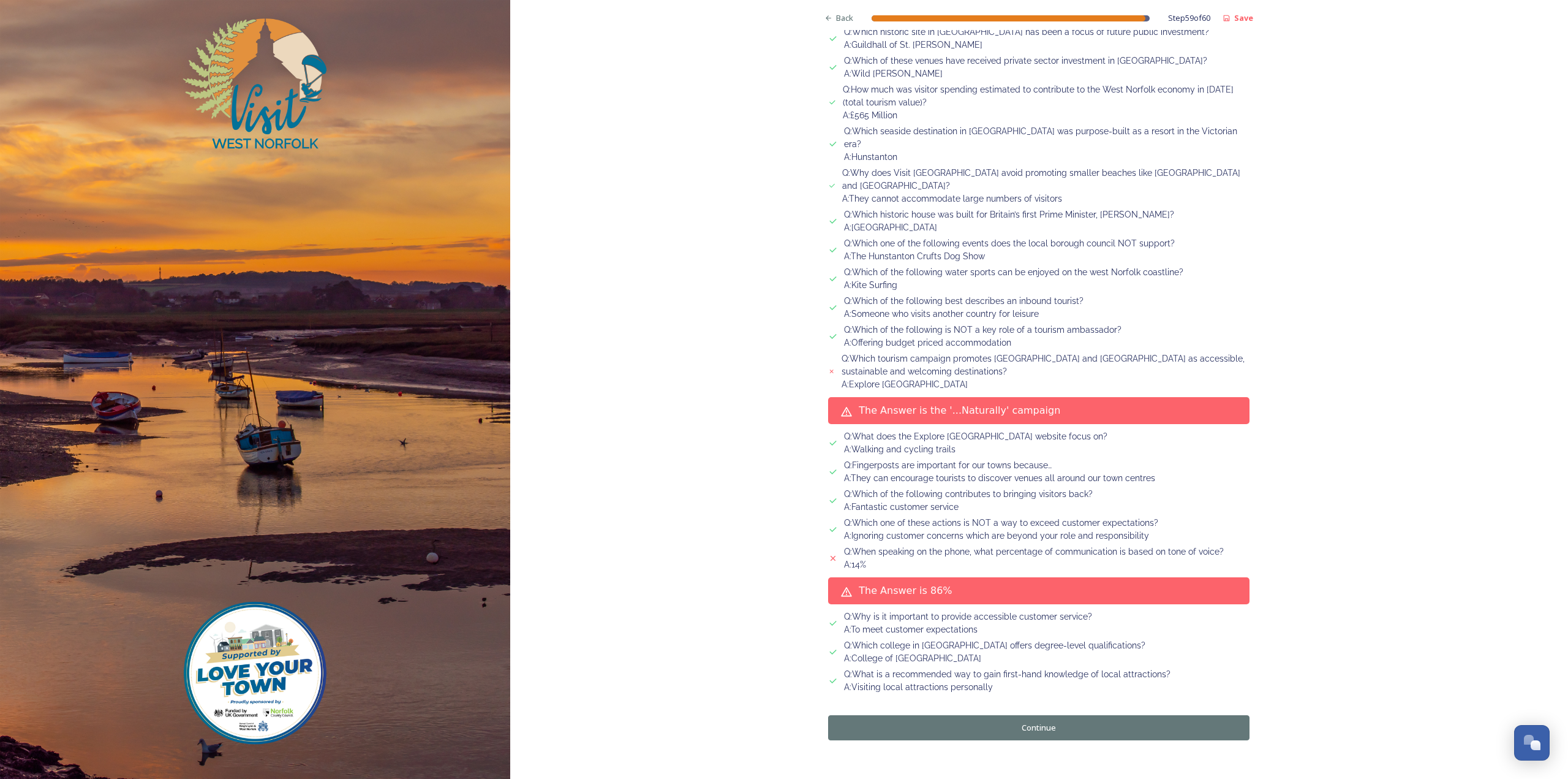
click at [983, 715] on button "Continue" at bounding box center [1039, 727] width 421 height 25
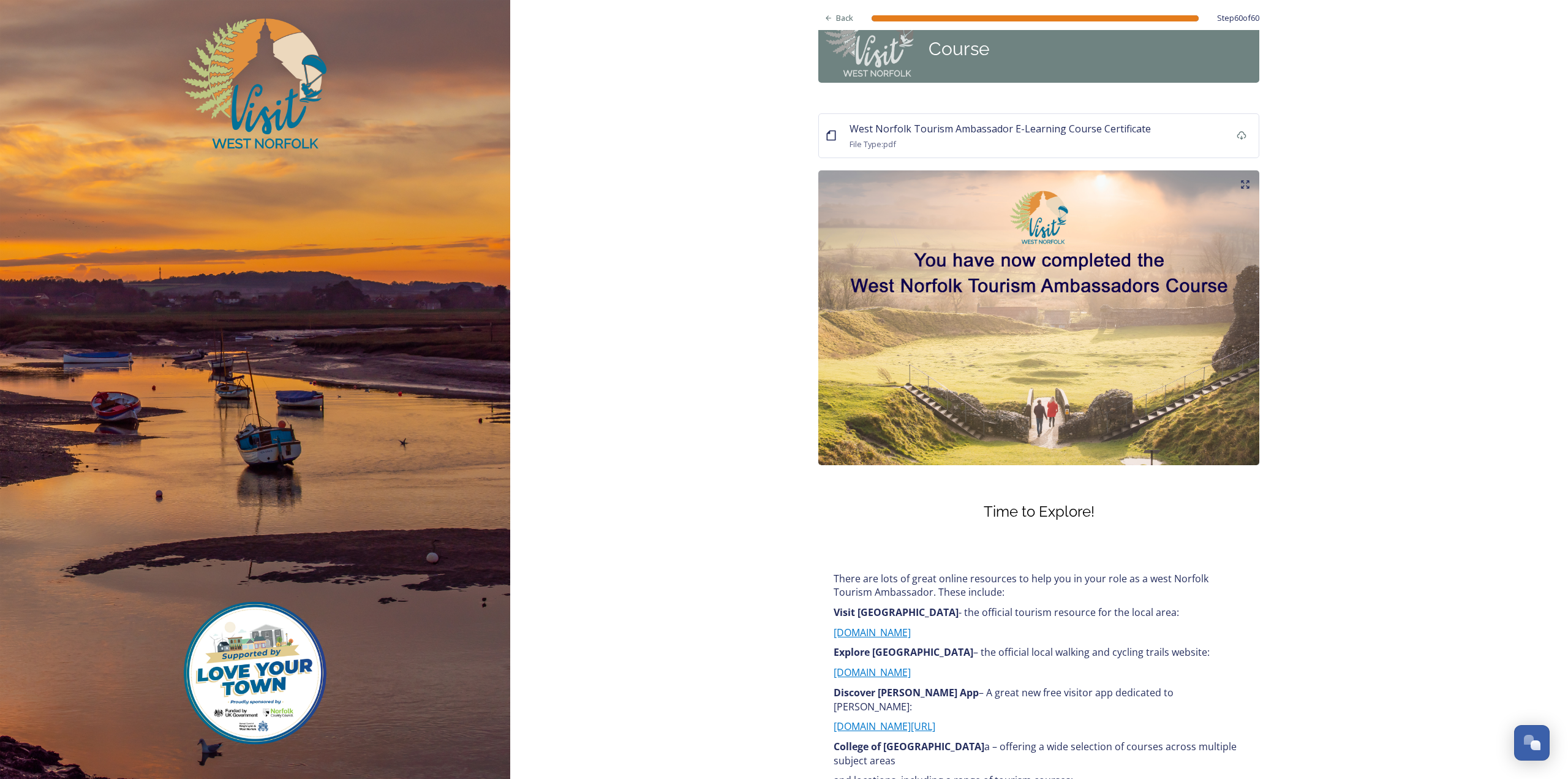
scroll to position [62, 0]
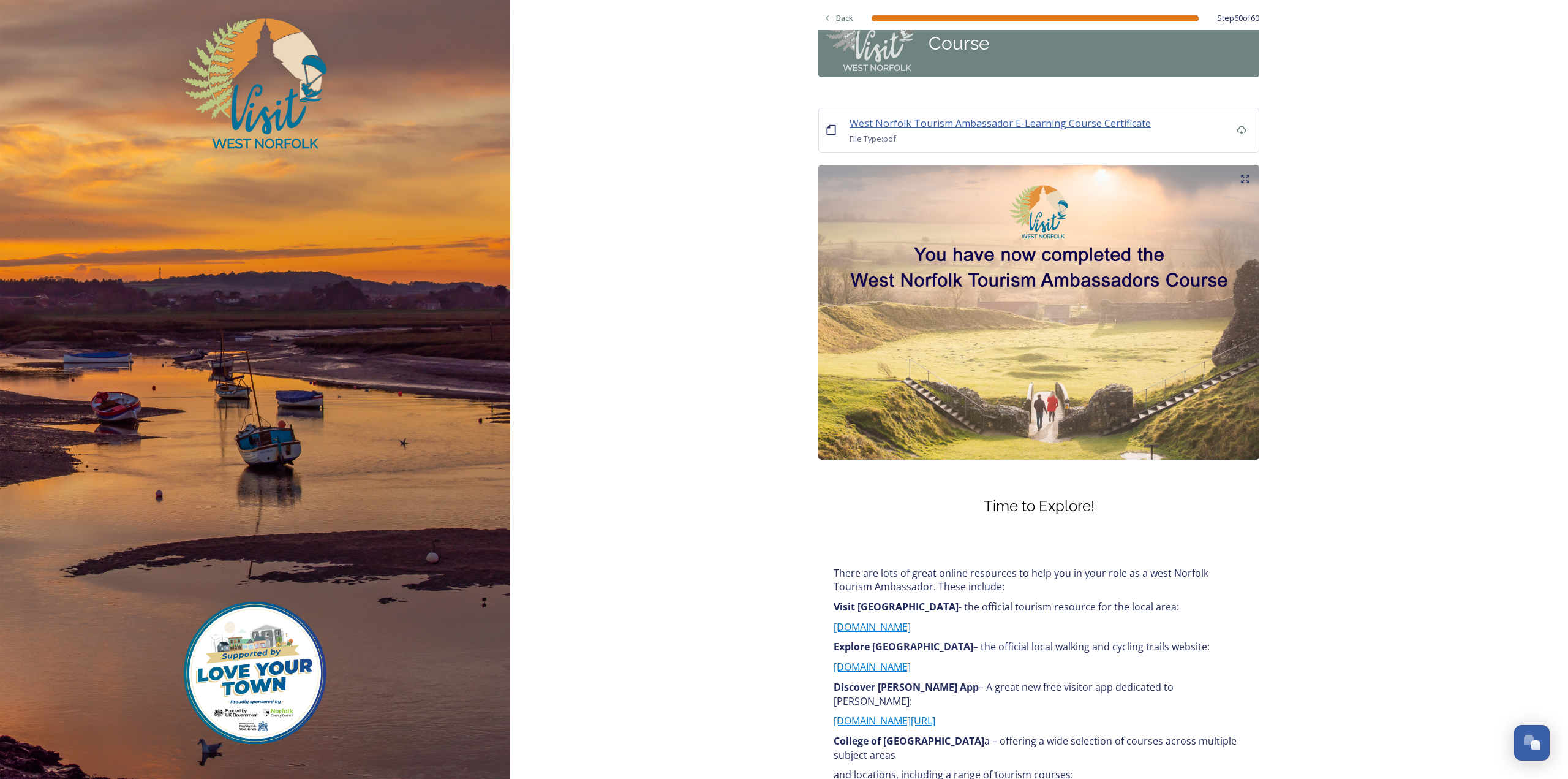
click at [1008, 120] on span "West Norfolk Tourism Ambassador E-Learning Course Certificate" at bounding box center [1000, 123] width 301 height 13
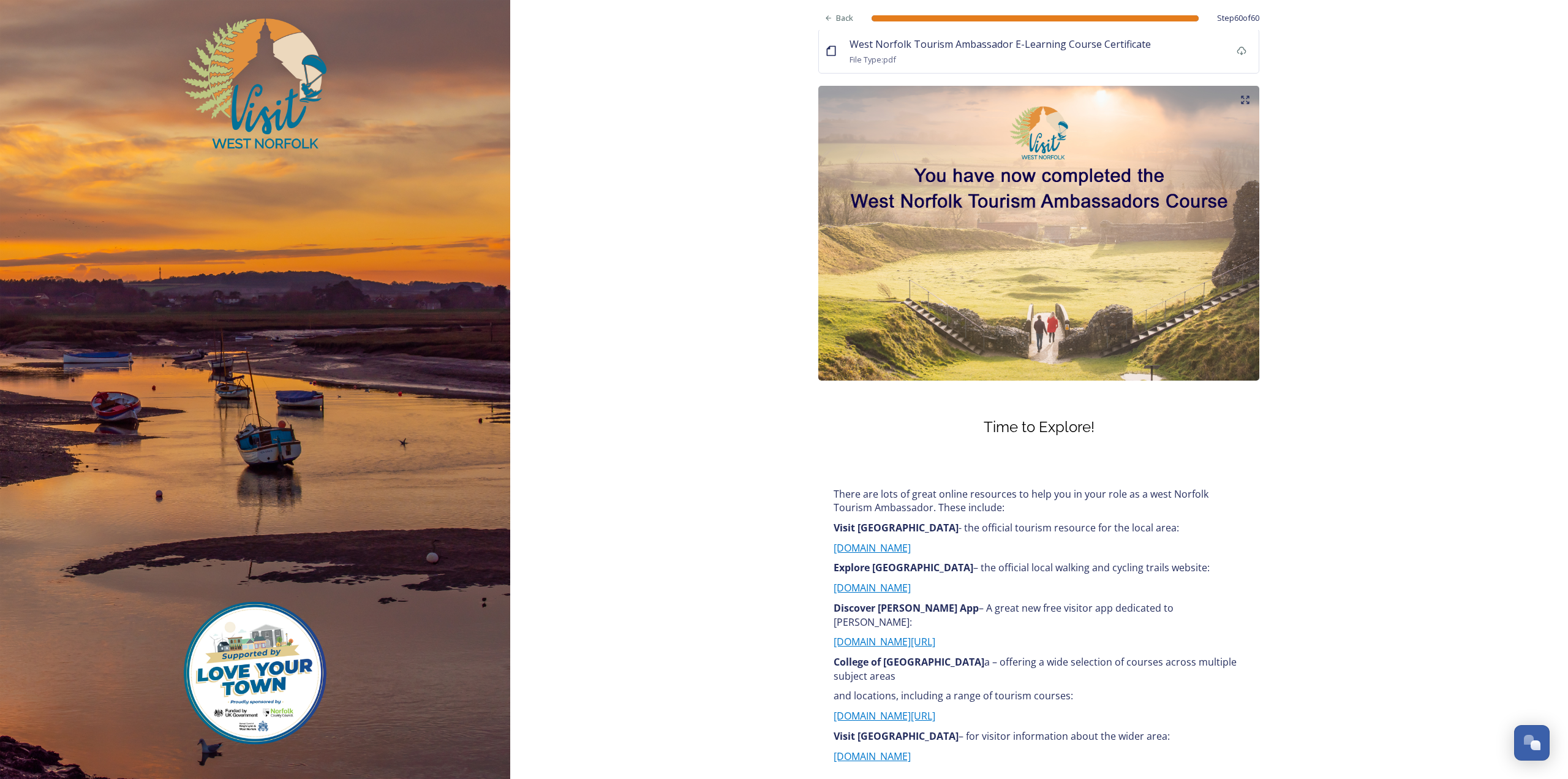
scroll to position [0, 0]
